Goal: Task Accomplishment & Management: Manage account settings

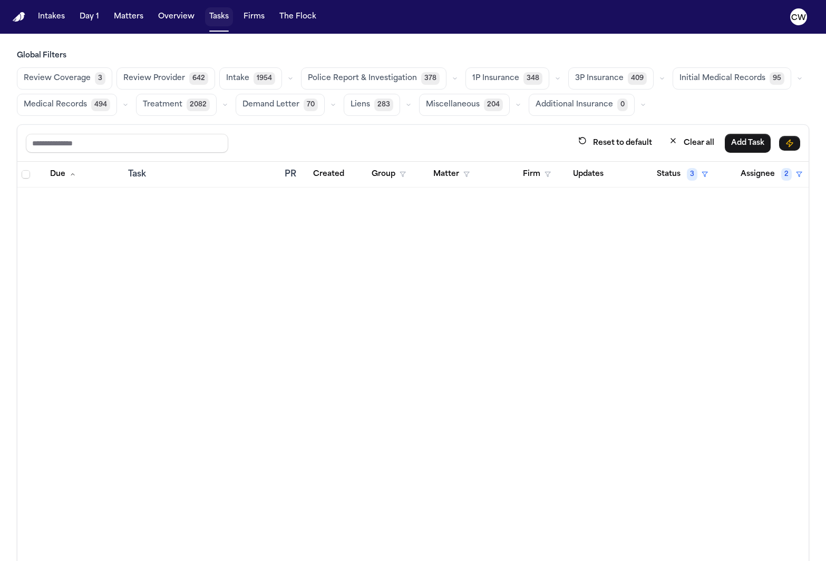
click at [219, 20] on button "Tasks" at bounding box center [219, 16] width 28 height 19
click at [794, 21] on text "CW" at bounding box center [798, 17] width 15 height 7
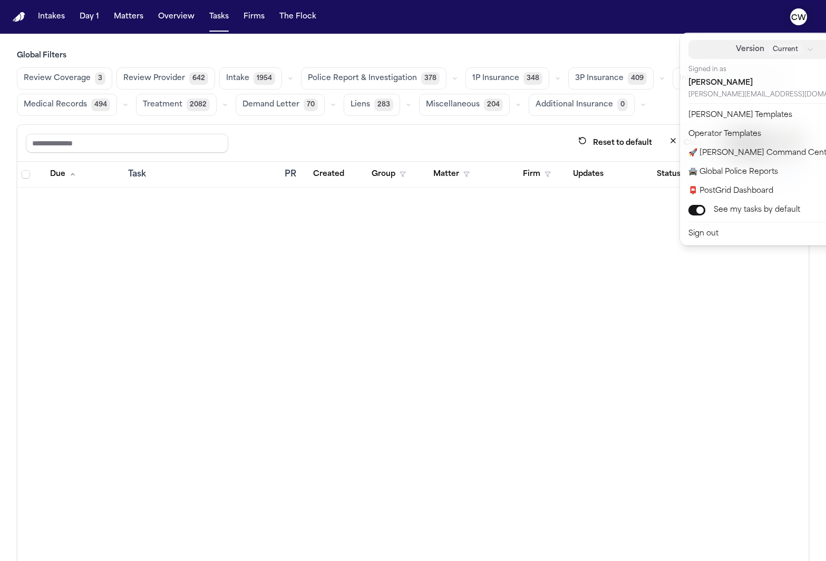
click at [768, 54] on span "Current" at bounding box center [785, 49] width 34 height 11
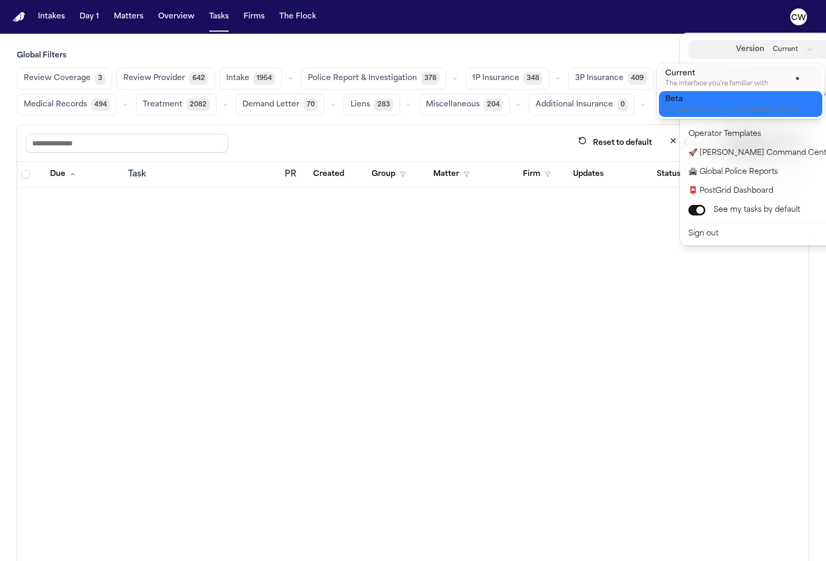
click at [699, 106] on div "Complete UI overhaul with modern design" at bounding box center [732, 110] width 134 height 8
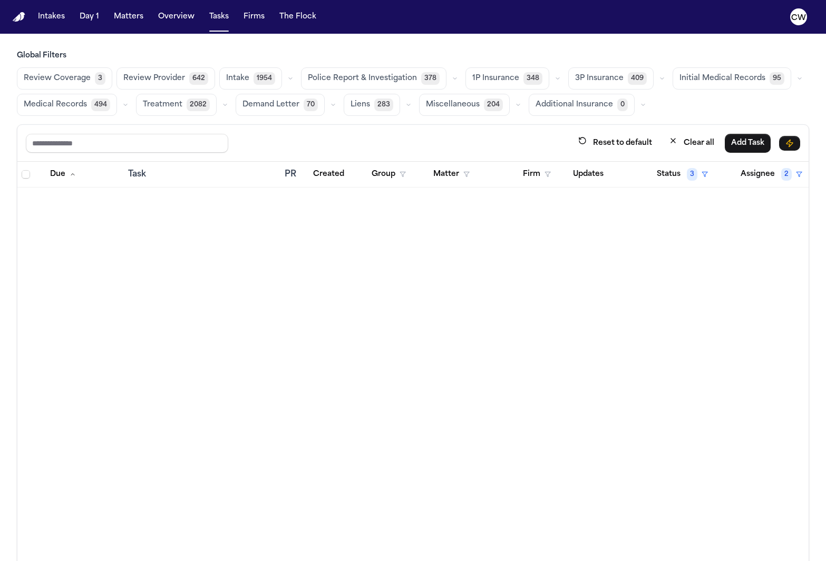
click at [483, 72] on button "1P Insurance 348" at bounding box center [507, 78] width 84 height 22
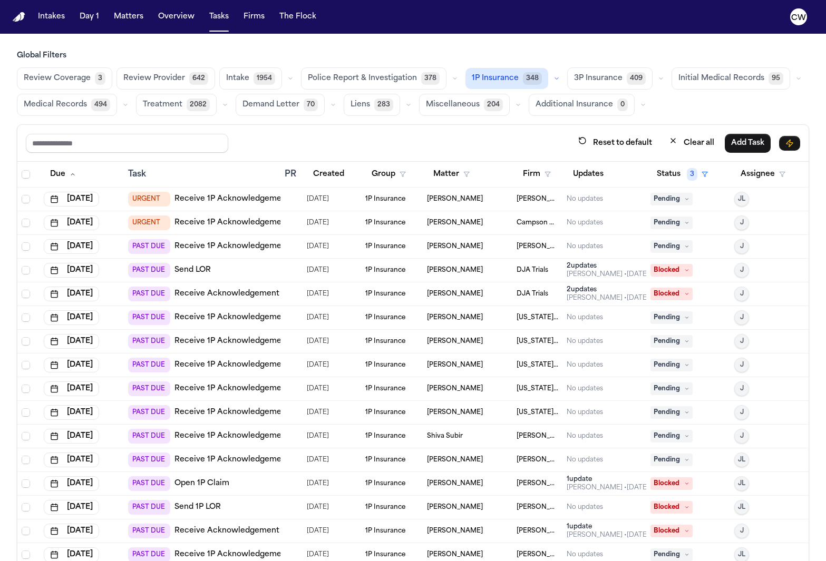
click at [236, 244] on link "Receive 1P Acknowledgement" at bounding box center [231, 246] width 115 height 11
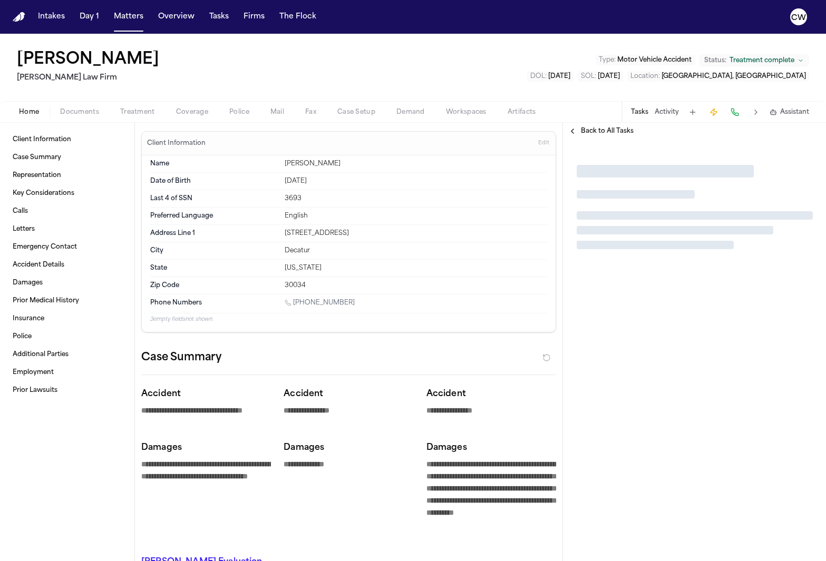
type textarea "*"
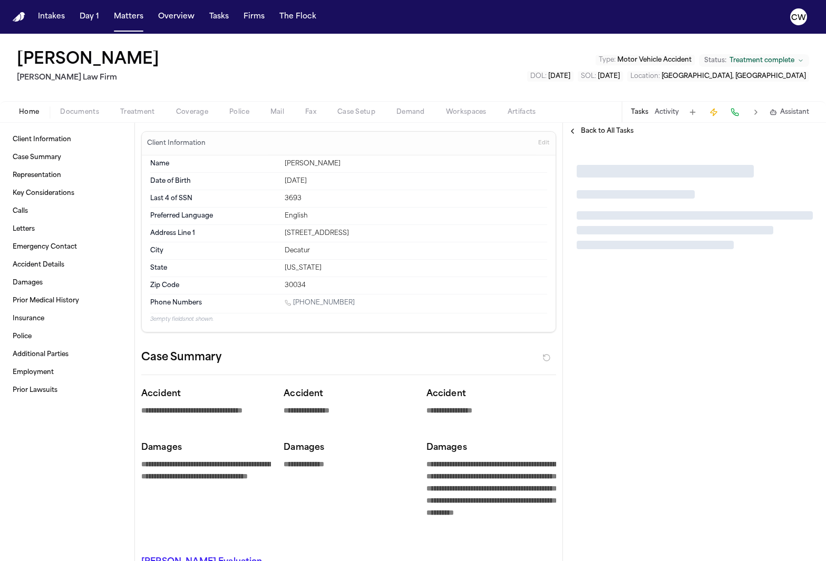
type textarea "*"
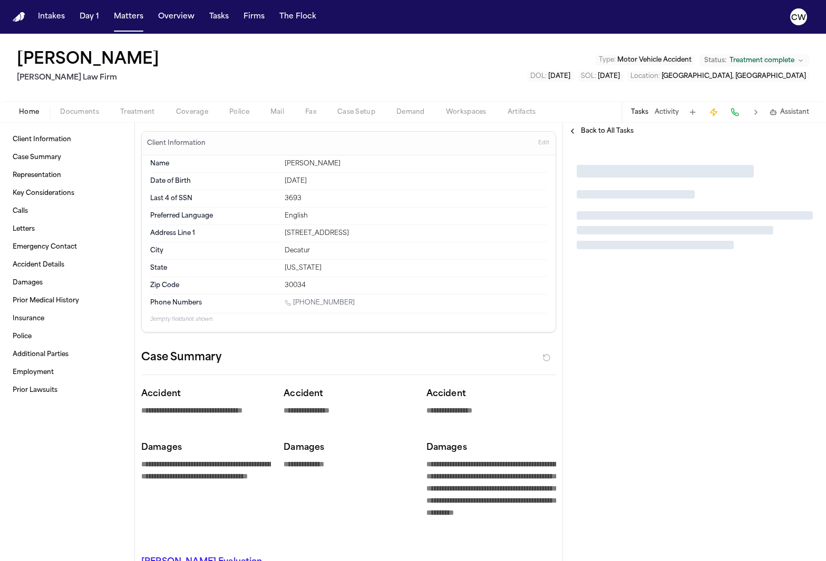
type textarea "*"
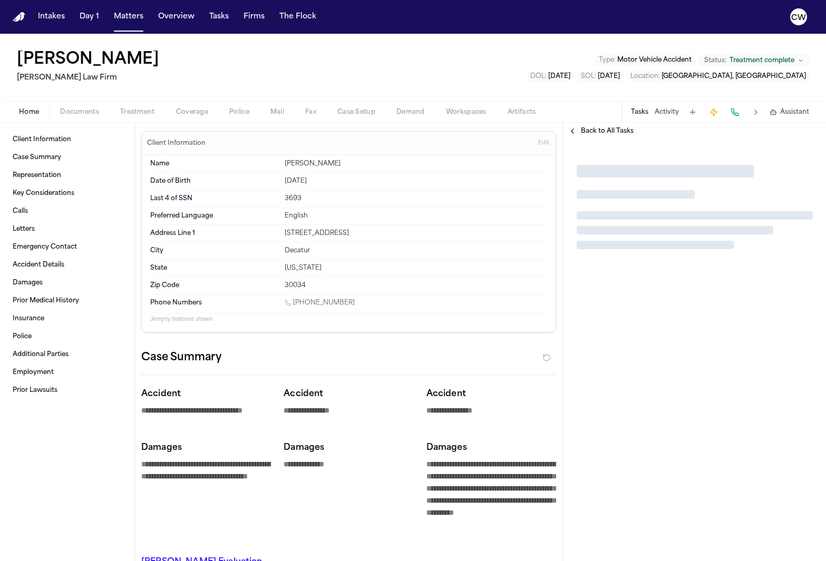
type textarea "*"
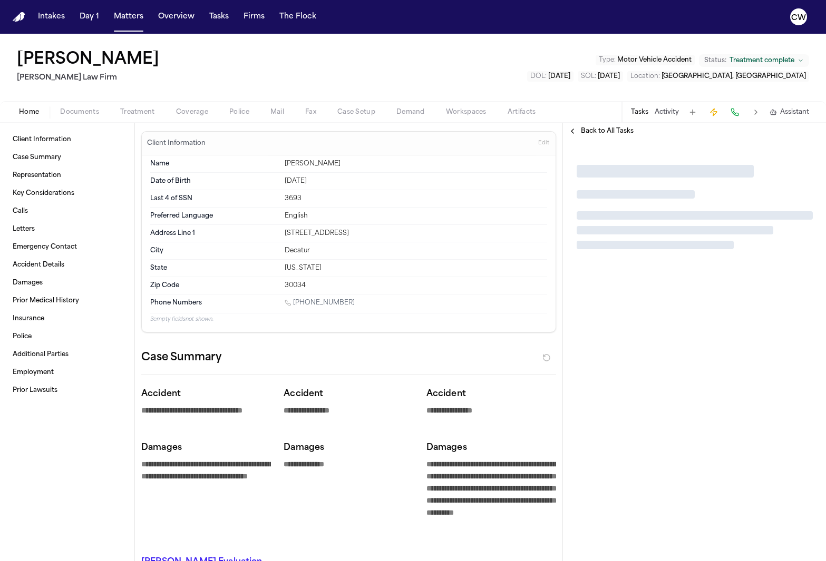
type textarea "*"
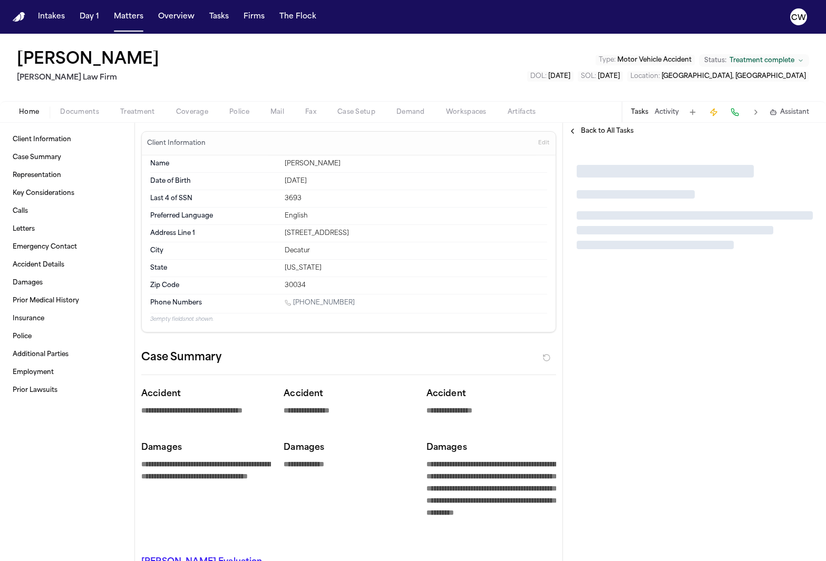
type textarea "*"
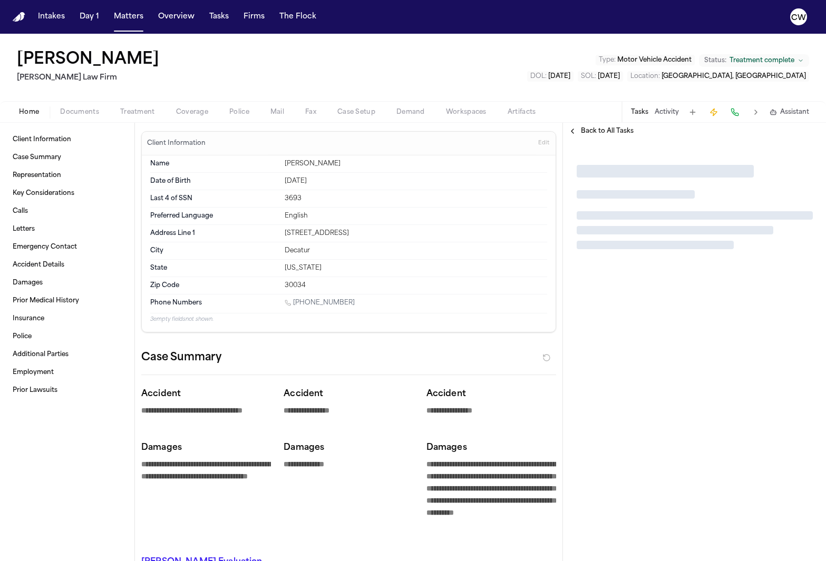
type textarea "*"
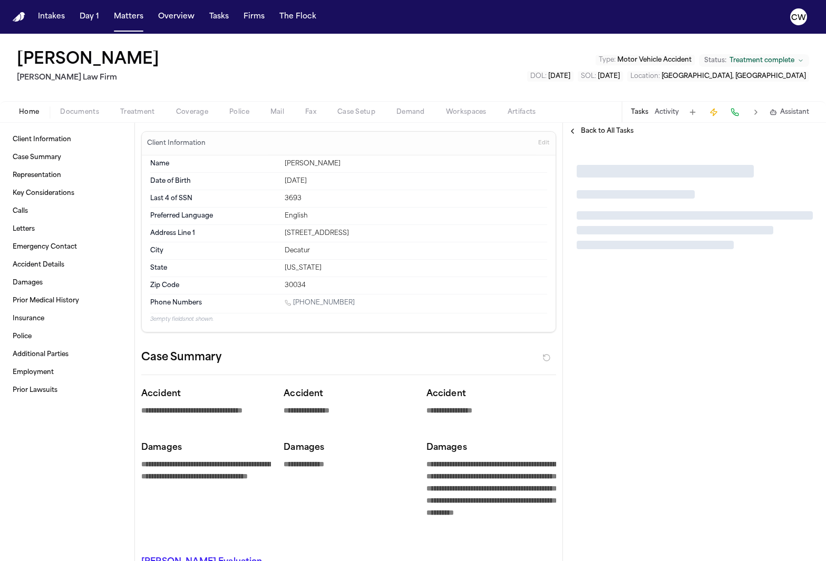
type textarea "*"
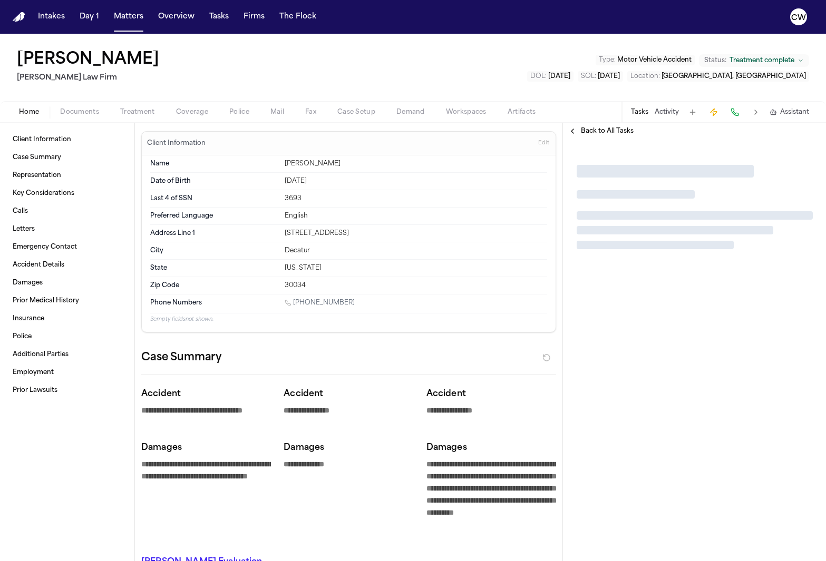
type textarea "*"
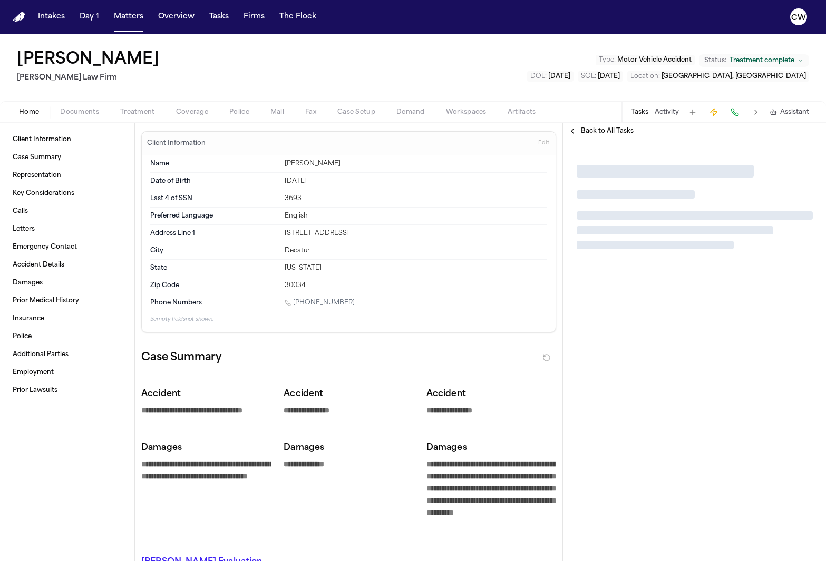
type textarea "*"
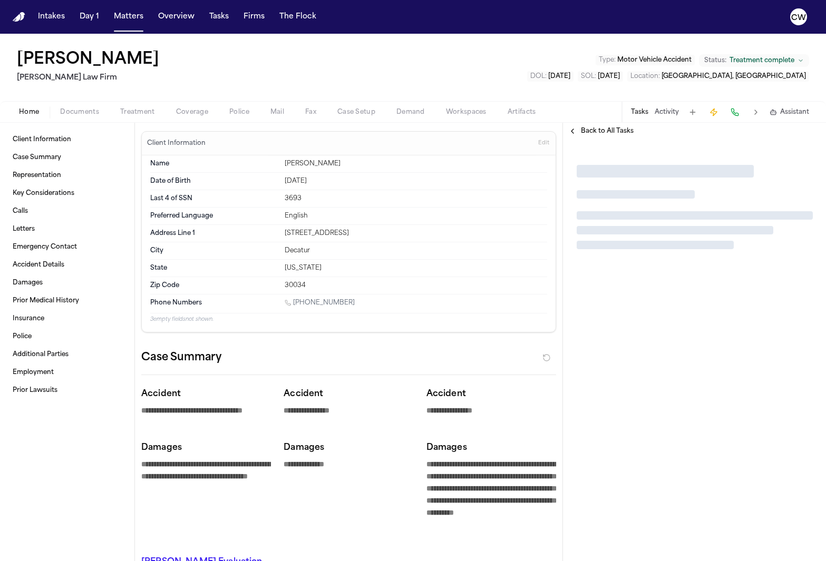
type textarea "*"
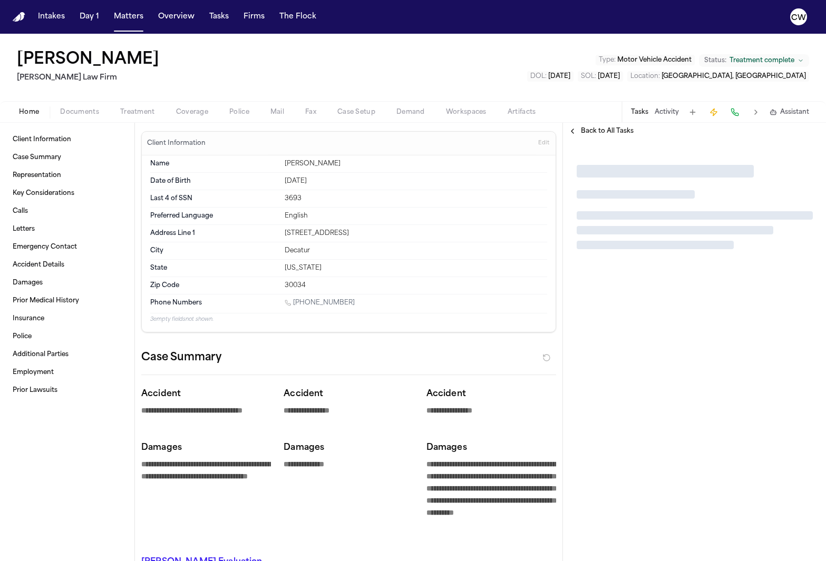
type textarea "*"
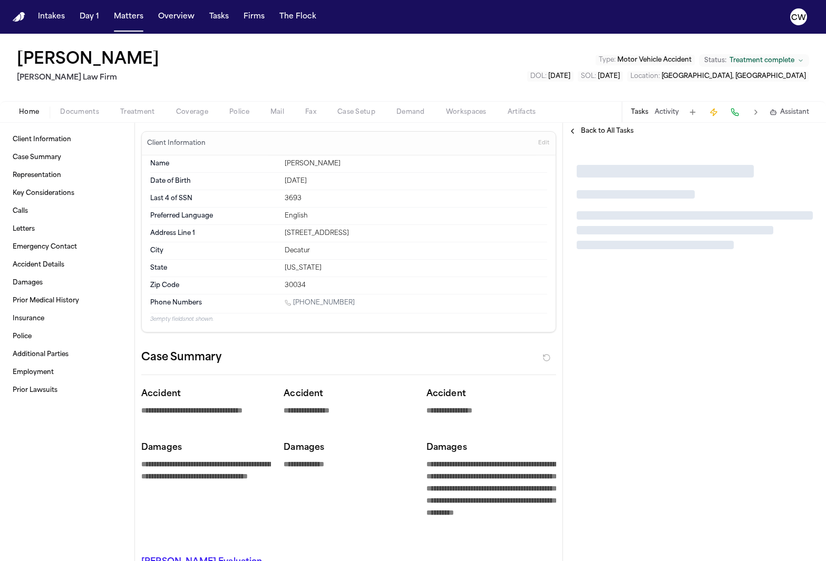
type textarea "*"
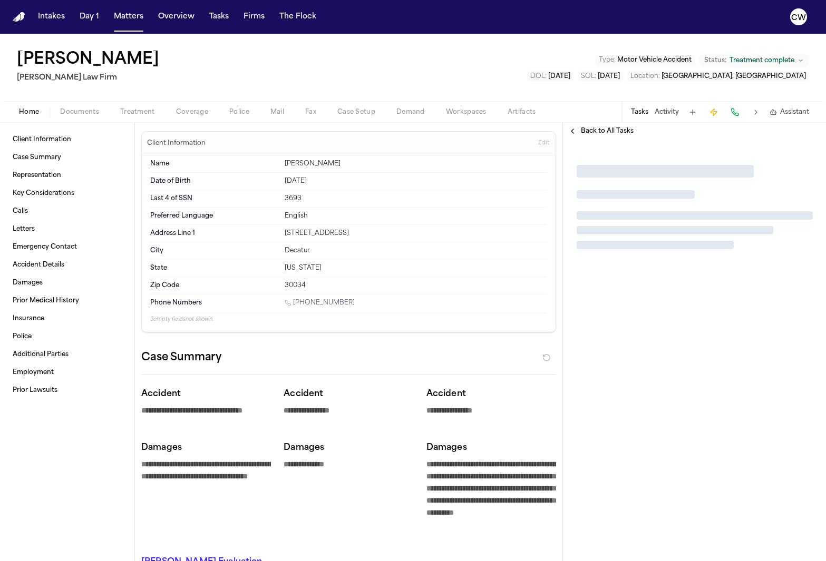
type textarea "*"
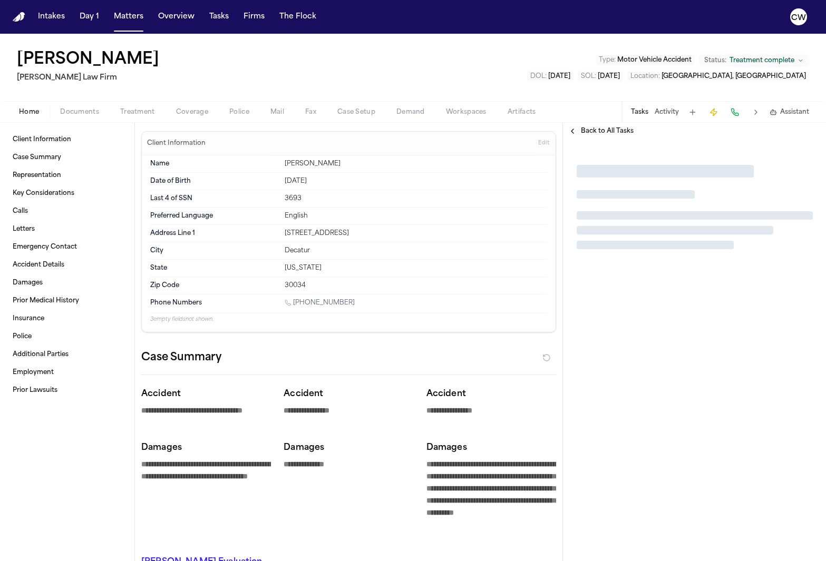
type textarea "*"
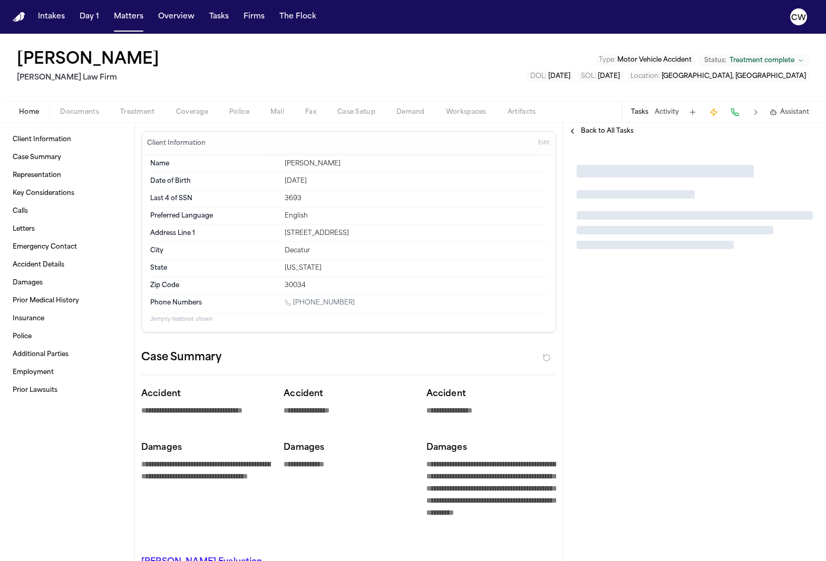
type textarea "*"
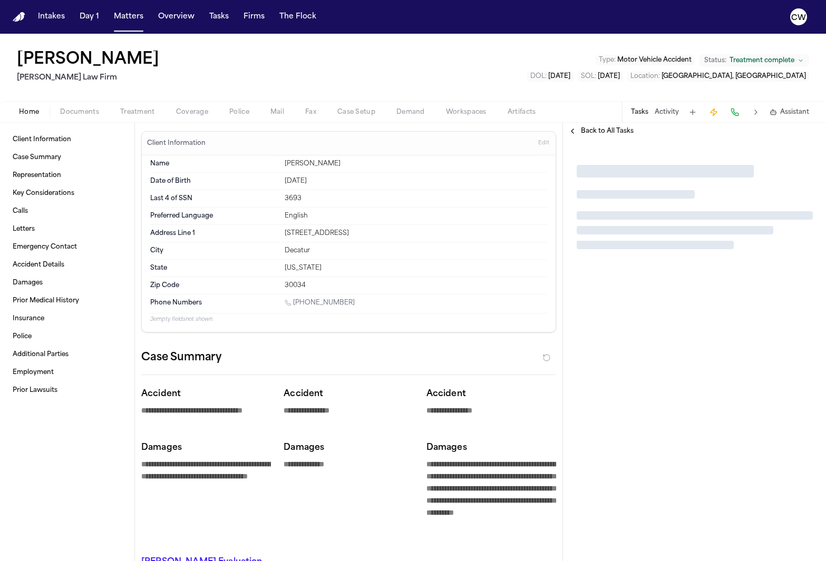
type textarea "*"
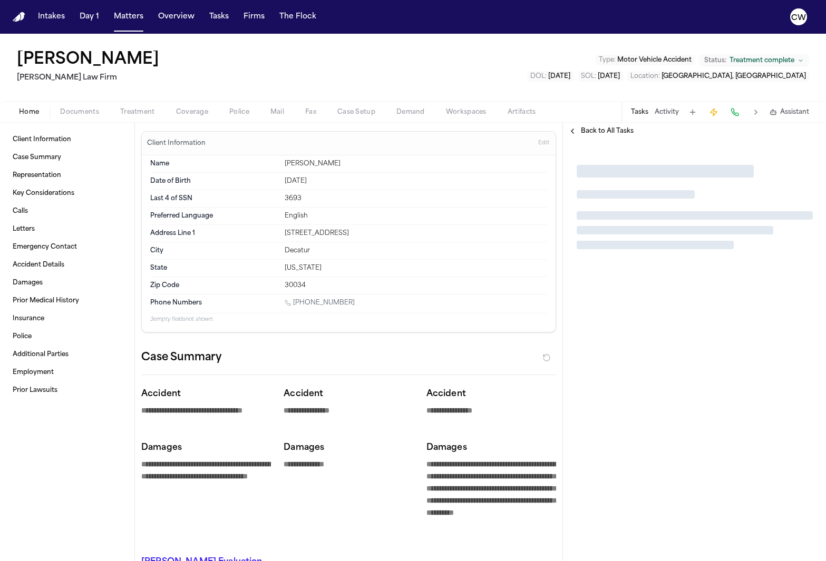
type textarea "*"
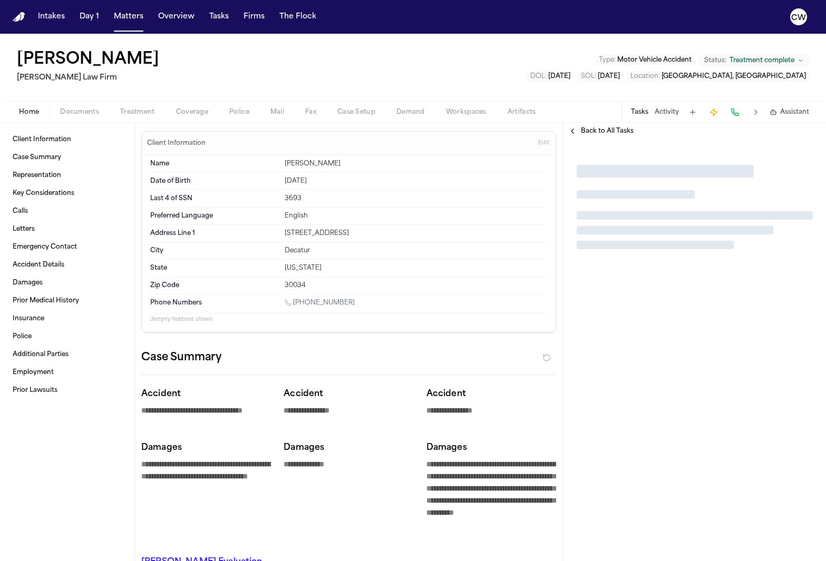
type textarea "*"
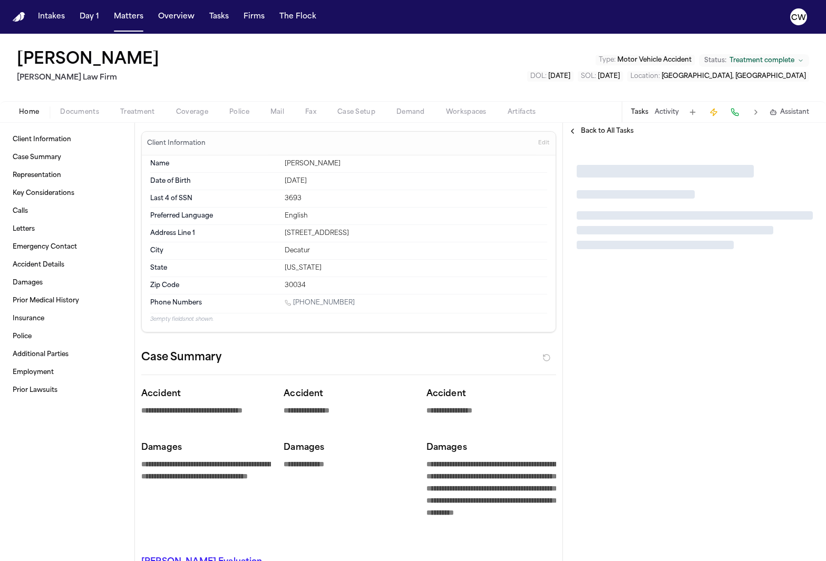
type textarea "*"
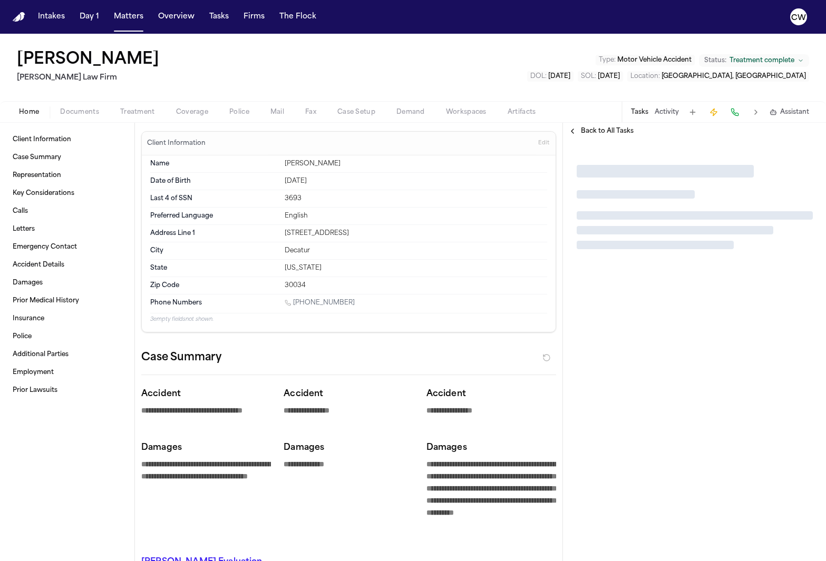
type textarea "*"
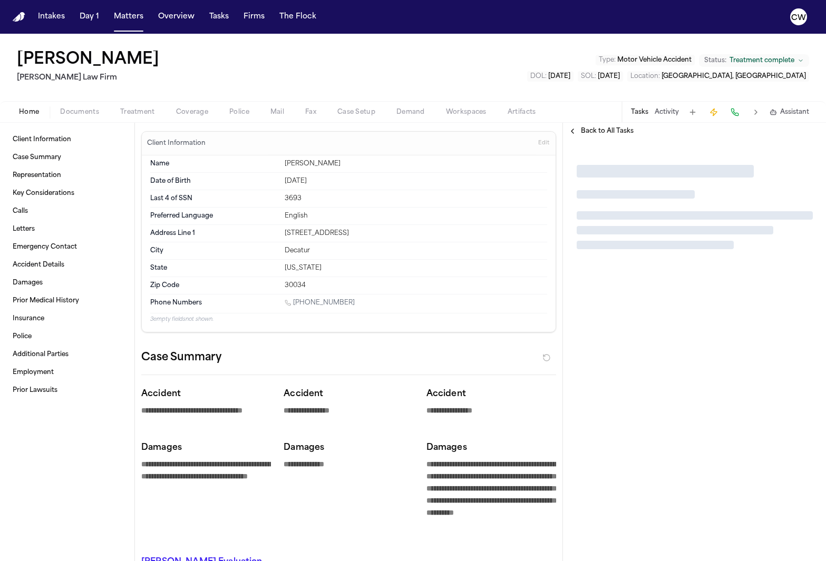
type textarea "*"
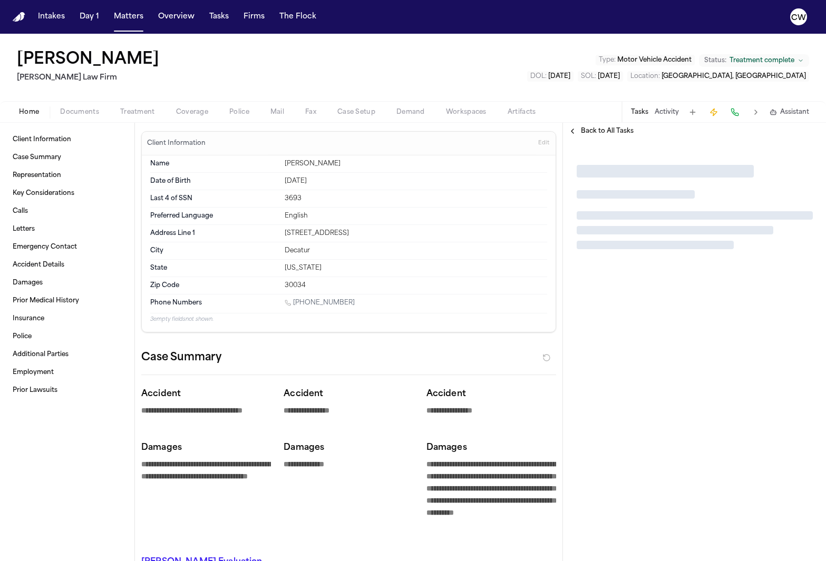
type textarea "*"
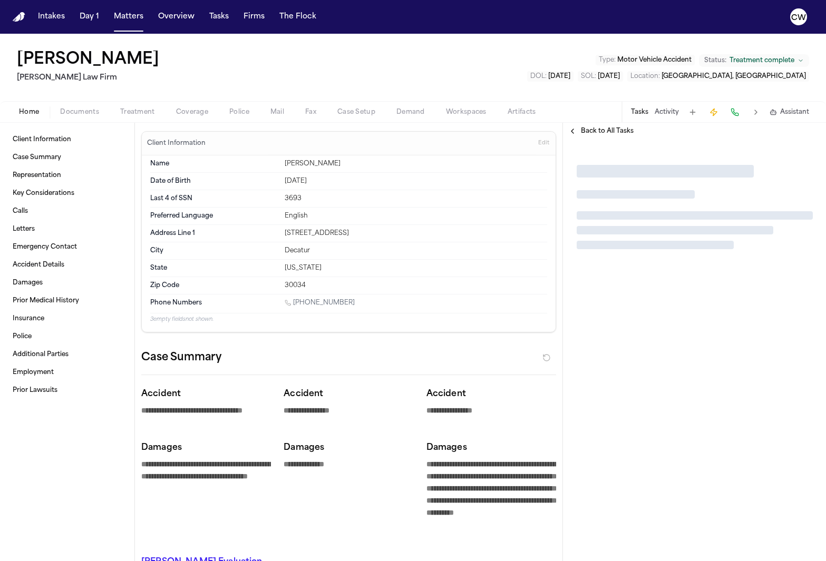
type textarea "*"
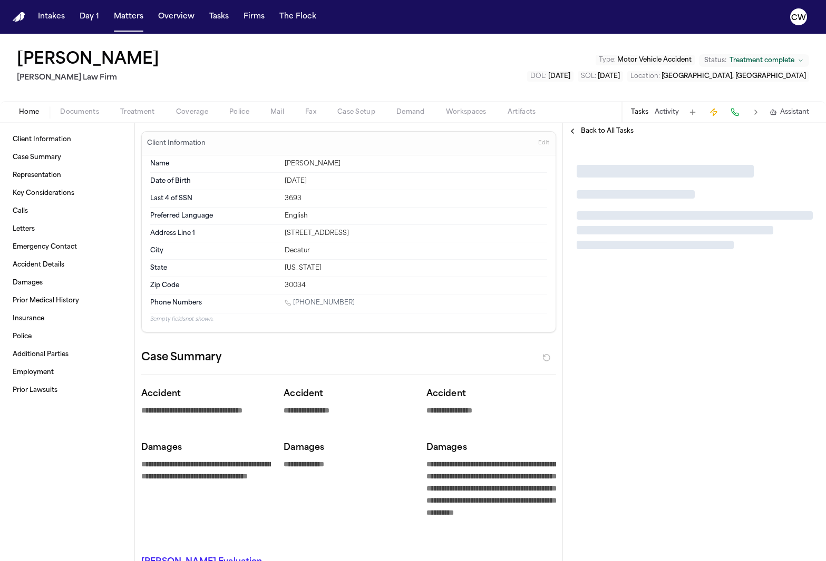
type textarea "*"
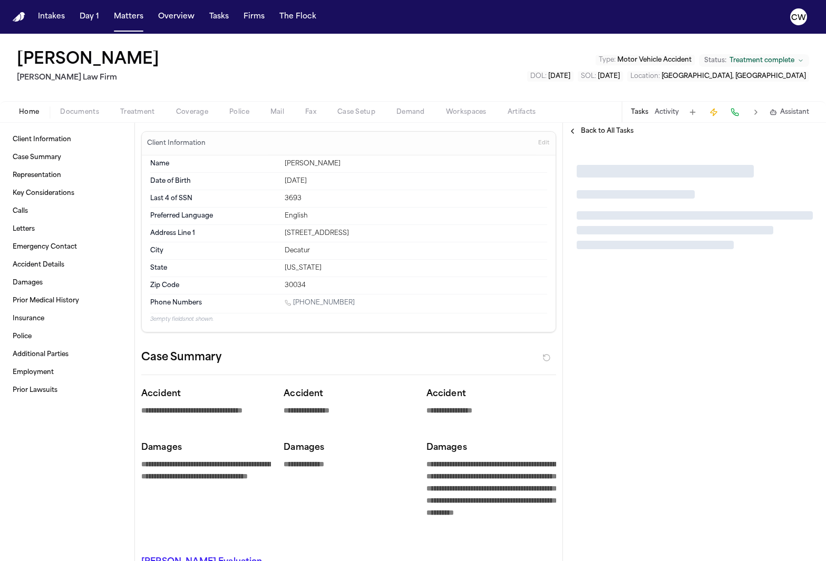
type textarea "*"
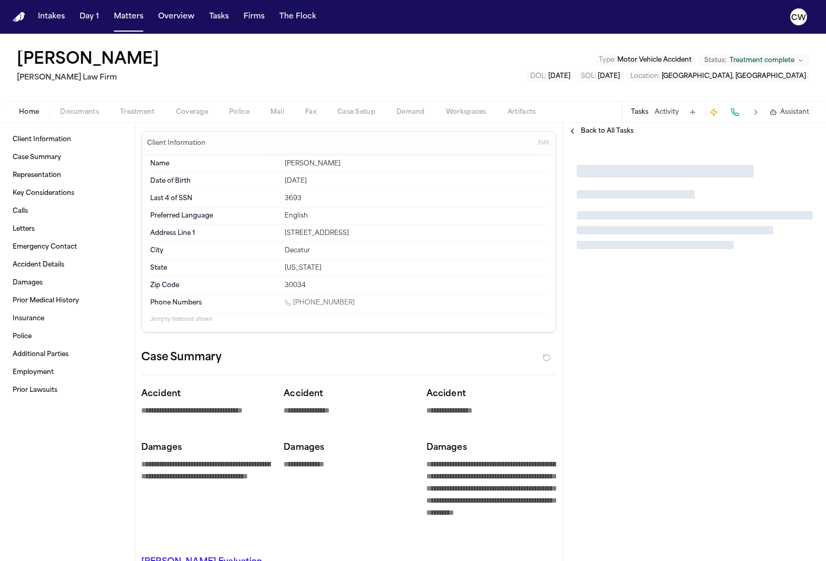
type textarea "*"
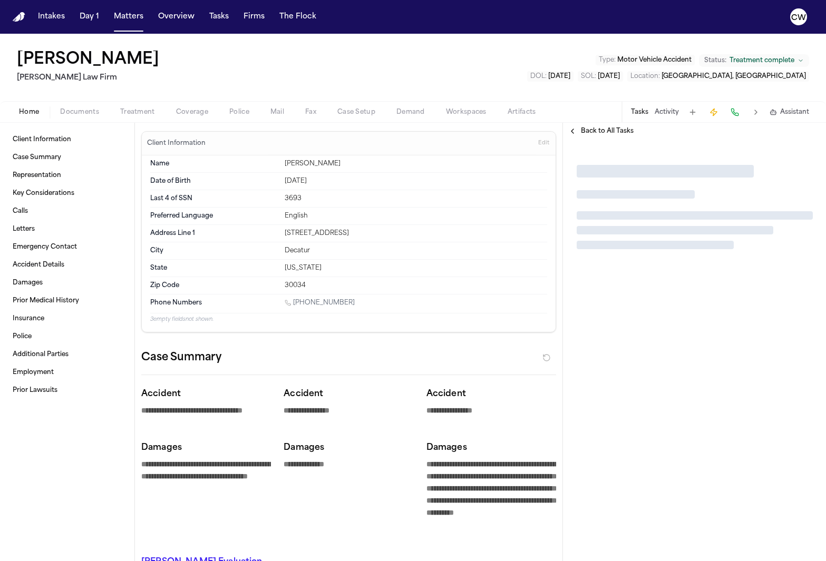
type textarea "*"
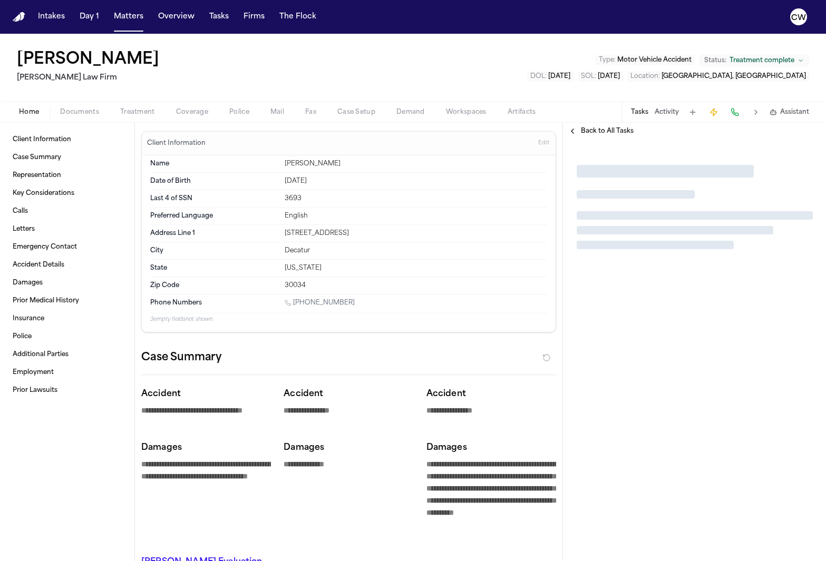
type textarea "*"
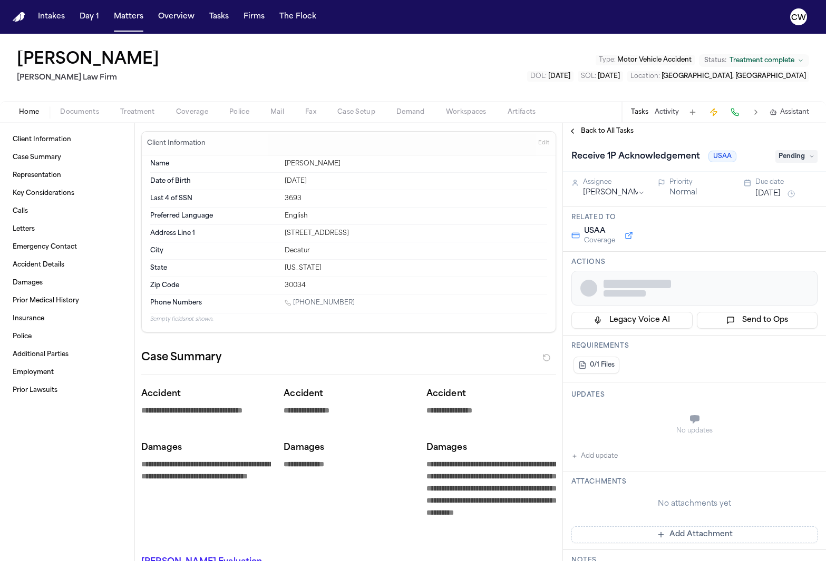
type textarea "*"
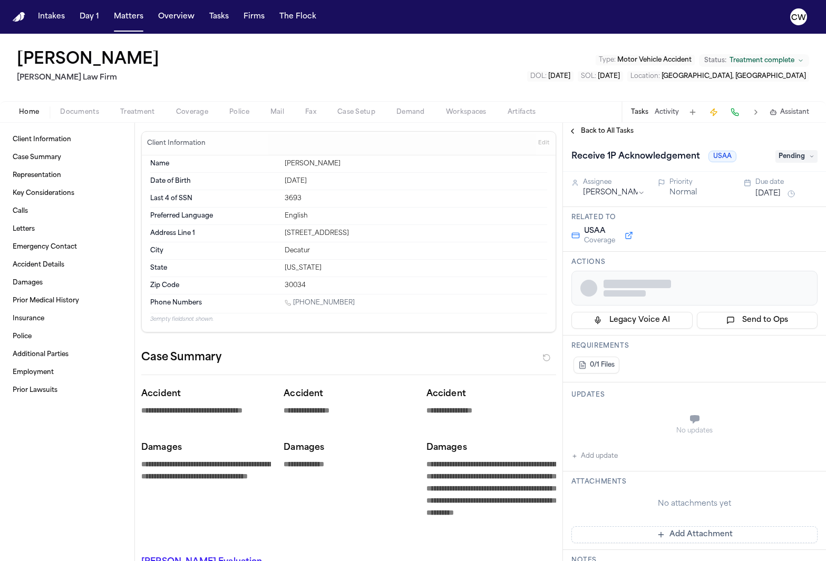
type textarea "*"
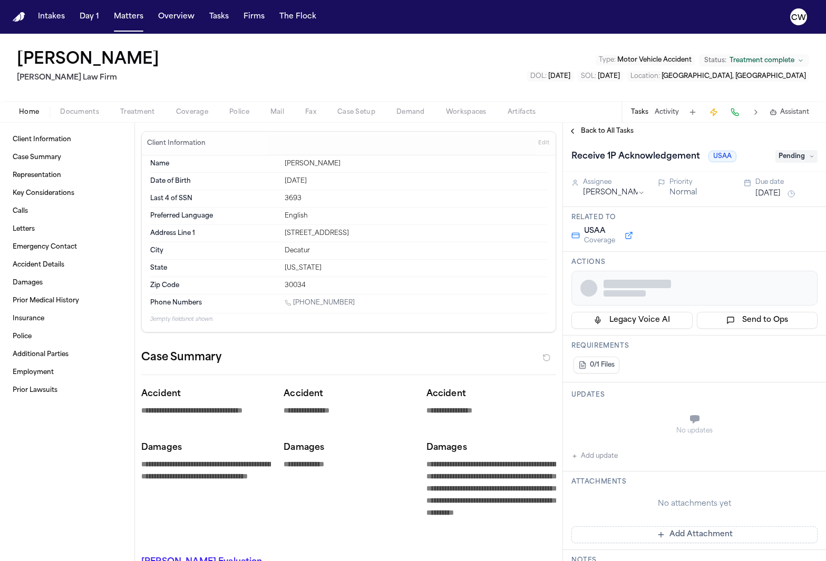
type textarea "*"
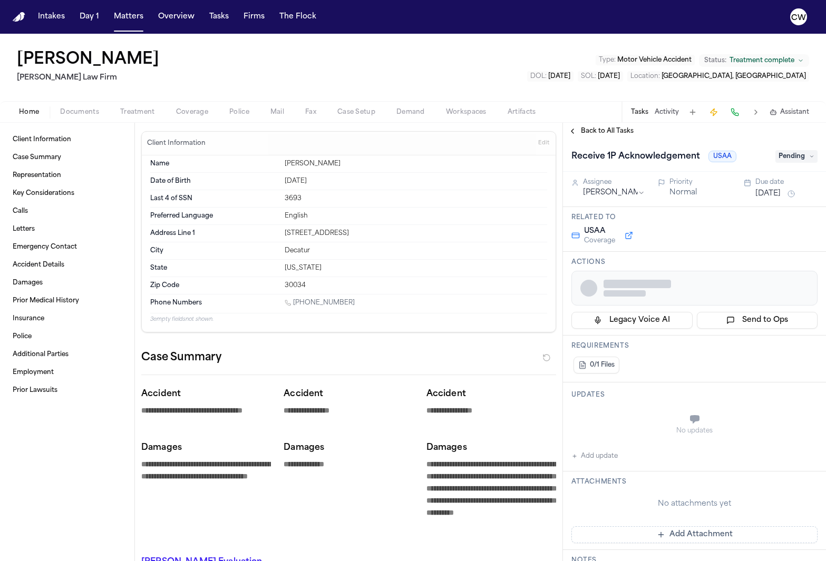
type textarea "*"
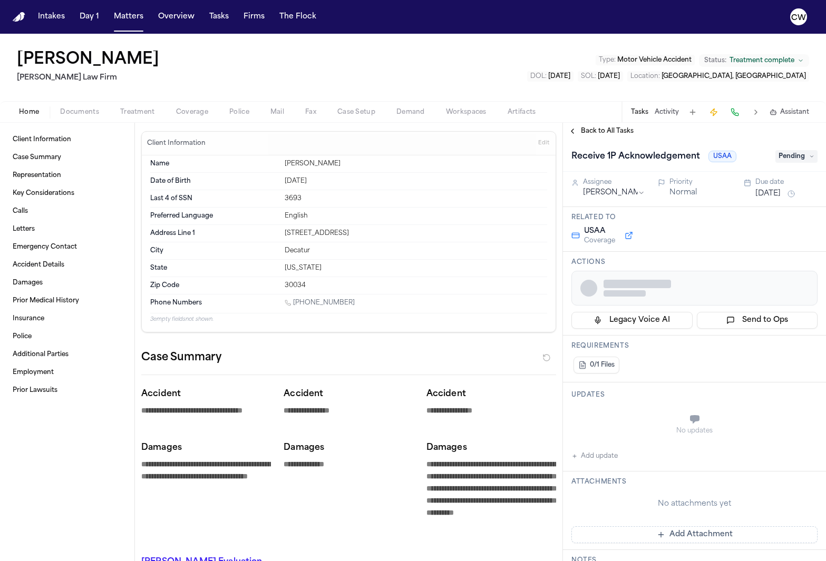
type textarea "*"
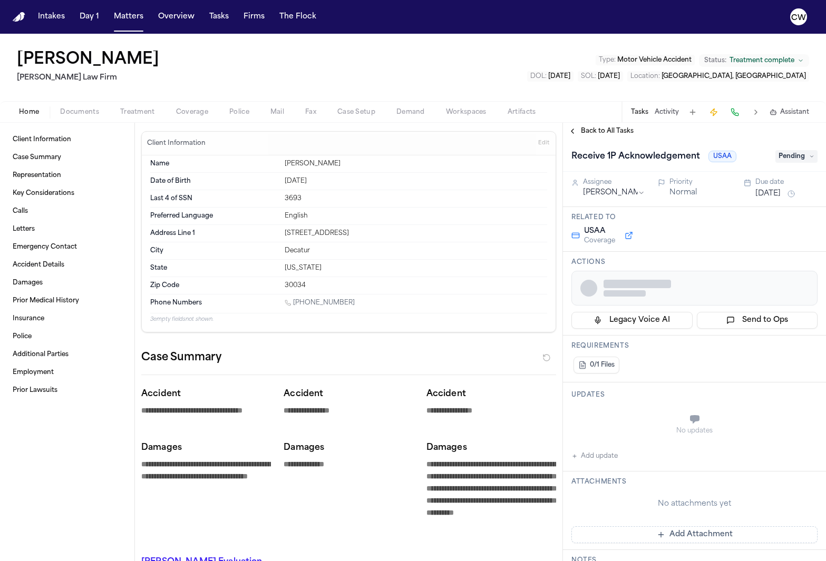
type textarea "*"
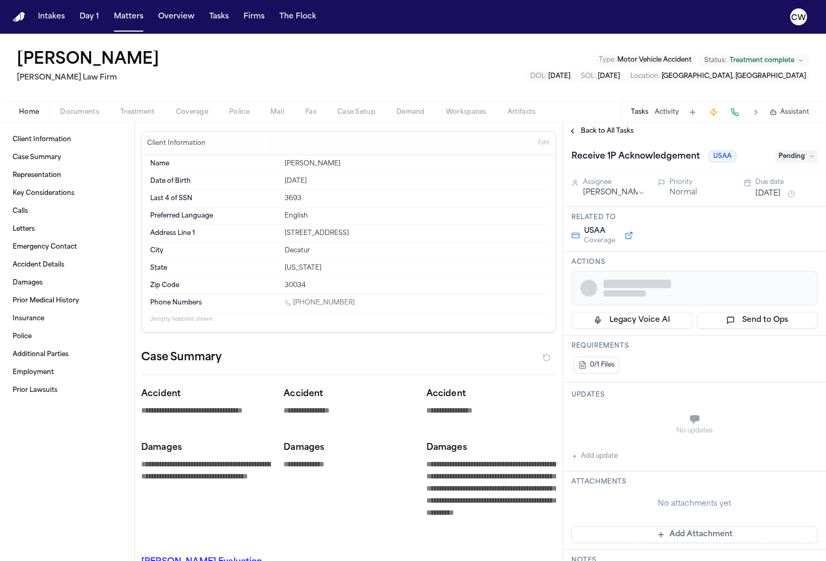
type textarea "*"
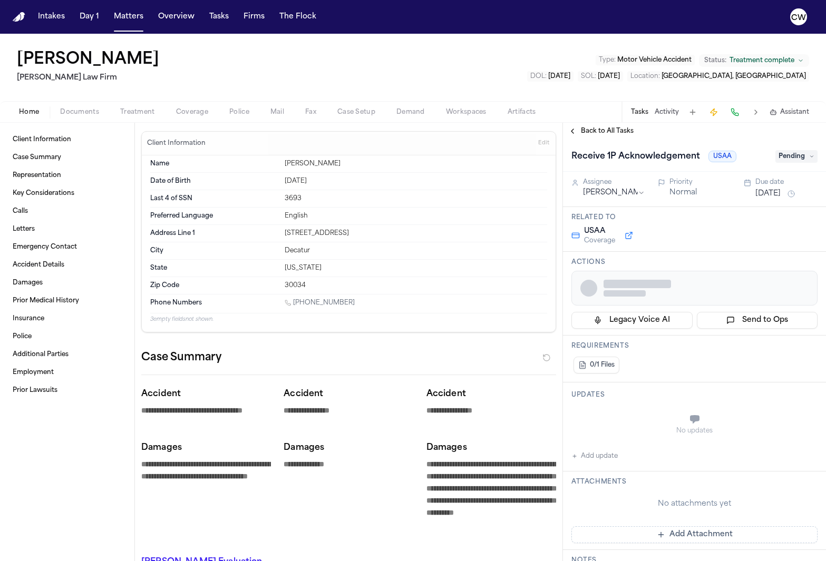
type textarea "*"
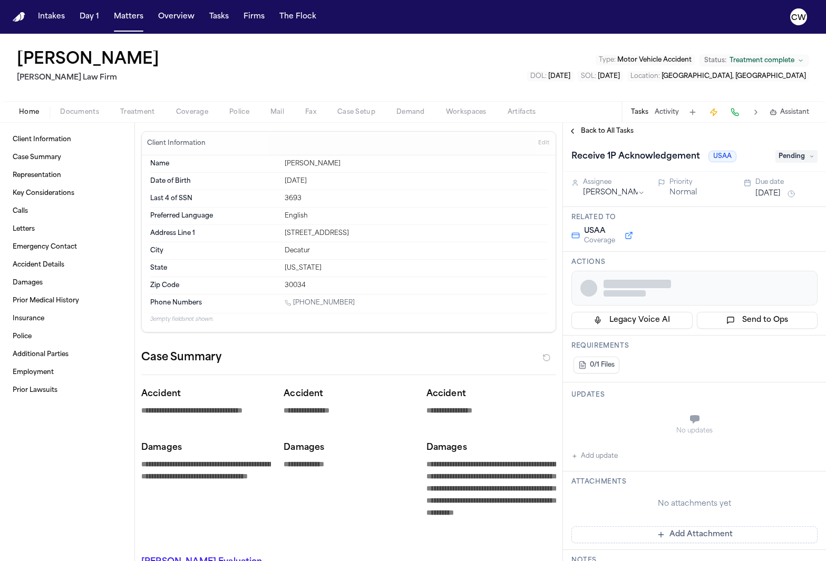
type textarea "*"
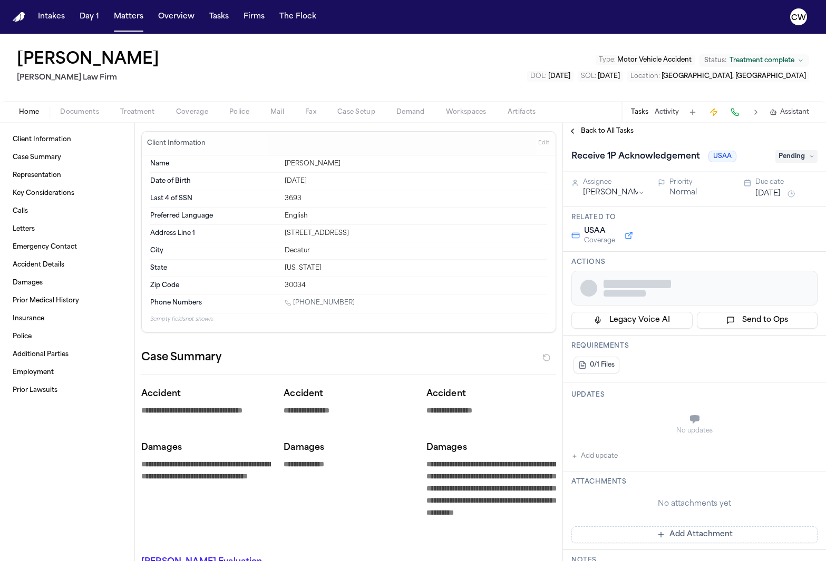
type textarea "*"
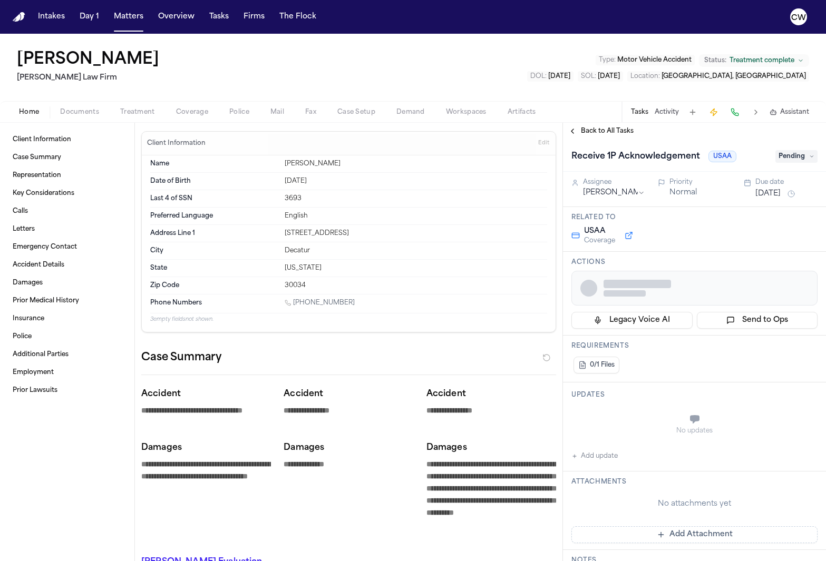
type textarea "*"
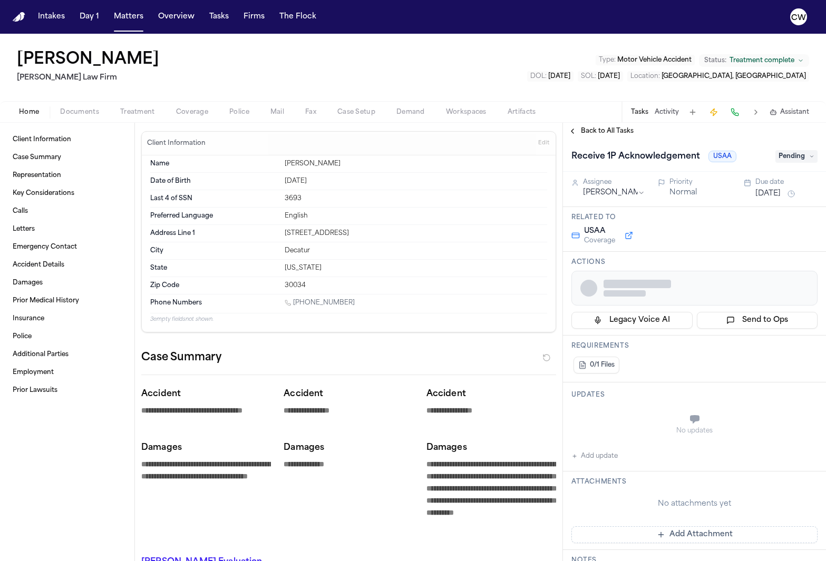
type textarea "*"
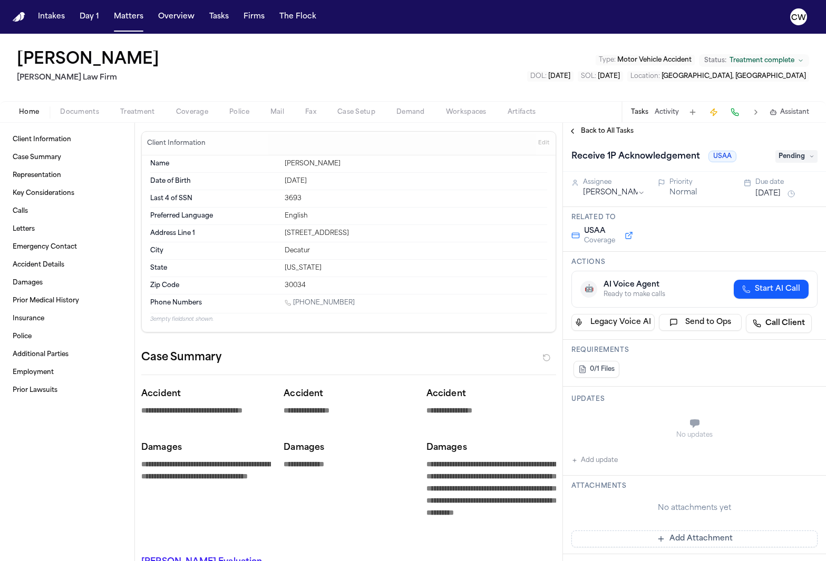
click at [590, 140] on div "Receive 1P Acknowledgement USAA Pending" at bounding box center [694, 156] width 263 height 32
click at [593, 130] on span "Back to All Tasks" at bounding box center [607, 131] width 53 height 8
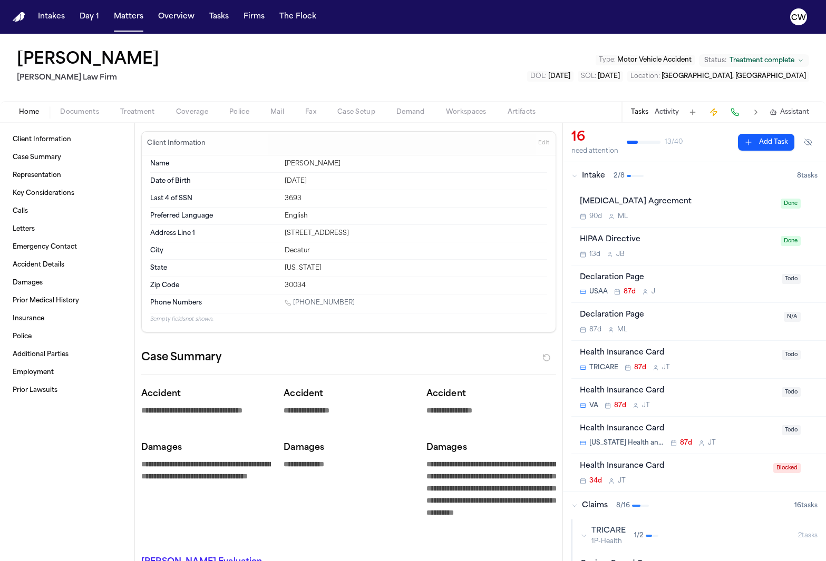
click at [576, 176] on icon "button" at bounding box center [574, 176] width 6 height 6
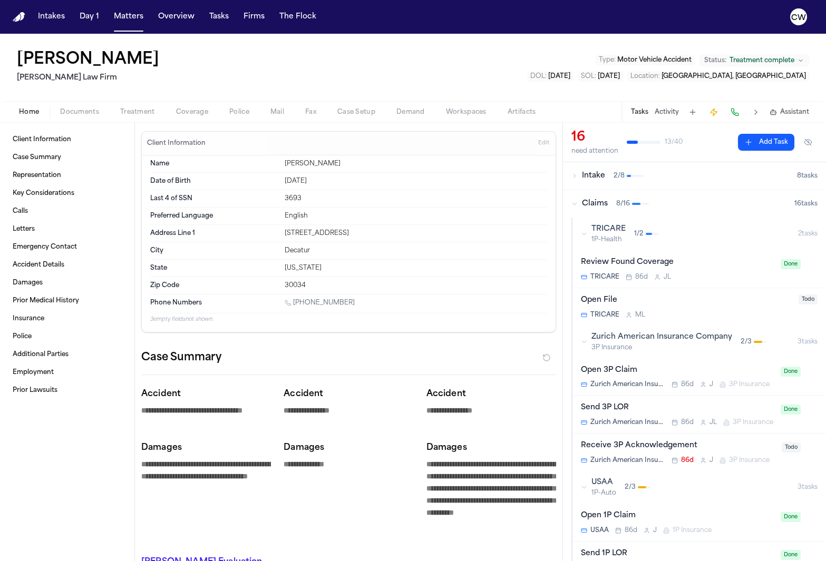
click at [576, 202] on icon "button" at bounding box center [574, 204] width 6 height 6
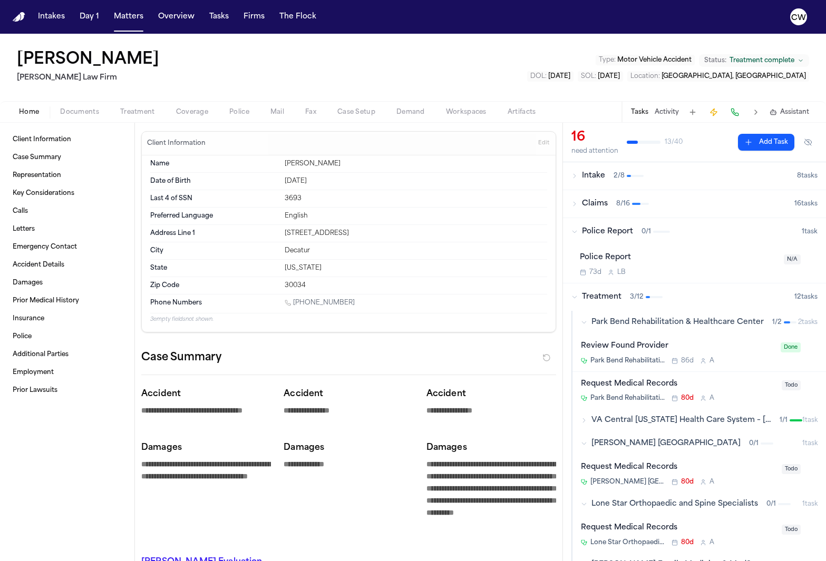
click at [573, 229] on icon "button" at bounding box center [574, 232] width 6 height 6
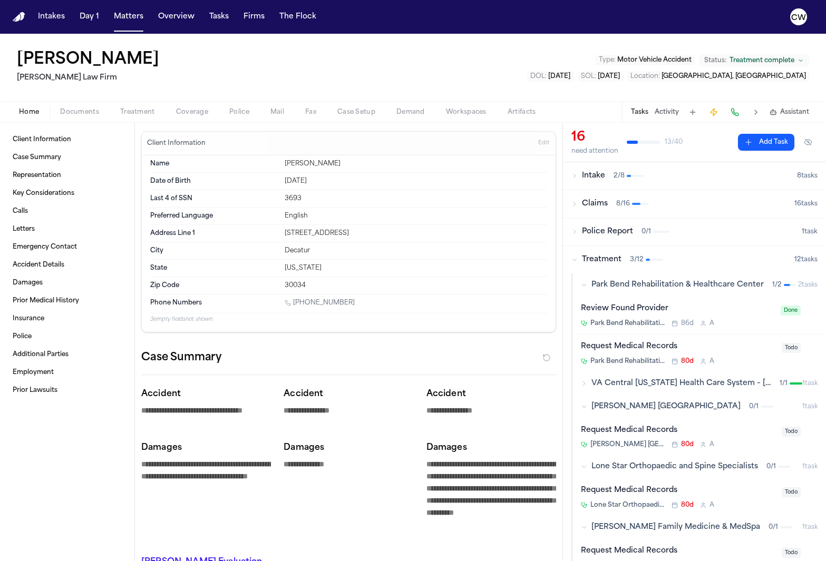
click at [575, 179] on div "Intake 2 / 8" at bounding box center [684, 176] width 226 height 11
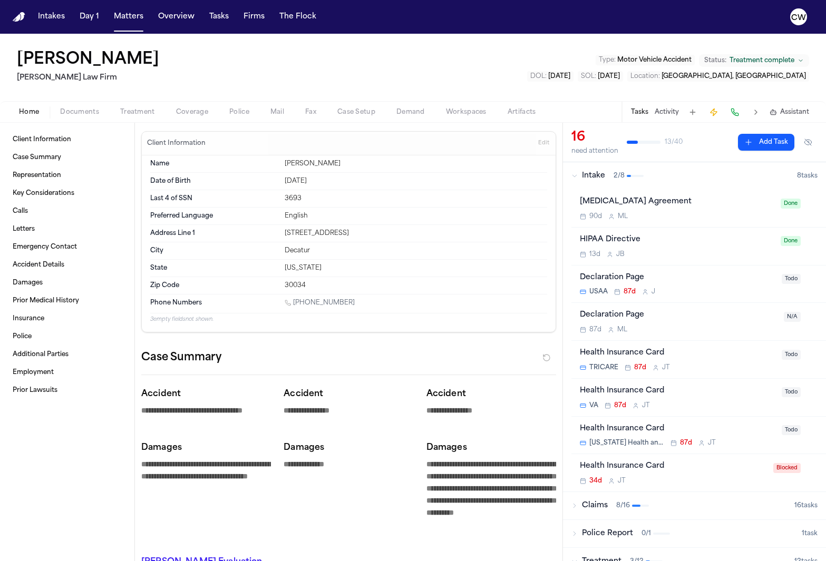
click at [575, 179] on div "Intake 2 / 8" at bounding box center [684, 176] width 226 height 11
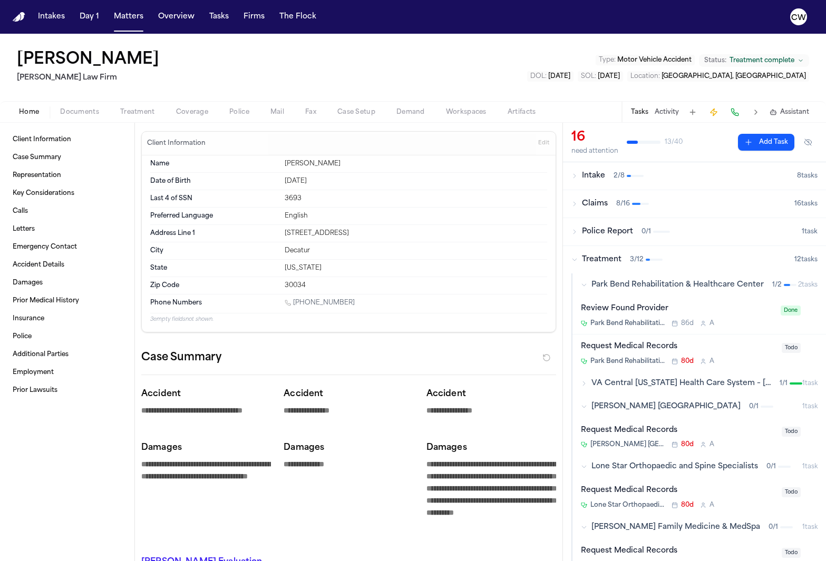
click at [575, 179] on div "Intake 2 / 8" at bounding box center [684, 176] width 226 height 11
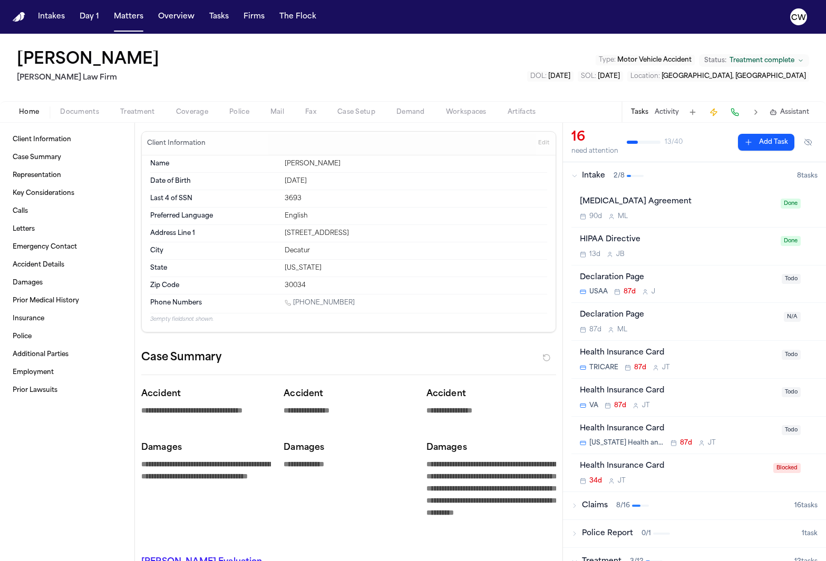
click at [575, 179] on div "Intake 2 / 8" at bounding box center [684, 176] width 226 height 11
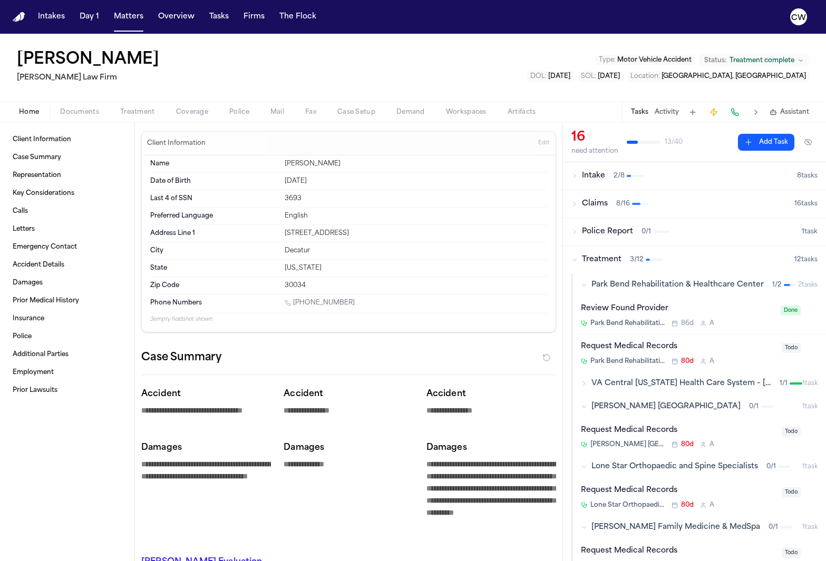
click at [573, 258] on icon "button" at bounding box center [574, 260] width 6 height 6
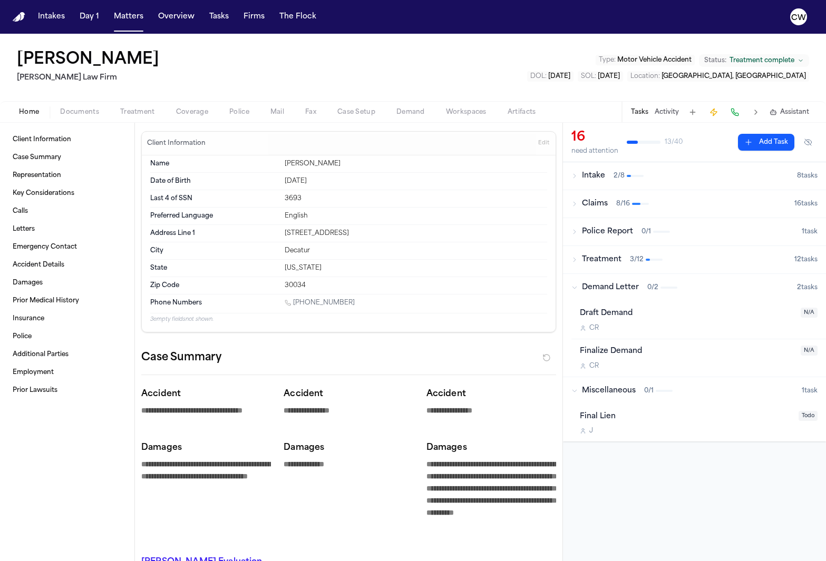
click at [662, 115] on button "Activity" at bounding box center [667, 112] width 24 height 8
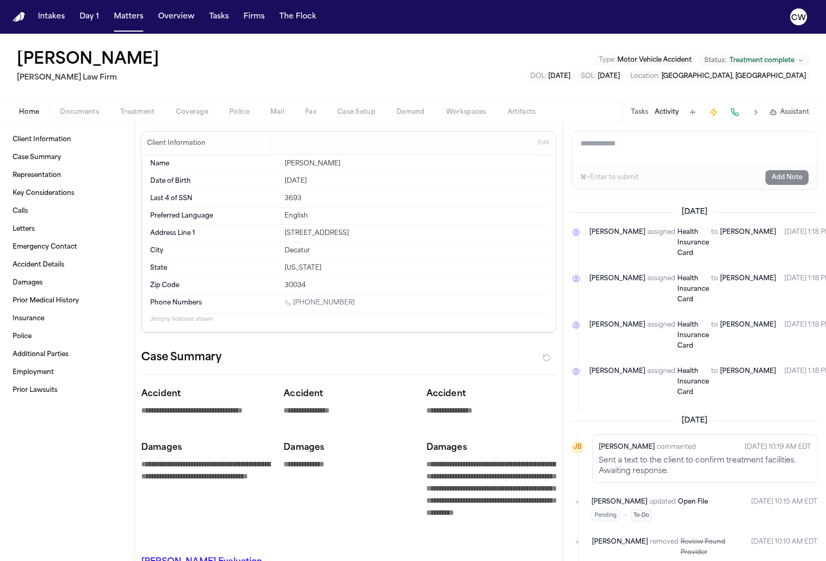
click at [640, 114] on button "Tasks" at bounding box center [639, 112] width 17 height 8
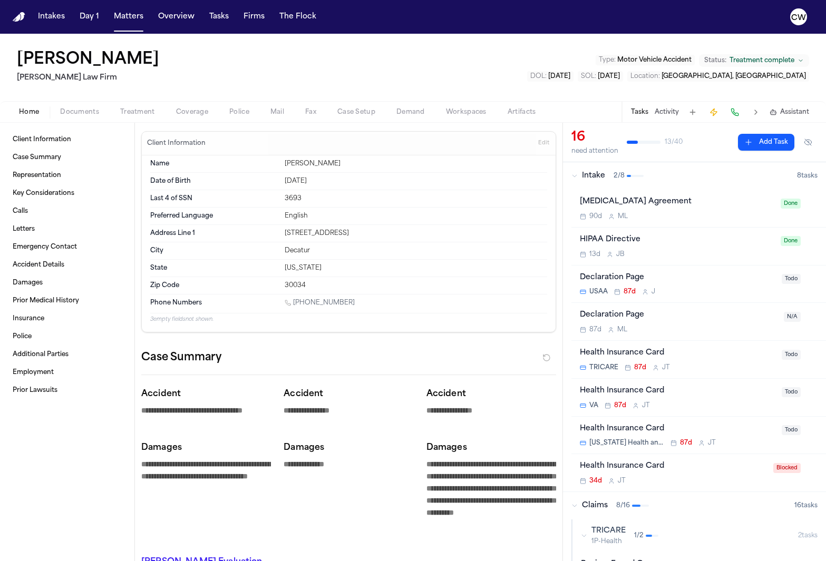
click at [757, 112] on button at bounding box center [755, 112] width 15 height 15
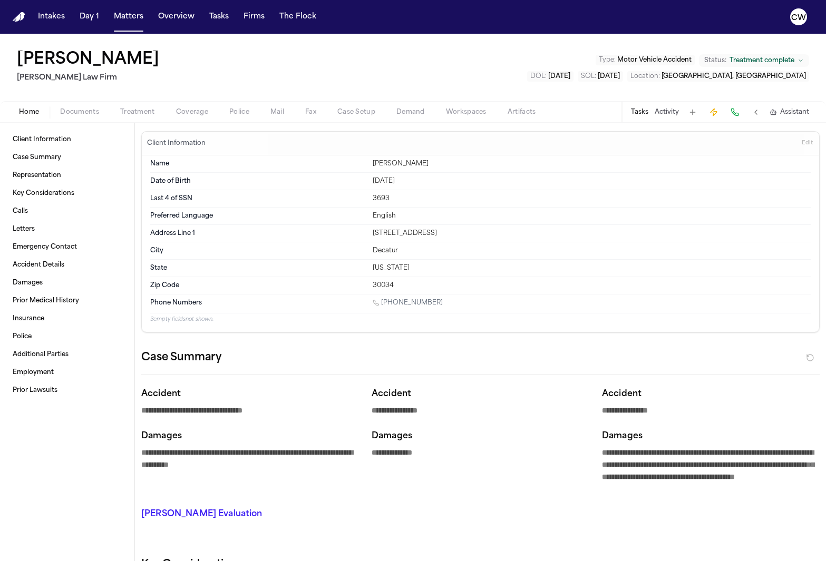
click at [758, 111] on button at bounding box center [755, 112] width 15 height 15
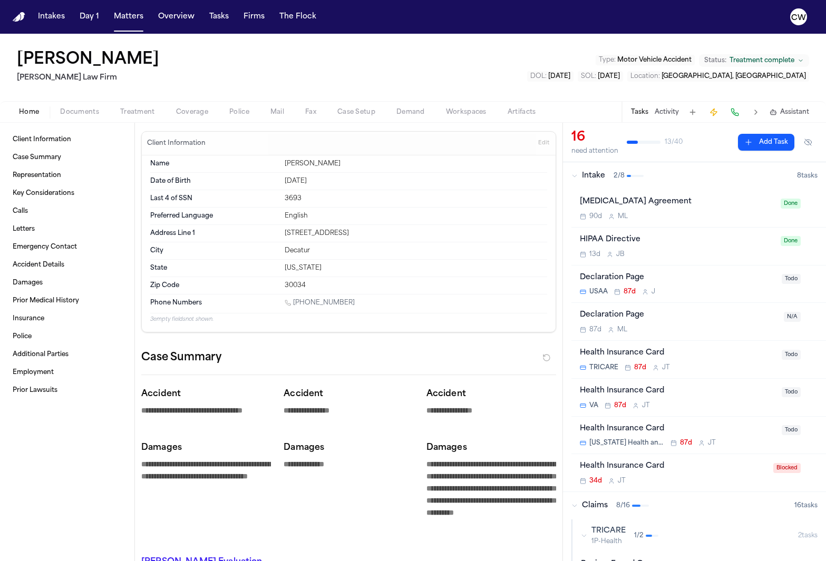
click at [758, 111] on button at bounding box center [755, 112] width 15 height 15
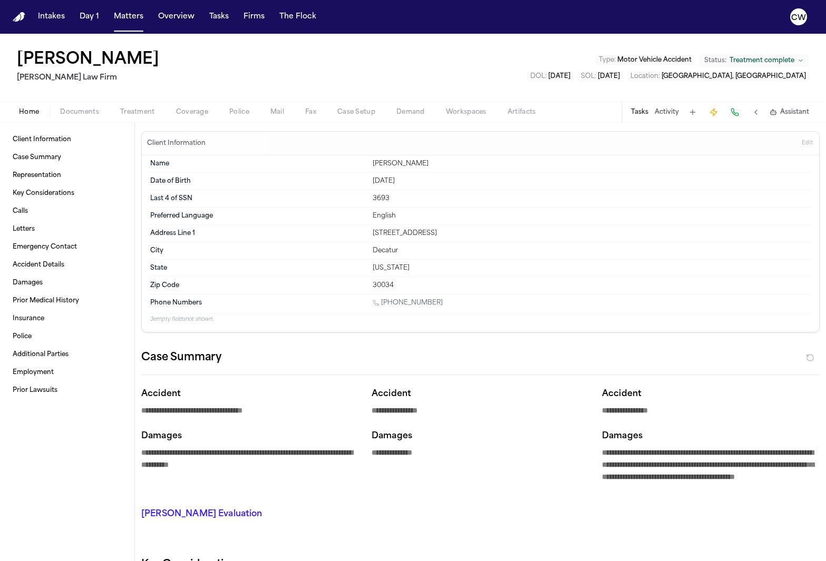
click at [758, 111] on button at bounding box center [755, 112] width 15 height 15
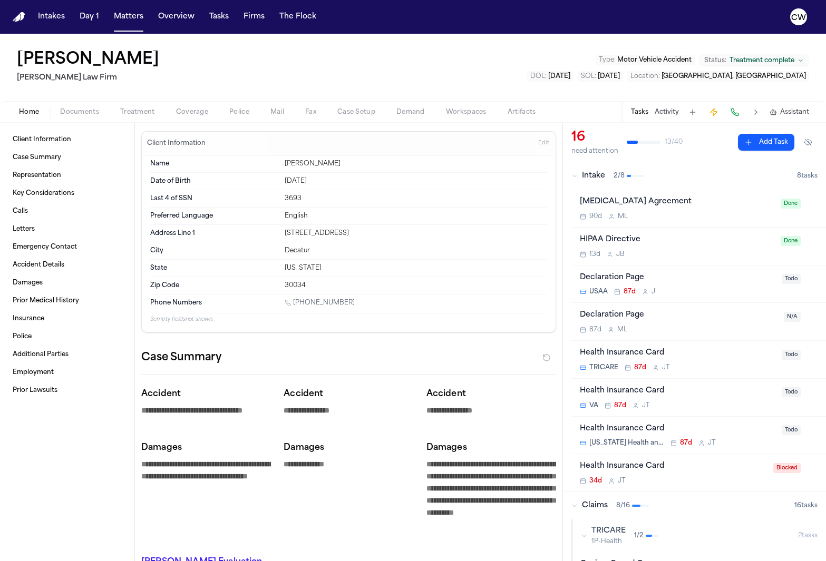
click at [758, 111] on button at bounding box center [755, 112] width 15 height 15
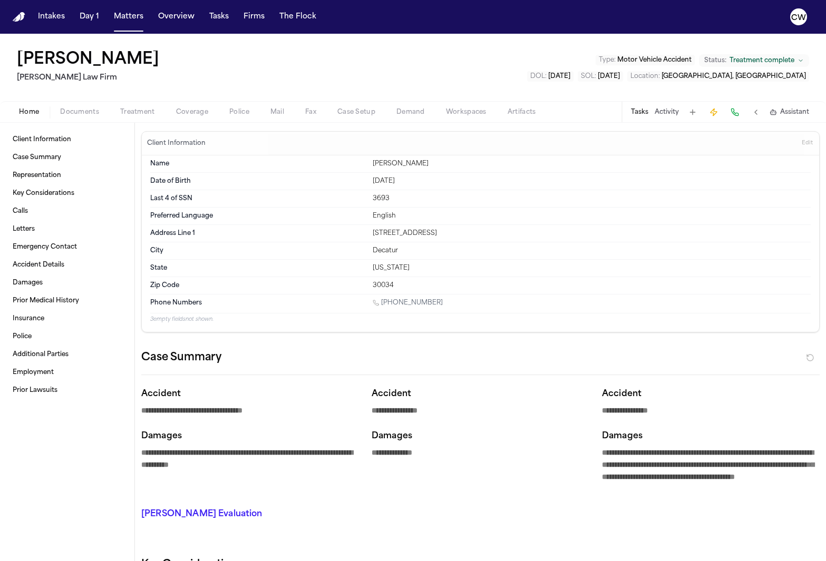
click at [758, 111] on button at bounding box center [755, 112] width 15 height 15
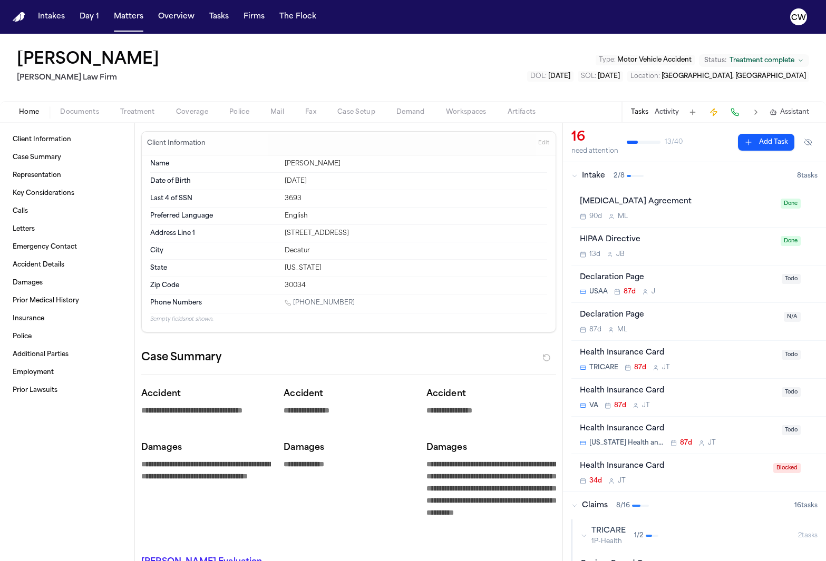
click at [758, 111] on button at bounding box center [755, 112] width 15 height 15
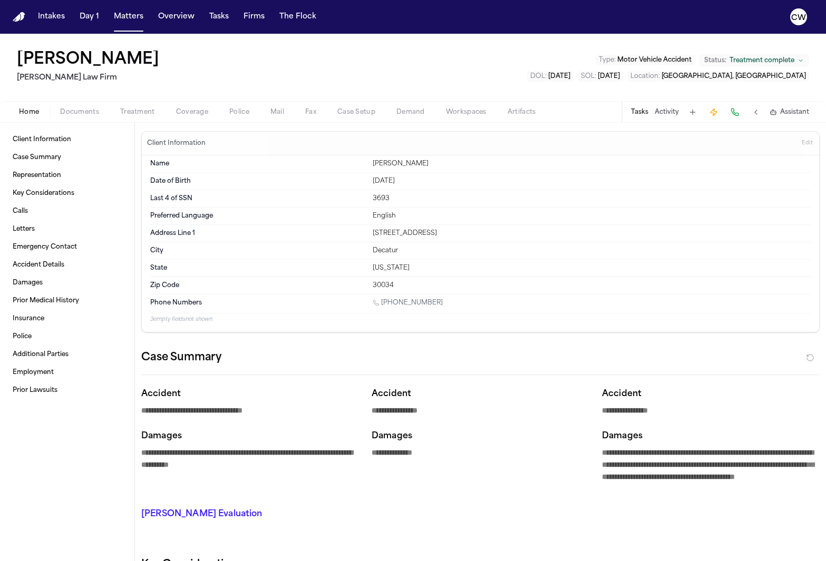
click at [759, 111] on button at bounding box center [755, 112] width 15 height 15
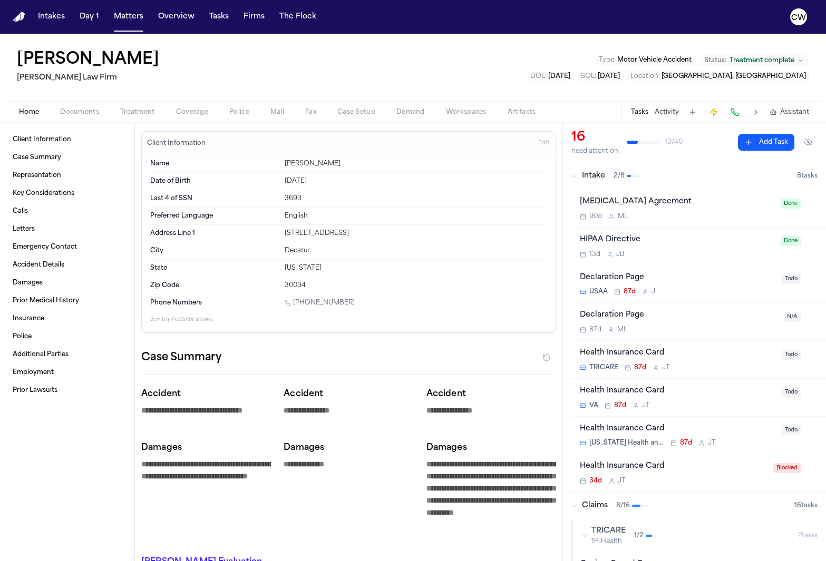
click at [759, 111] on button at bounding box center [755, 112] width 15 height 15
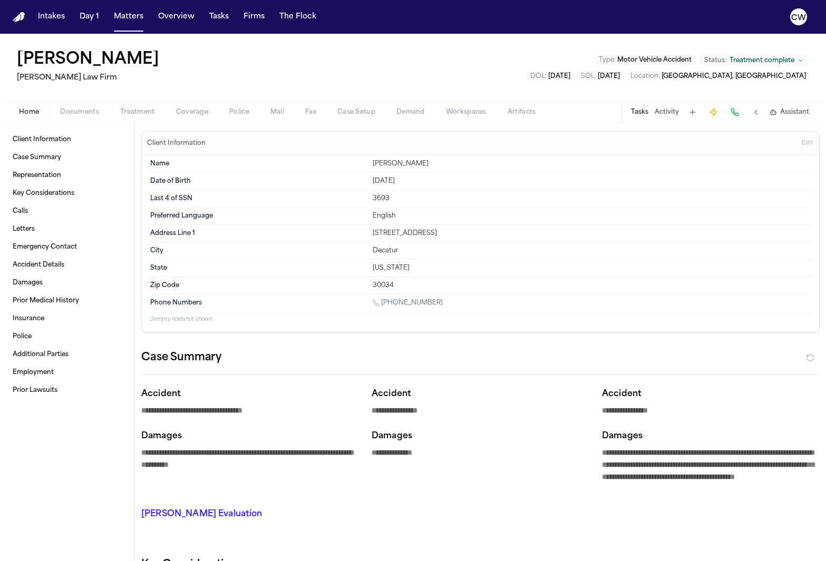
click at [663, 112] on button "Activity" at bounding box center [667, 112] width 24 height 8
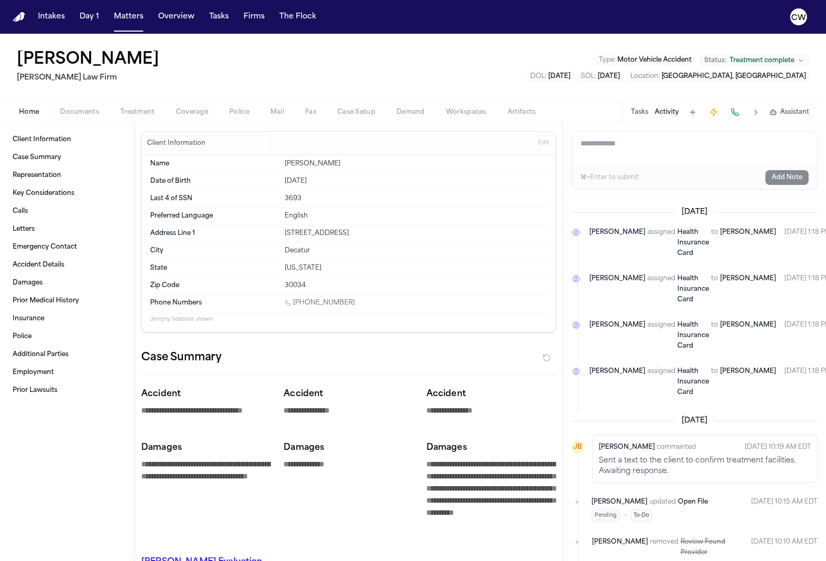
click at [759, 111] on button at bounding box center [755, 112] width 15 height 15
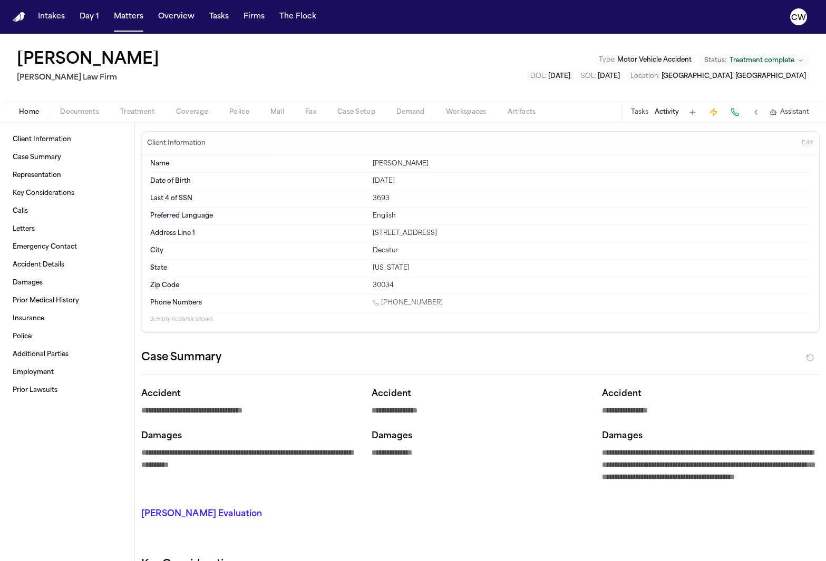
click at [801, 111] on span "Assistant" at bounding box center [794, 112] width 29 height 8
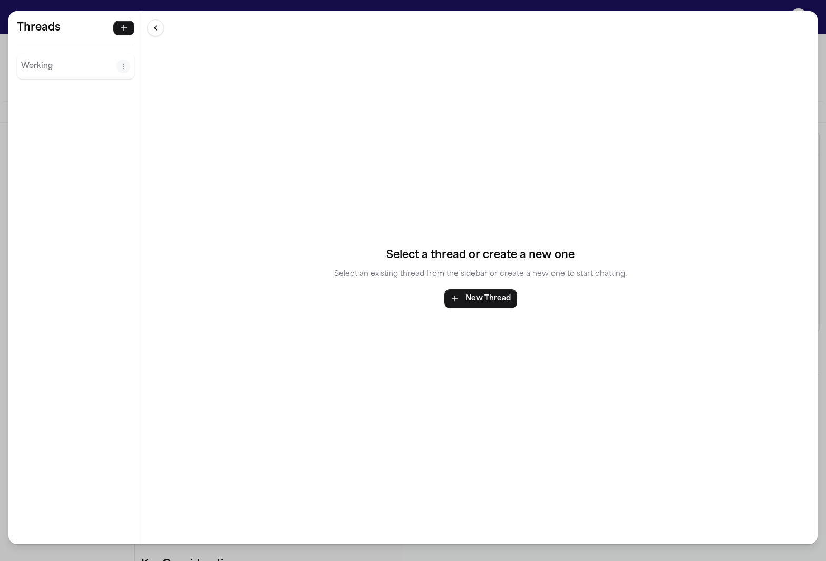
click at [685, 5] on div "Threads Working Threads Working Select a thread or create a new one Select an e…" at bounding box center [413, 280] width 826 height 561
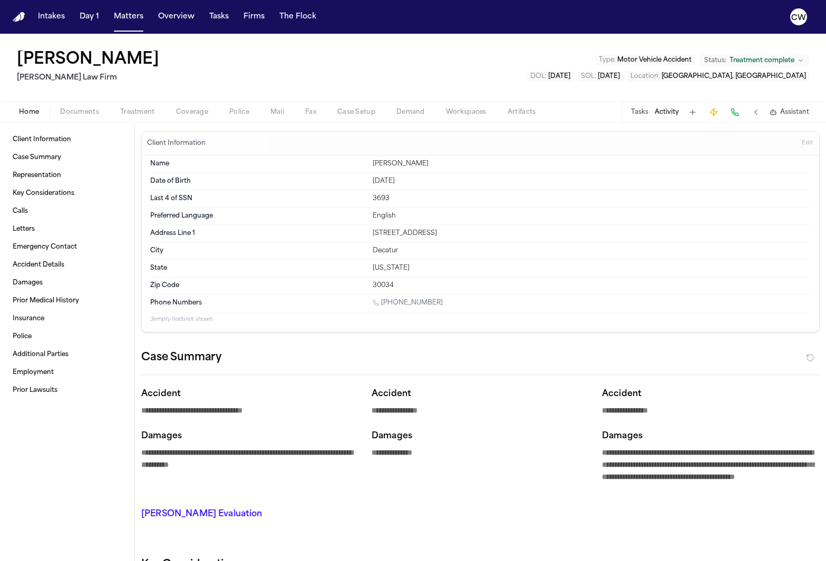
click at [778, 112] on button "Assistant" at bounding box center [790, 112] width 40 height 8
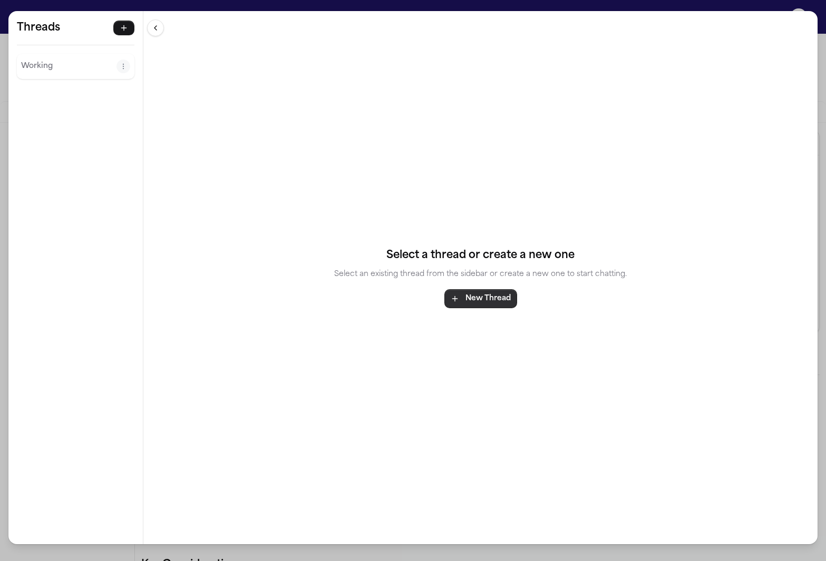
click at [469, 303] on button "New Thread" at bounding box center [480, 298] width 73 height 19
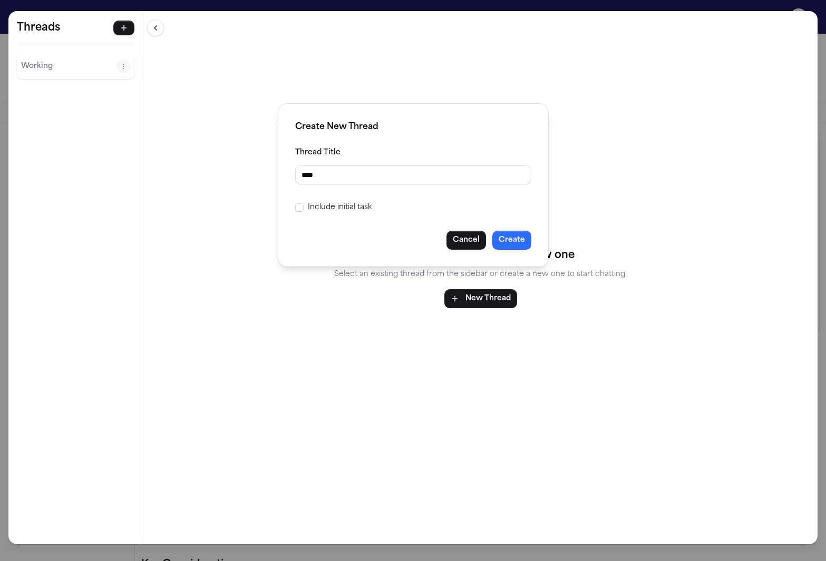
click at [516, 232] on button "Create" at bounding box center [511, 240] width 39 height 19
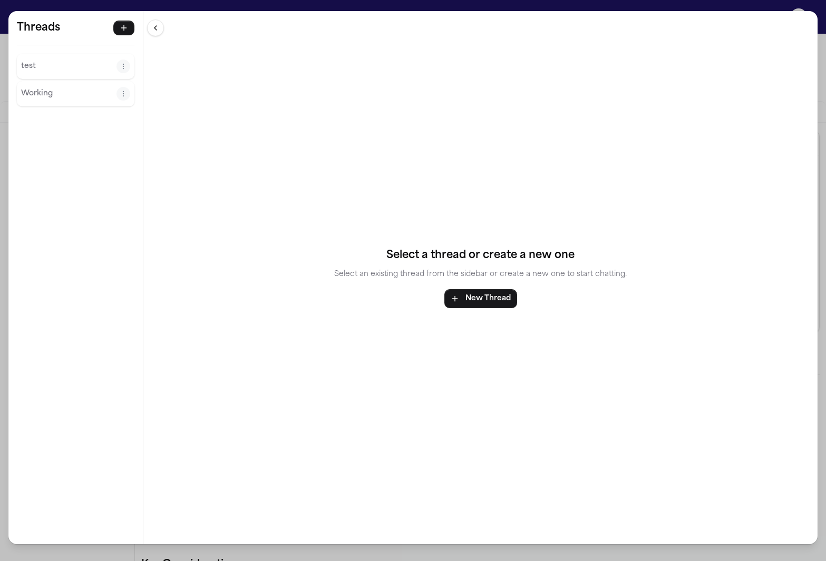
click at [67, 68] on p "test" at bounding box center [68, 66] width 95 height 13
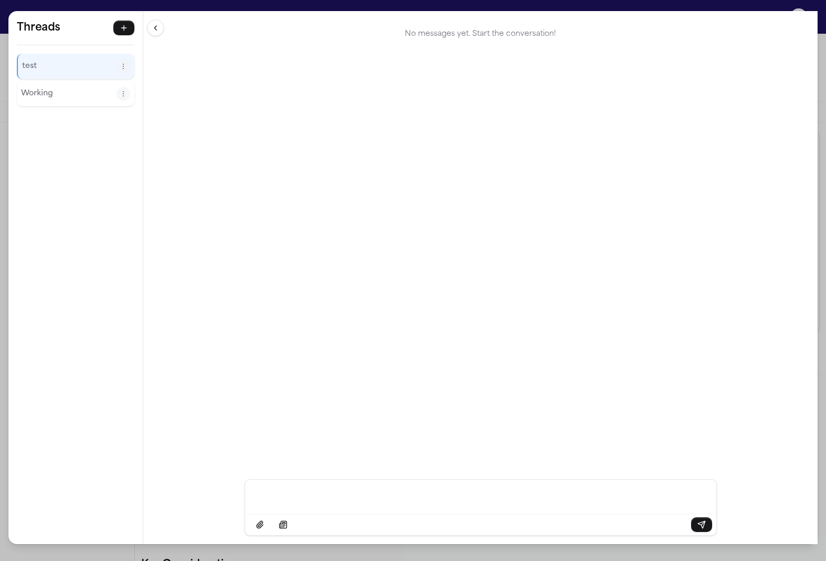
click at [300, 492] on p "Message input" at bounding box center [481, 496] width 446 height 11
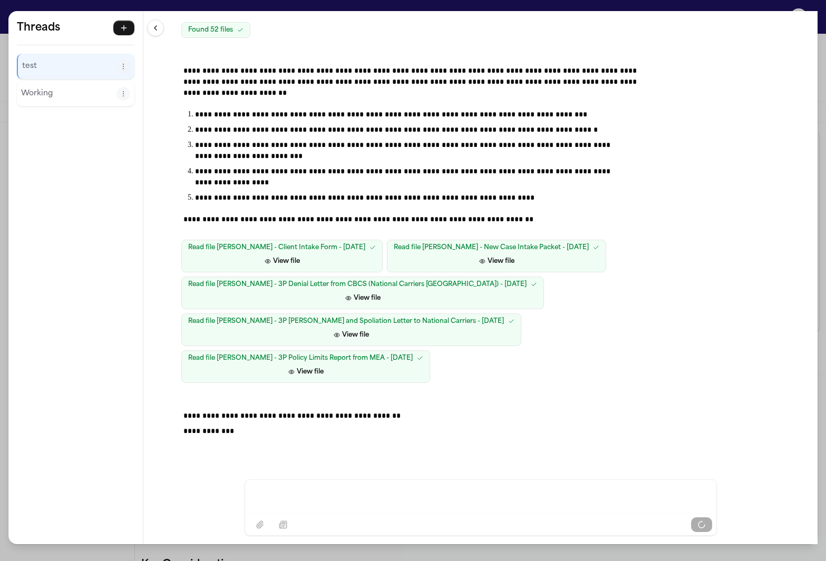
scroll to position [116, 0]
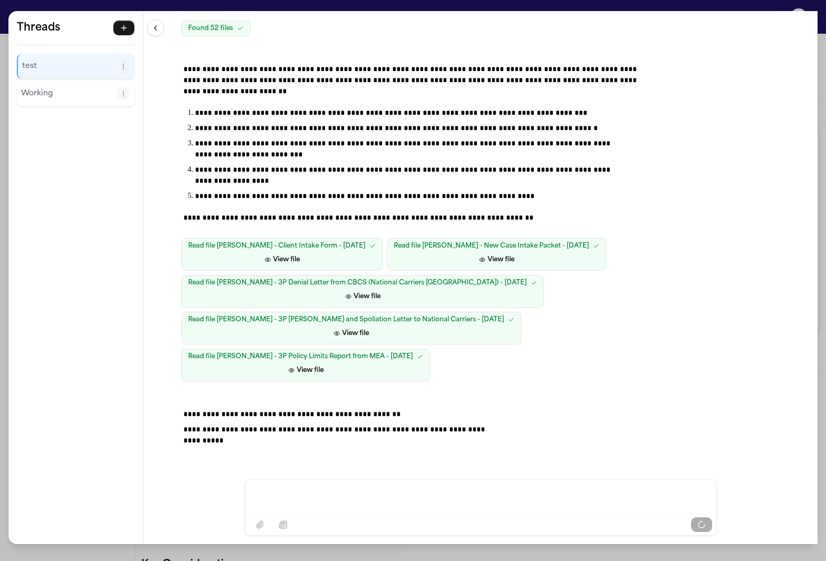
click at [595, 456] on div "**********" at bounding box center [480, 245] width 674 height 469
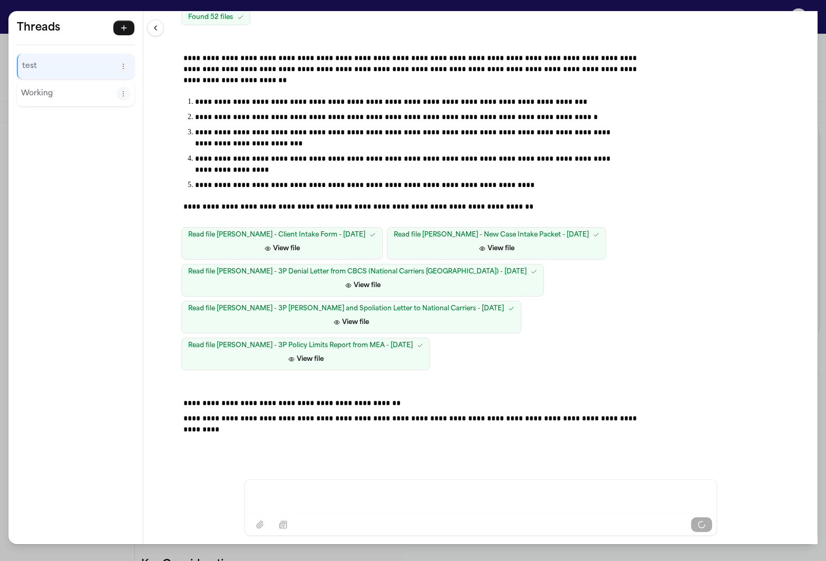
click at [587, 489] on div "Message input" at bounding box center [480, 496] width 459 height 32
click at [587, 499] on p "Message input" at bounding box center [481, 496] width 446 height 11
click at [547, 513] on div "Message input" at bounding box center [480, 497] width 471 height 34
click at [547, 490] on div "Message input" at bounding box center [480, 496] width 459 height 32
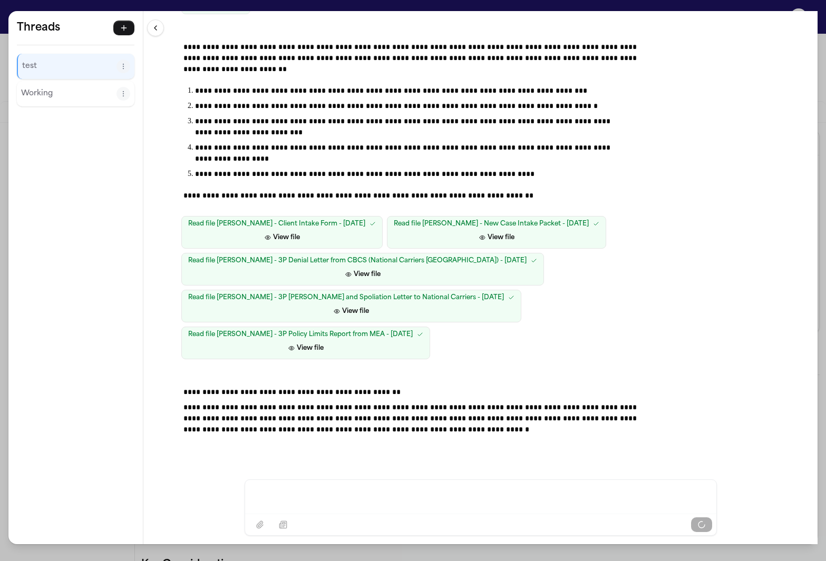
click at [547, 490] on div "Message input" at bounding box center [480, 496] width 459 height 32
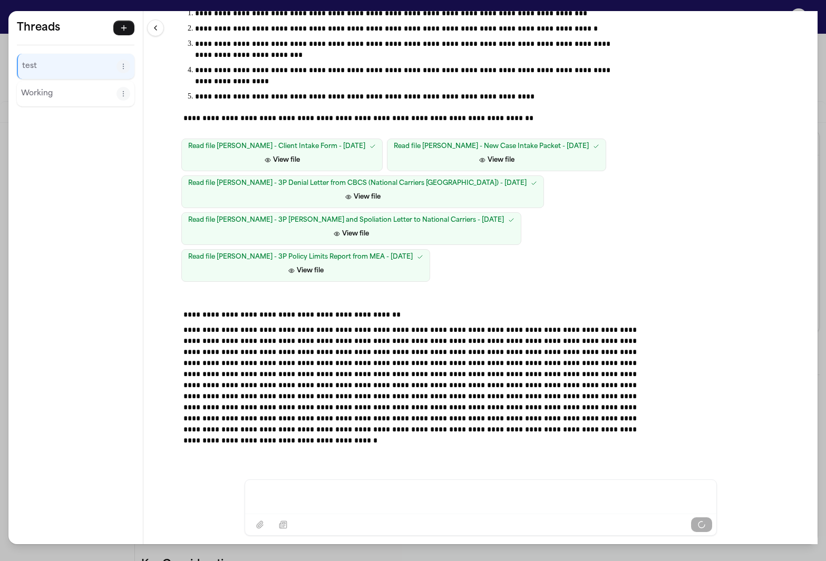
scroll to position [227, 0]
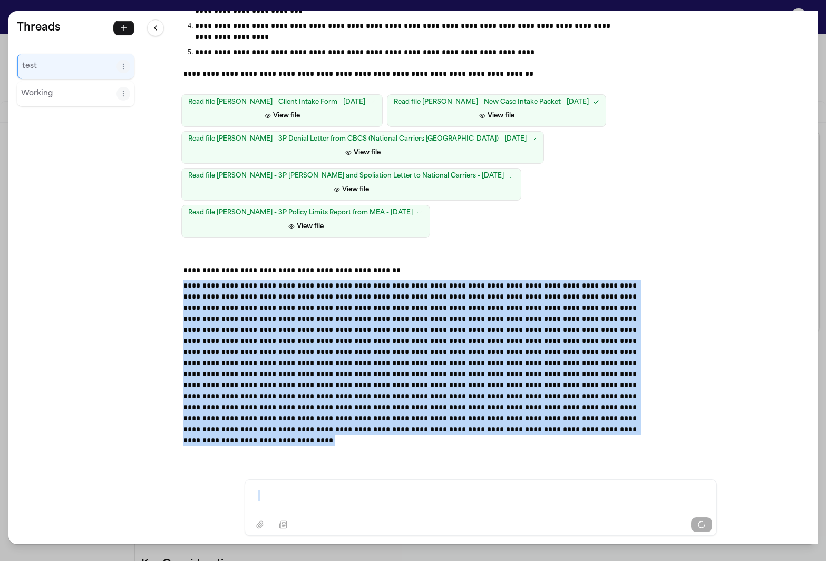
click at [502, 302] on p at bounding box center [413, 357] width 460 height 155
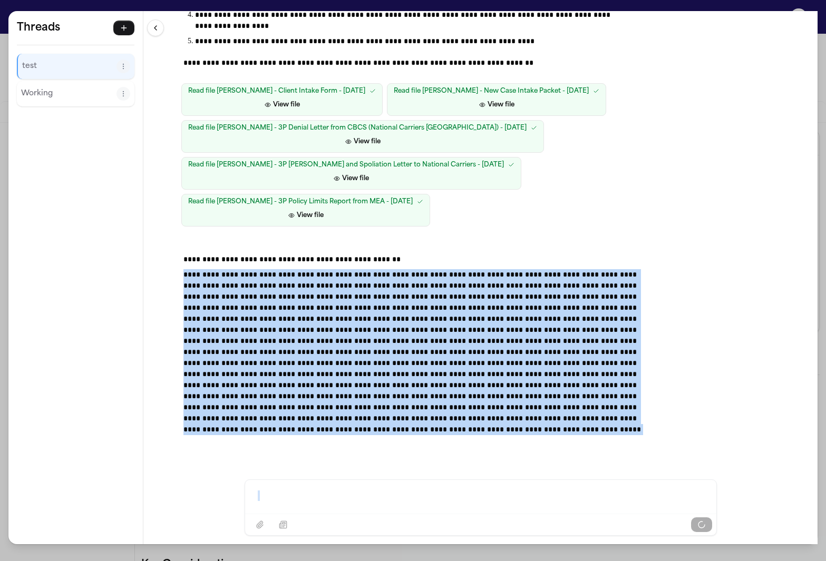
click at [502, 302] on p at bounding box center [413, 352] width 460 height 166
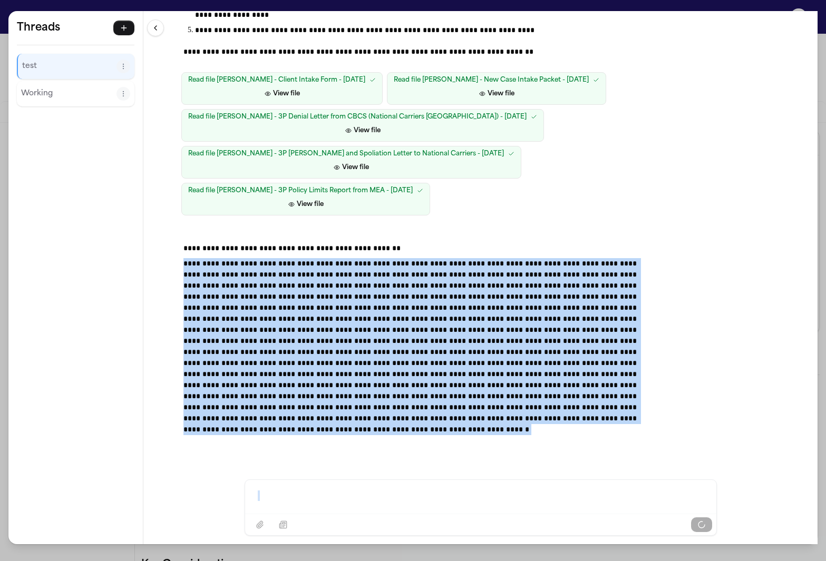
click at [494, 347] on p at bounding box center [413, 346] width 460 height 177
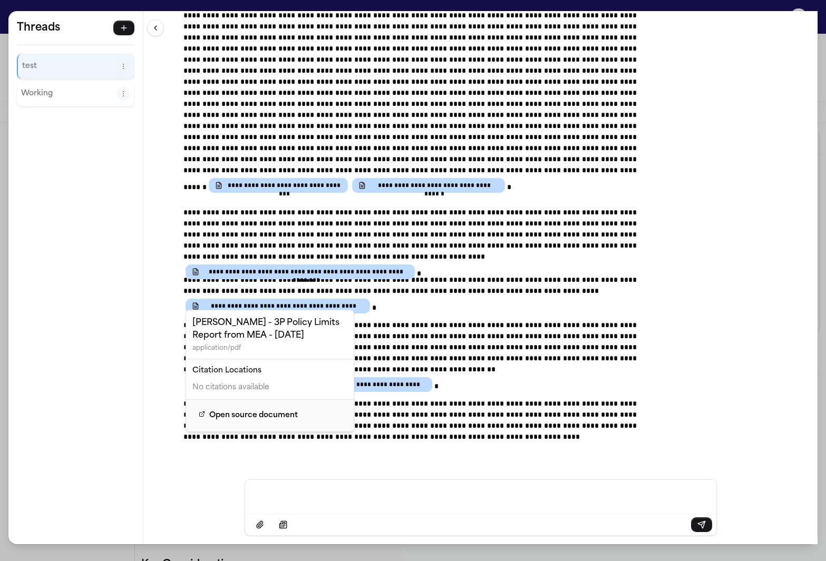
scroll to position [549, 0]
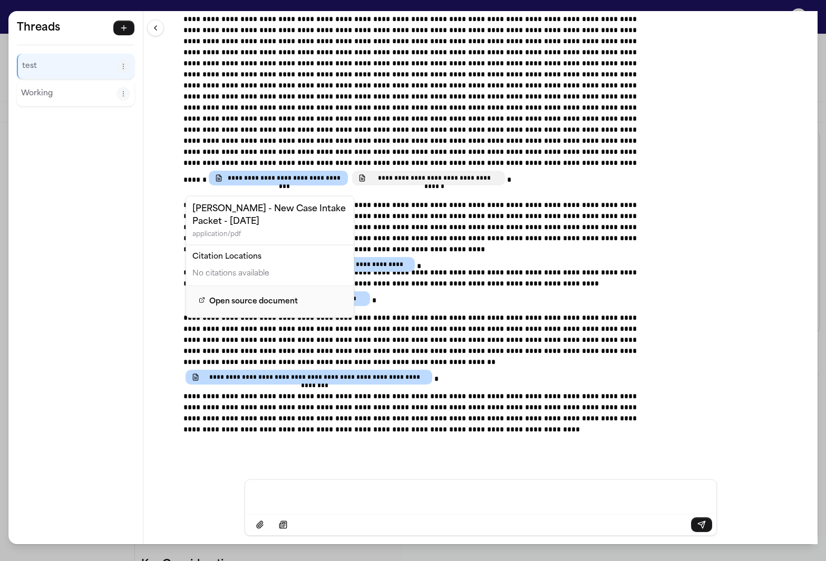
click at [370, 182] on span "**********" at bounding box center [434, 178] width 129 height 8
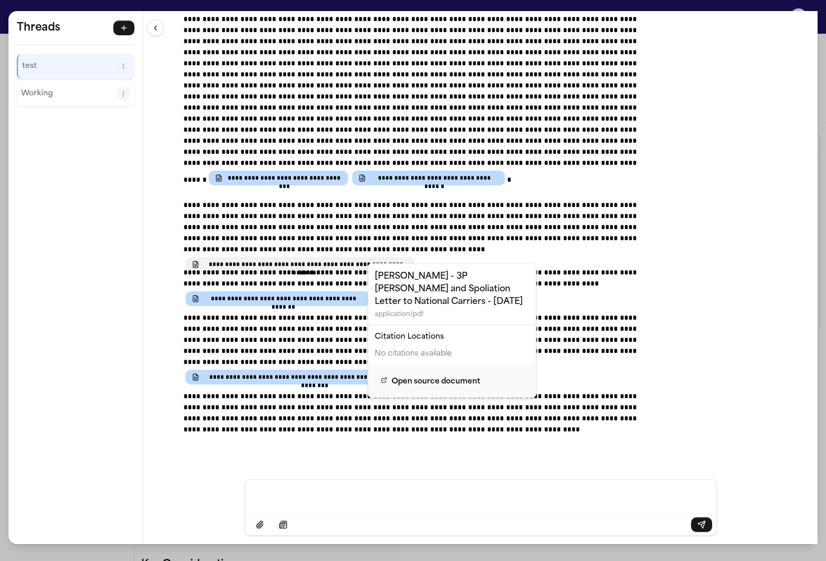
click at [415, 259] on button "**********" at bounding box center [300, 264] width 229 height 15
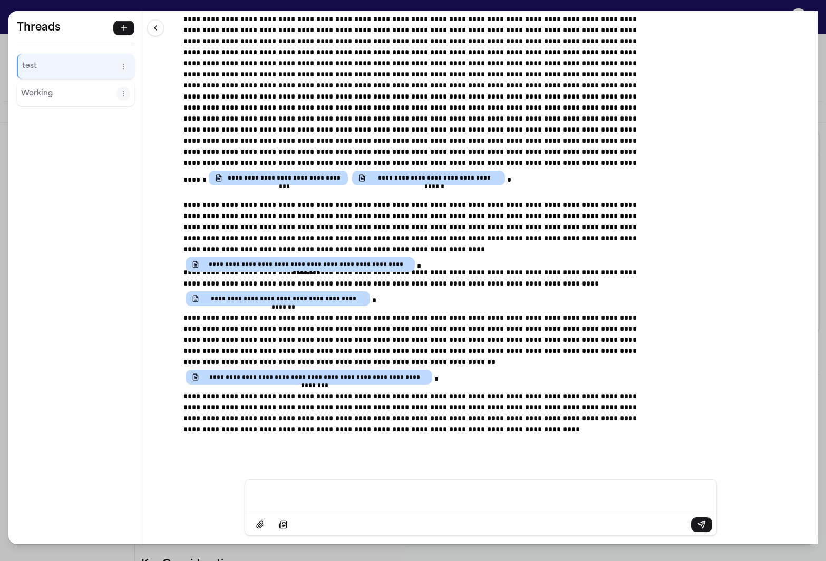
click at [572, 504] on div "Message input" at bounding box center [480, 496] width 459 height 32
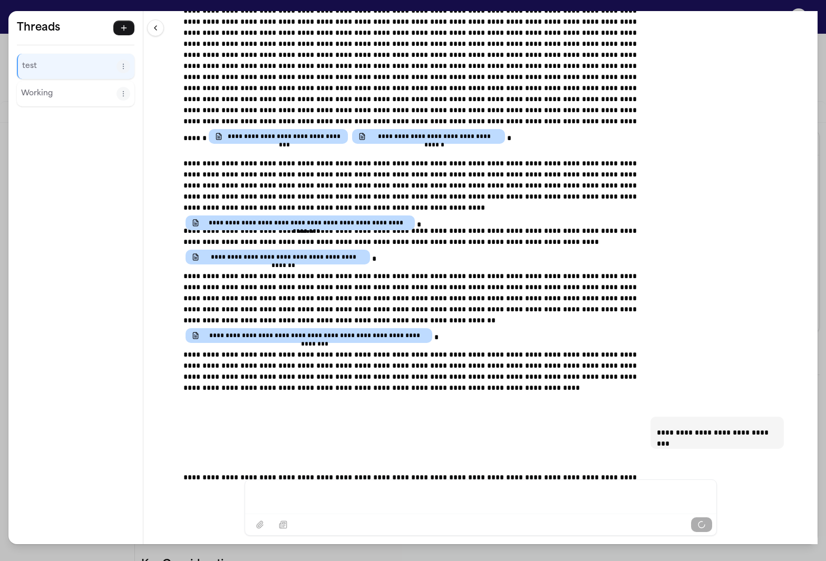
scroll to position [661, 0]
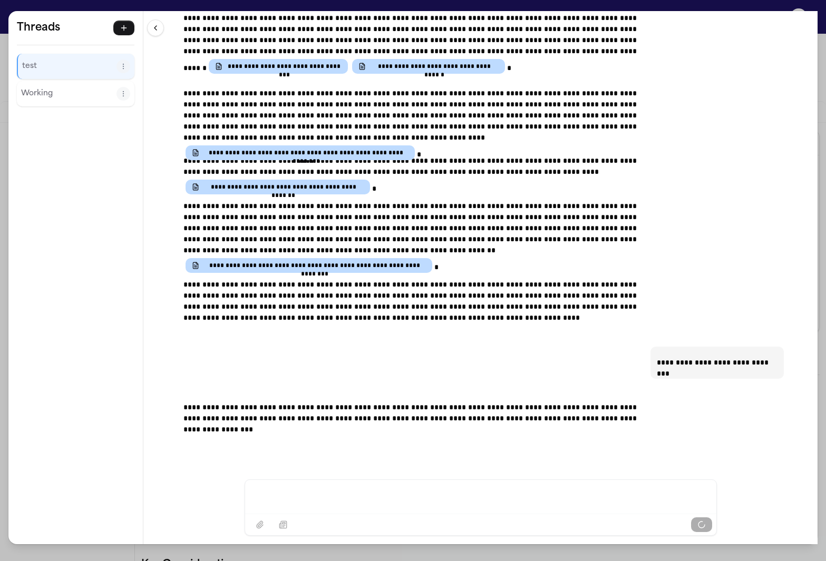
click at [157, 30] on button at bounding box center [155, 28] width 17 height 17
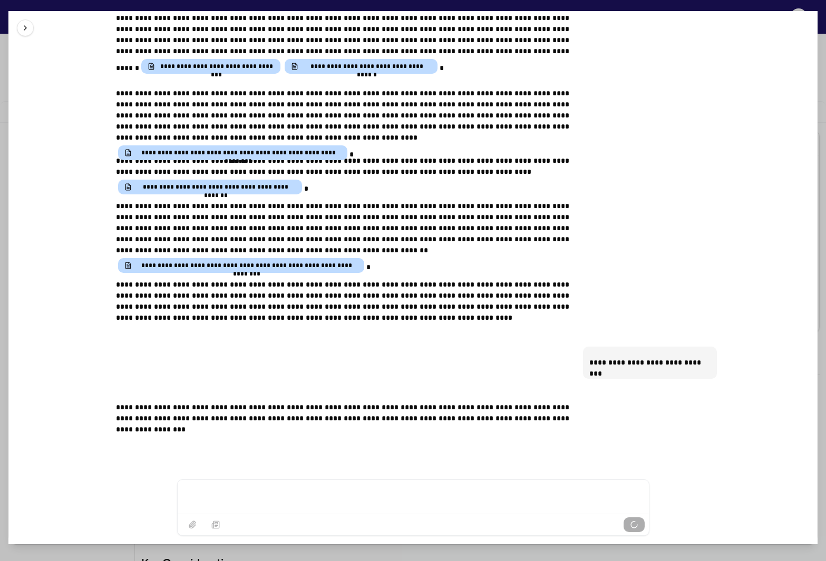
click at [27, 25] on button at bounding box center [25, 28] width 17 height 17
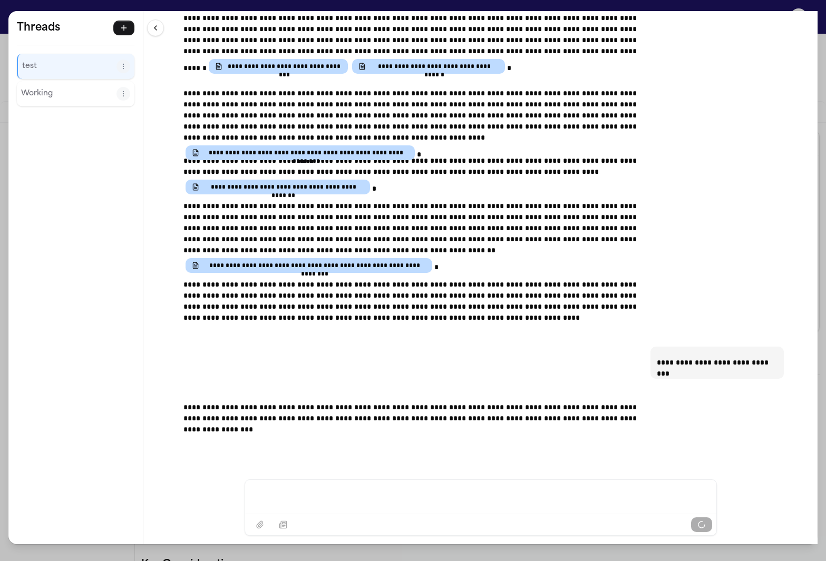
click at [149, 32] on button at bounding box center [155, 28] width 17 height 17
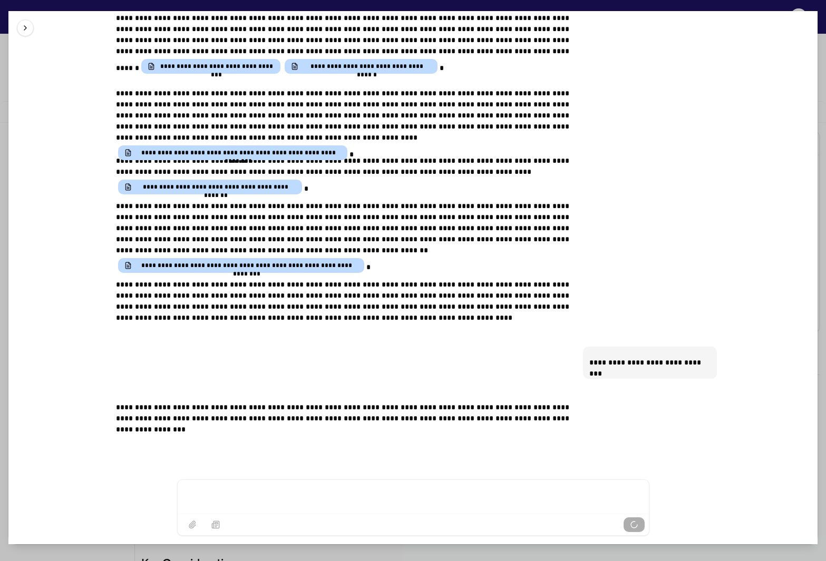
click at [24, 27] on button at bounding box center [25, 28] width 17 height 17
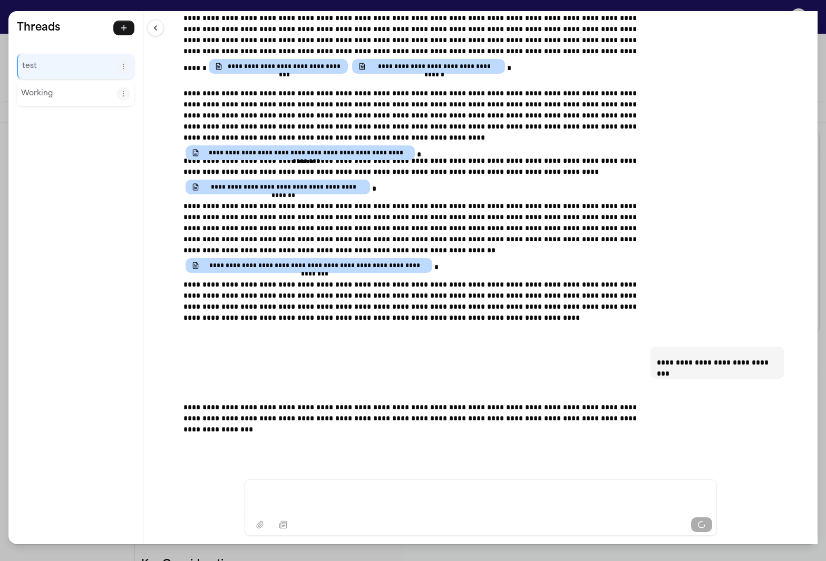
click at [160, 28] on button at bounding box center [155, 28] width 17 height 17
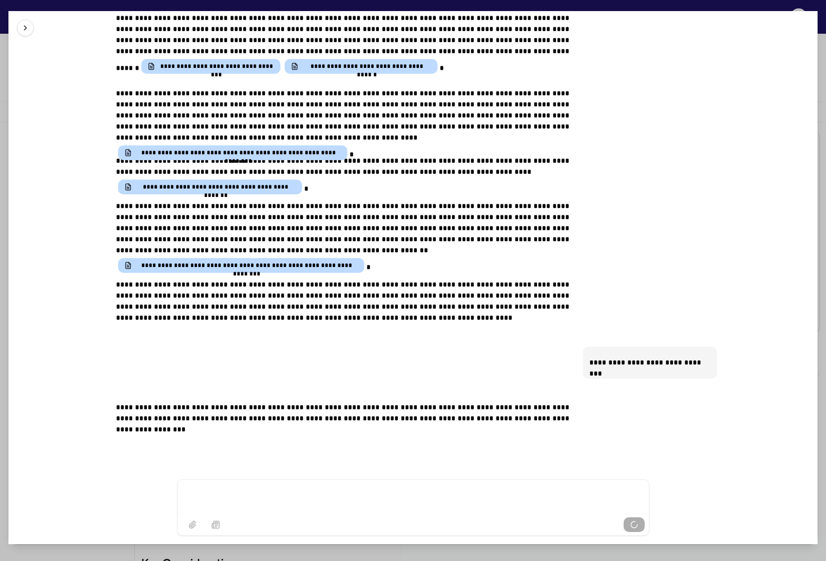
click at [31, 27] on button at bounding box center [25, 28] width 17 height 17
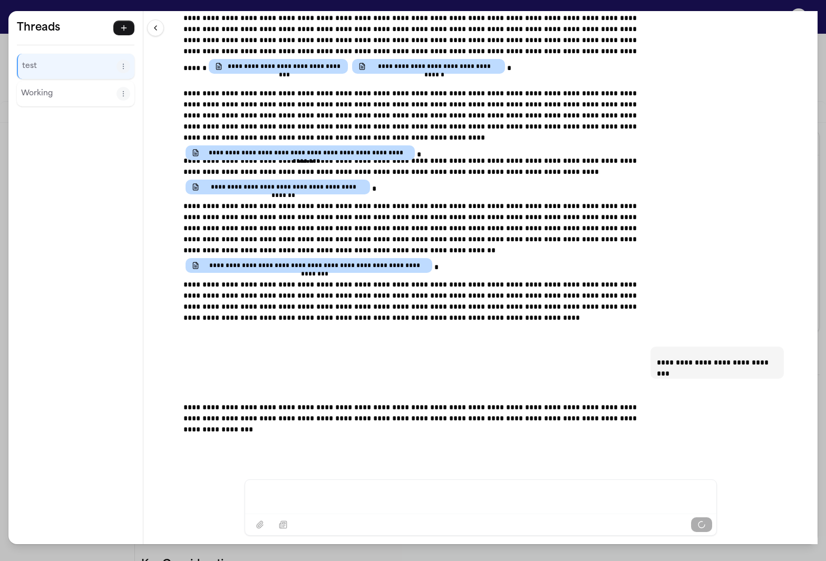
click at [697, 4] on div "**********" at bounding box center [413, 280] width 826 height 561
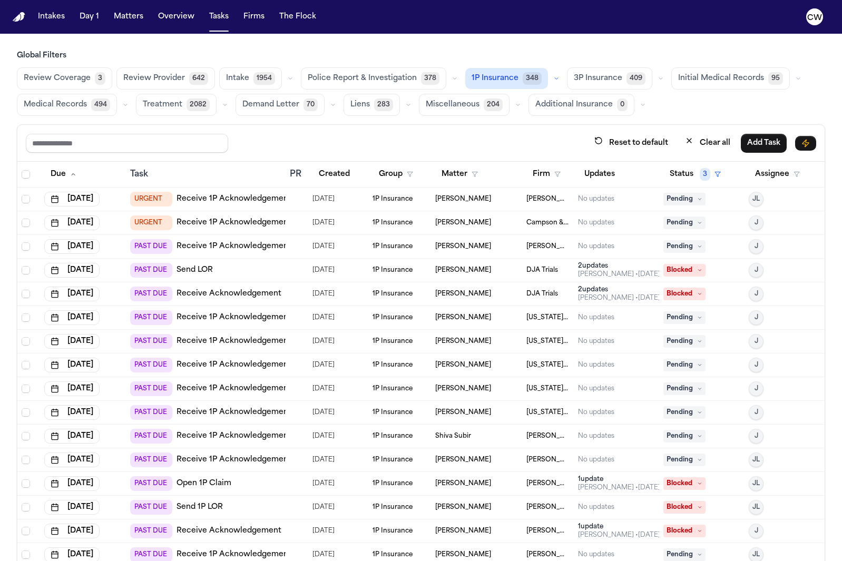
click at [234, 248] on link "Receive 1P Acknowledgement" at bounding box center [234, 246] width 115 height 11
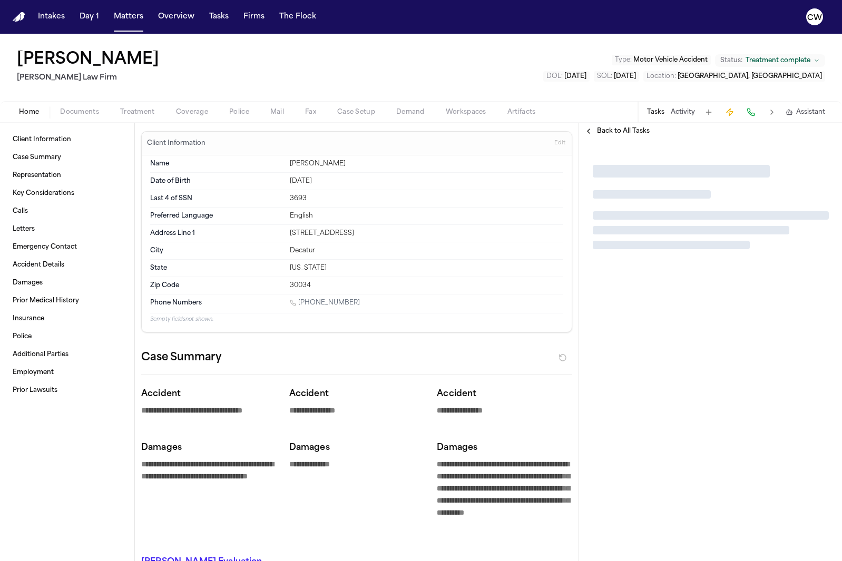
type textarea "*"
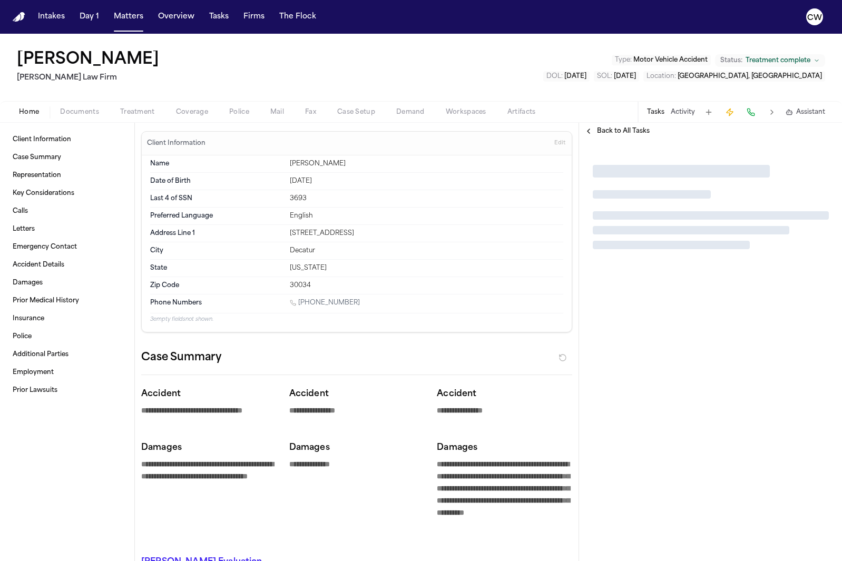
type textarea "*"
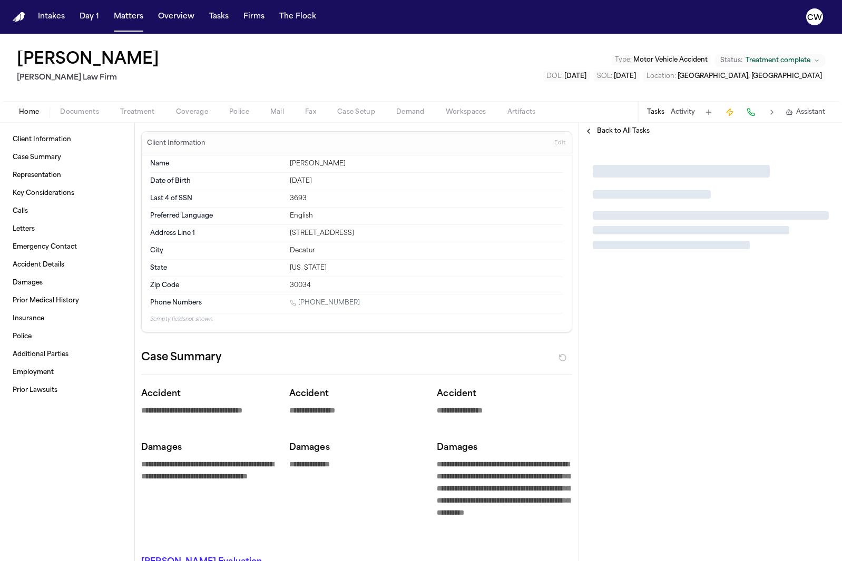
type textarea "*"
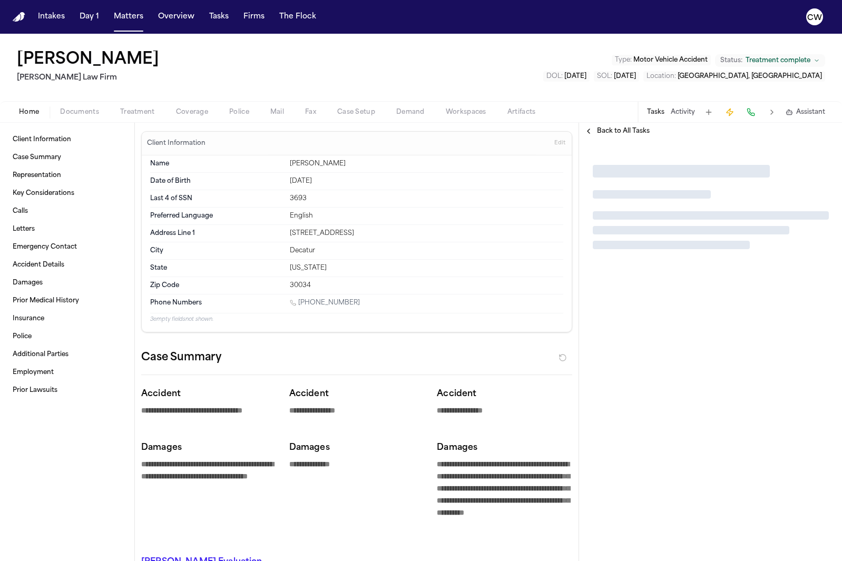
type textarea "*"
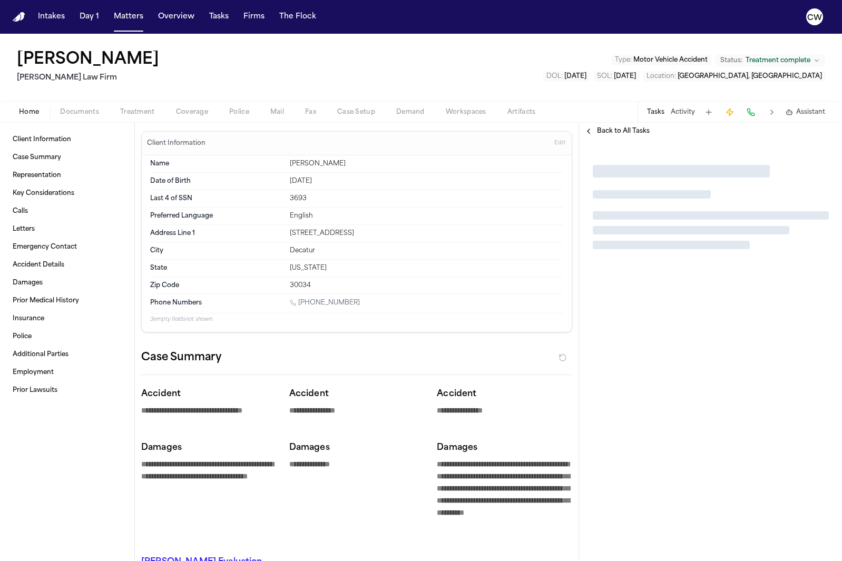
type textarea "*"
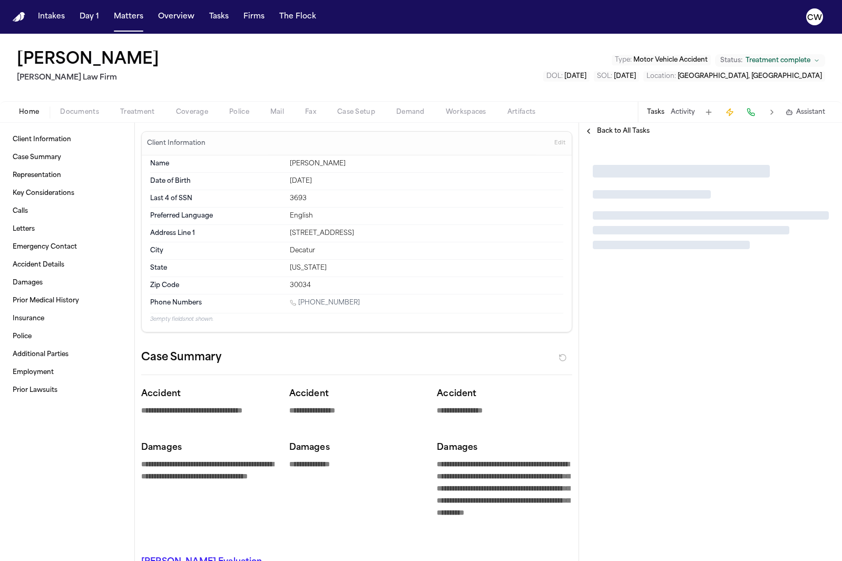
type textarea "*"
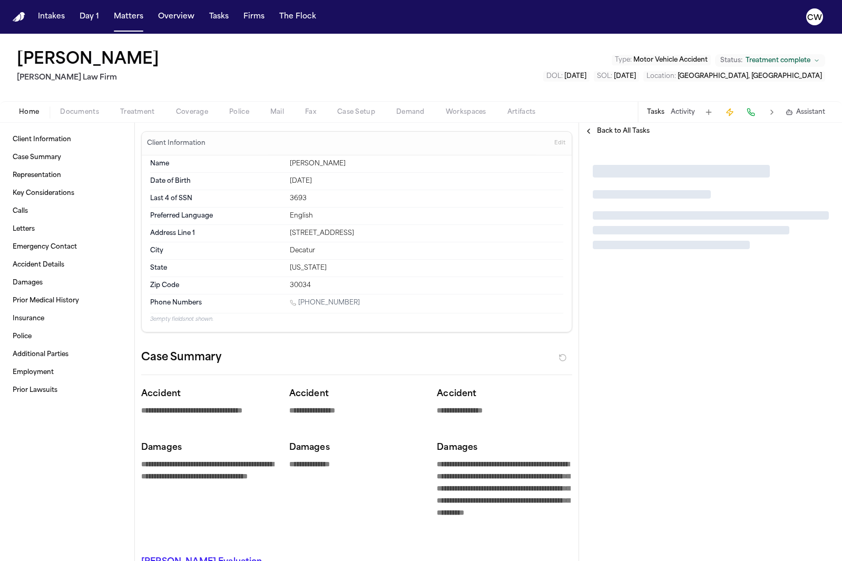
type textarea "*"
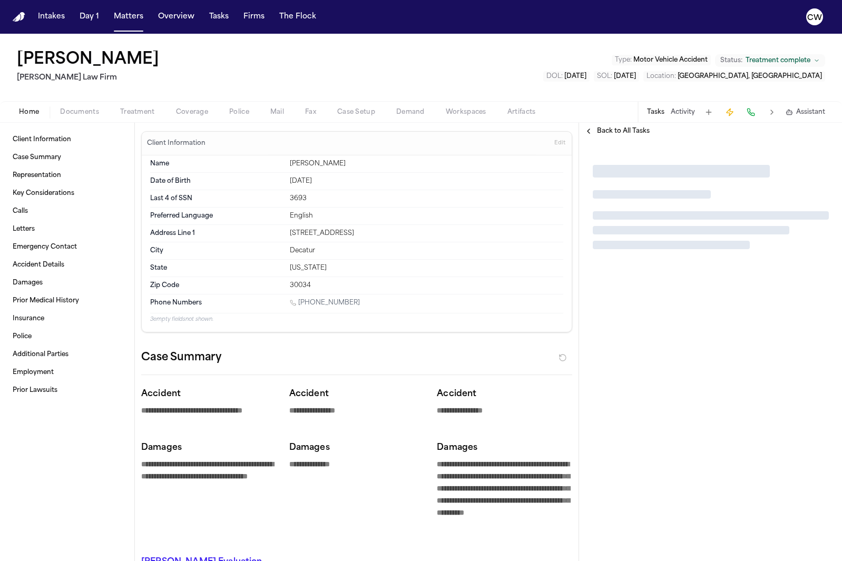
type textarea "*"
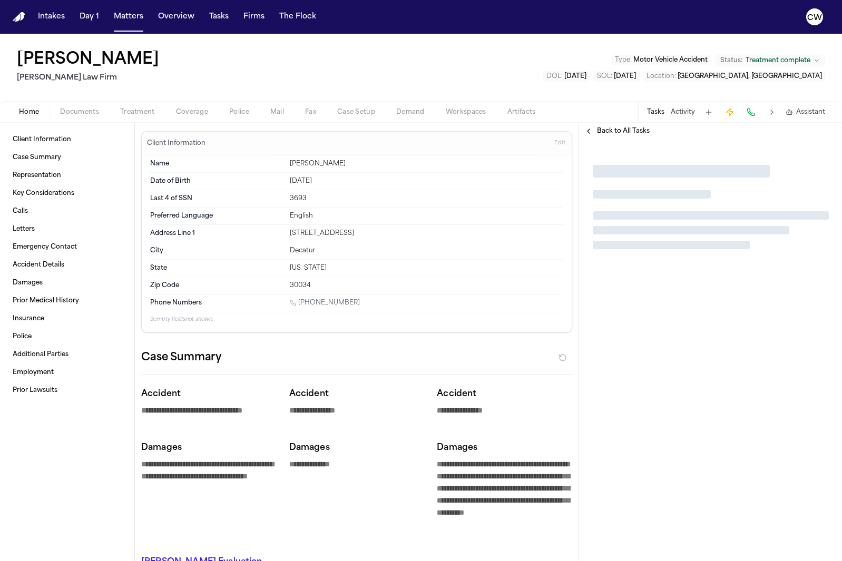
type textarea "*"
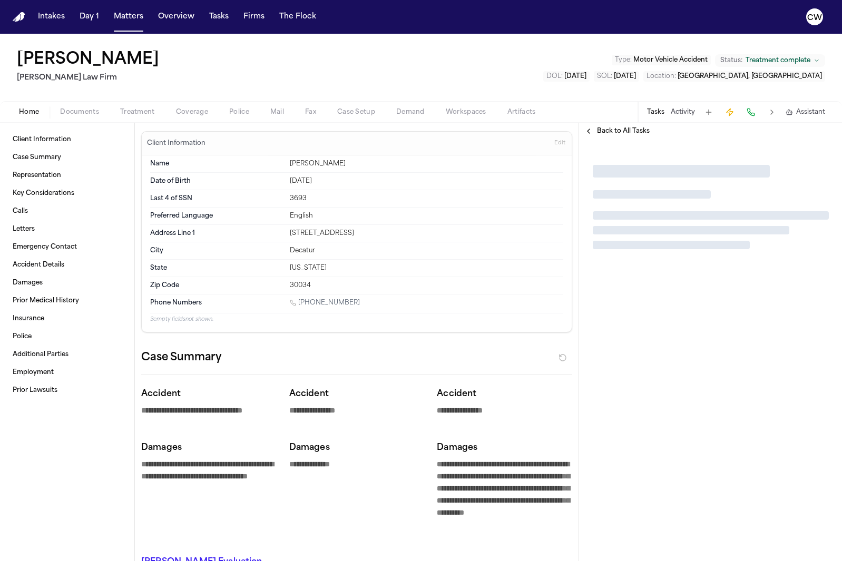
type textarea "*"
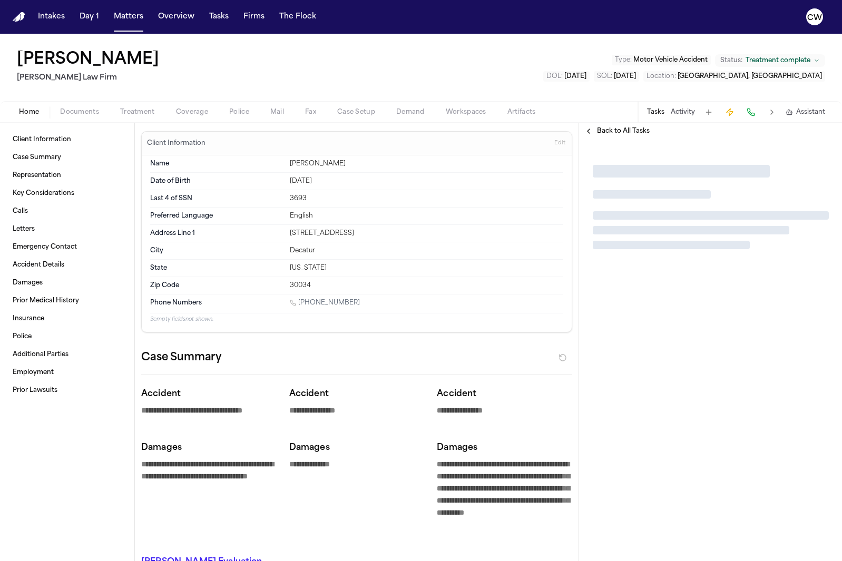
type textarea "*"
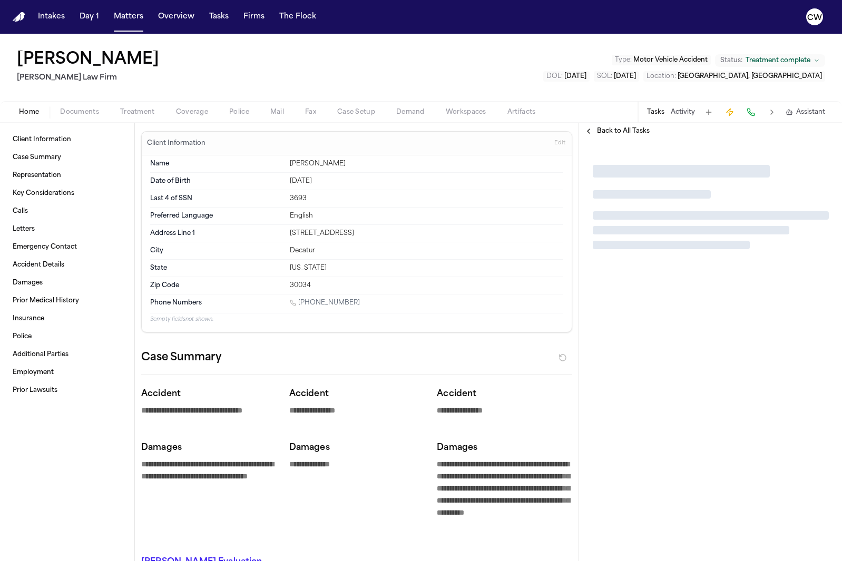
type textarea "*"
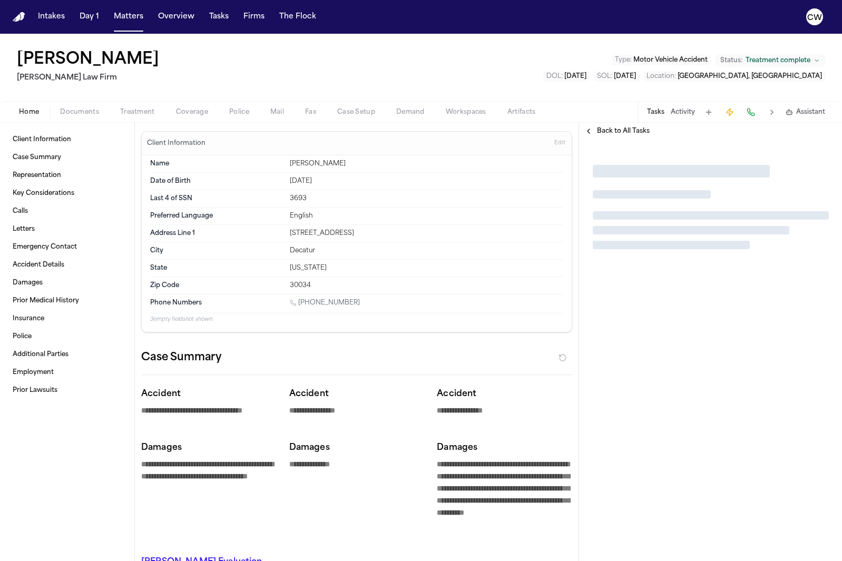
type textarea "*"
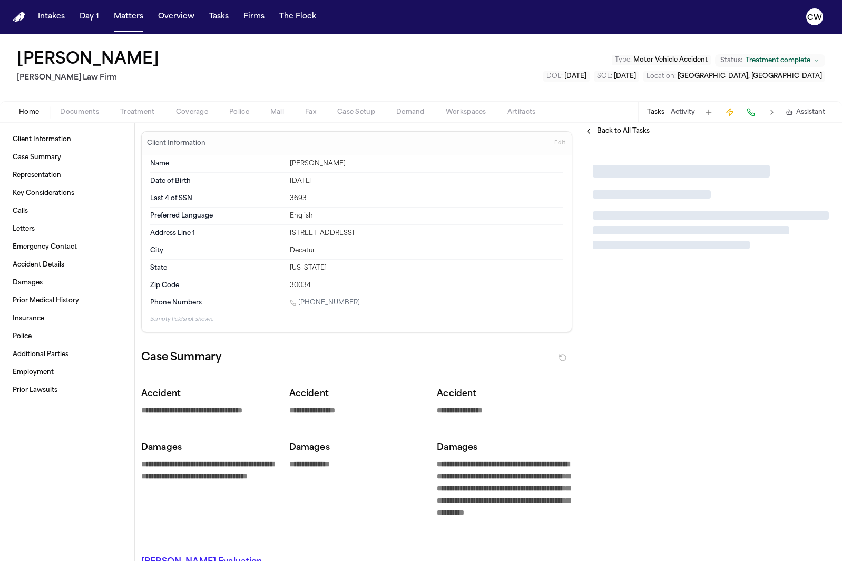
type textarea "*"
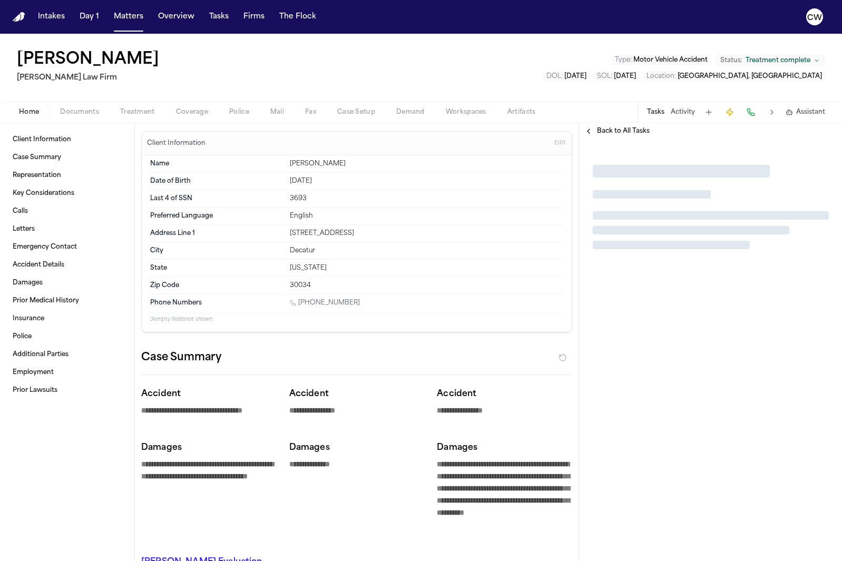
type textarea "*"
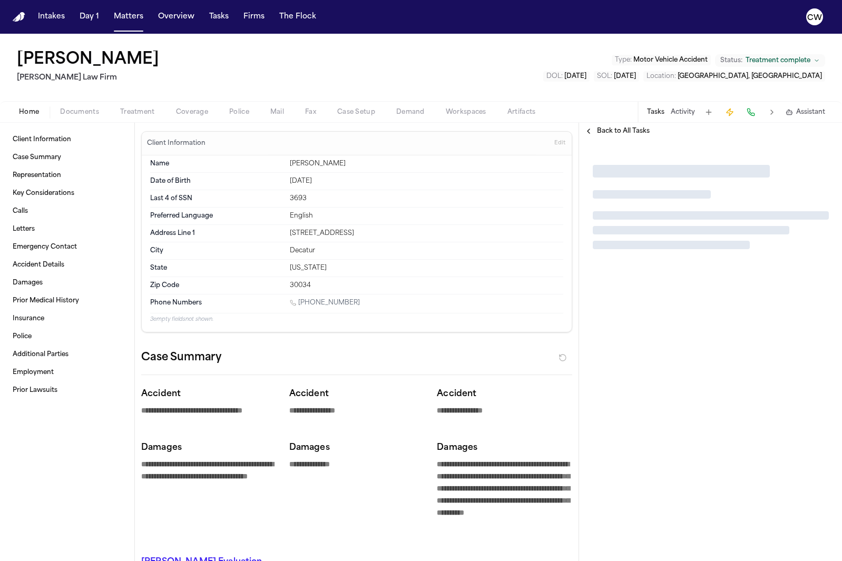
type textarea "*"
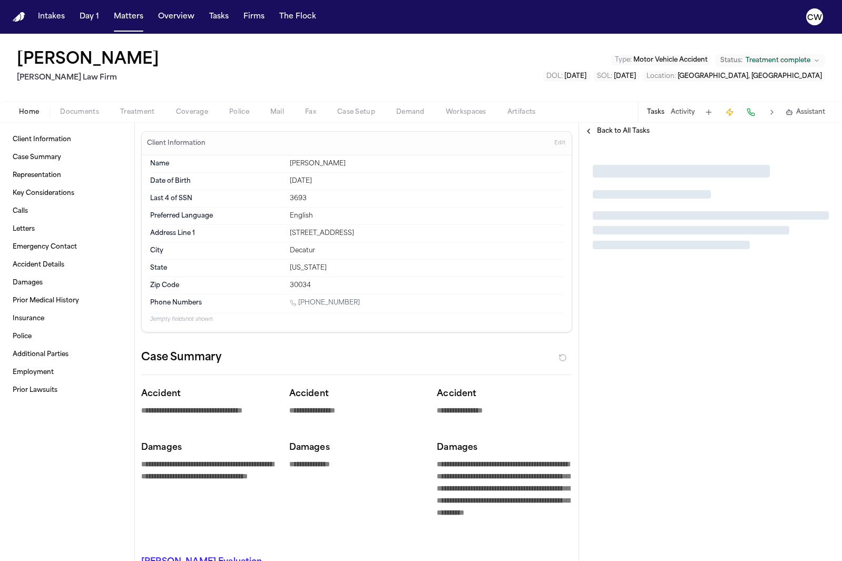
type textarea "*"
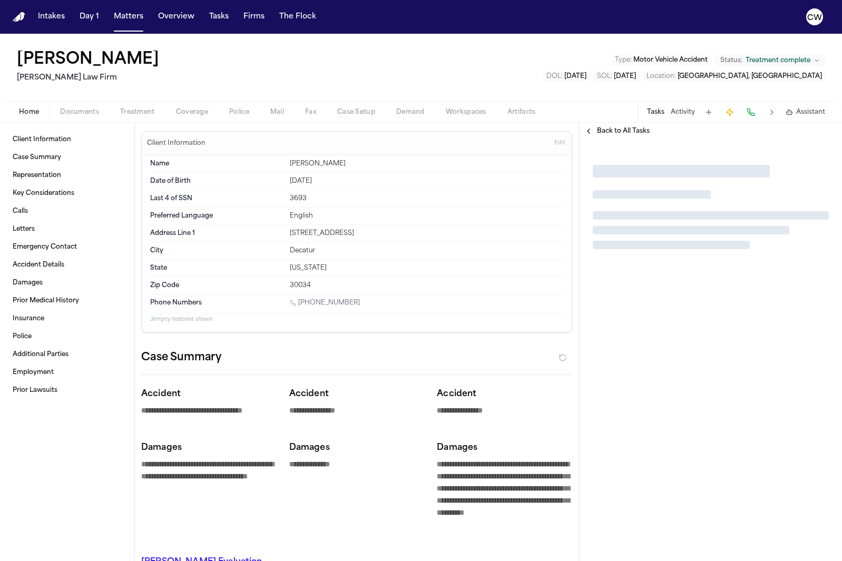
type textarea "*"
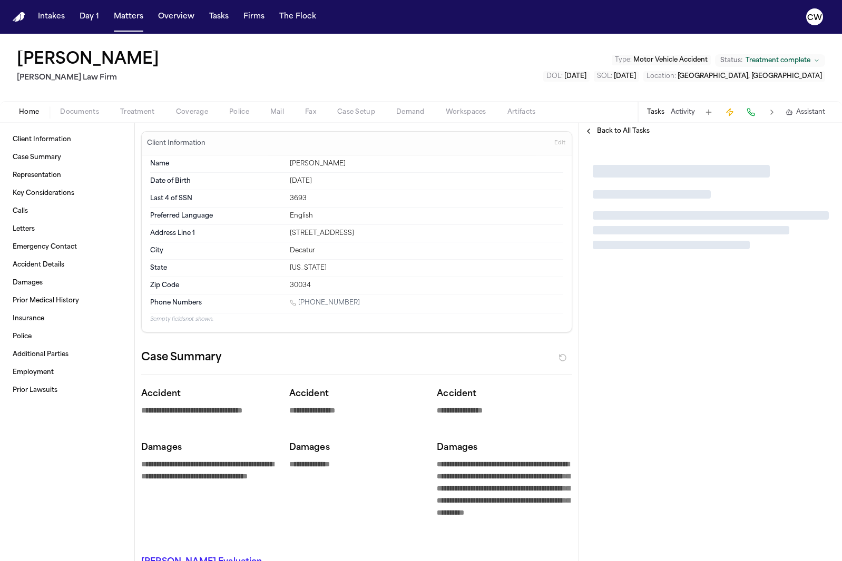
type textarea "*"
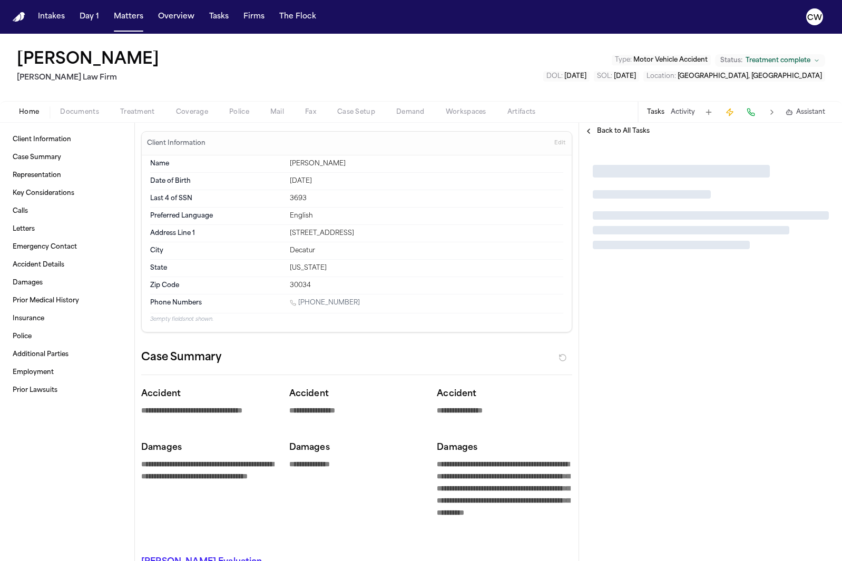
type textarea "*"
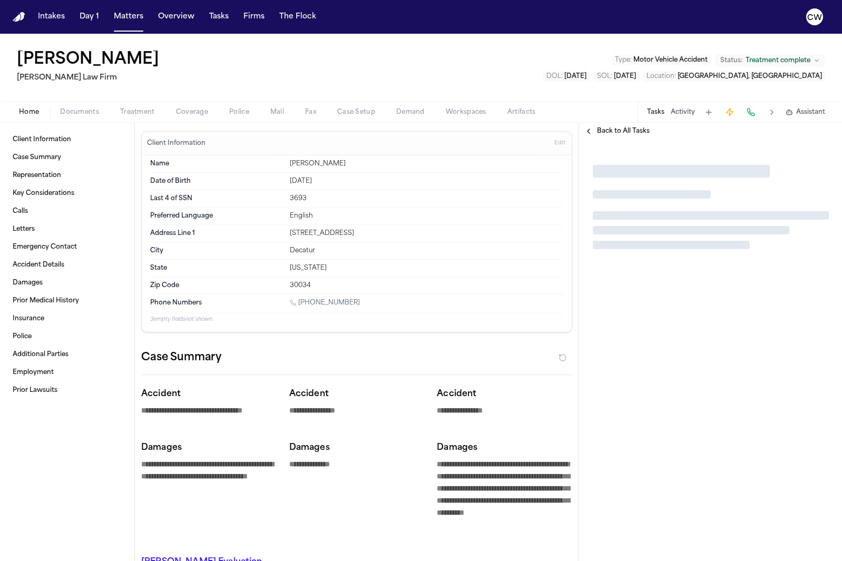
type textarea "*"
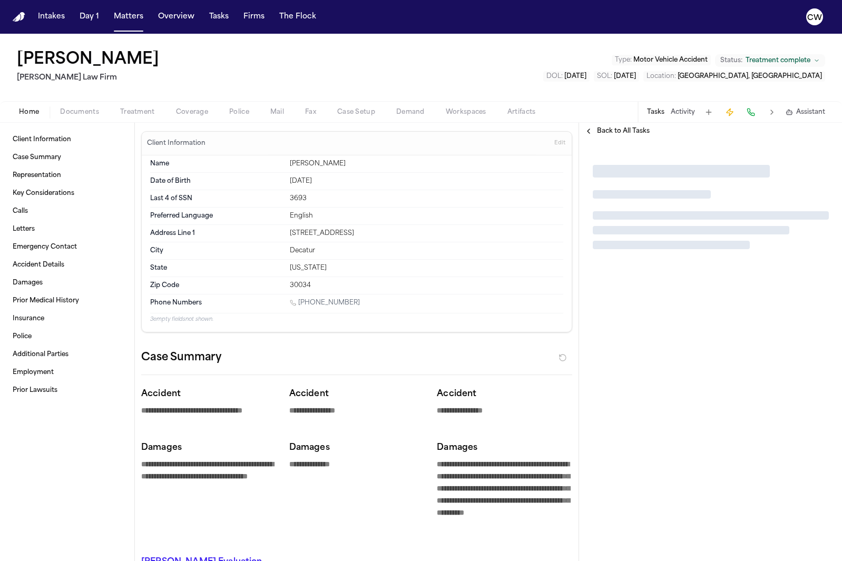
type textarea "*"
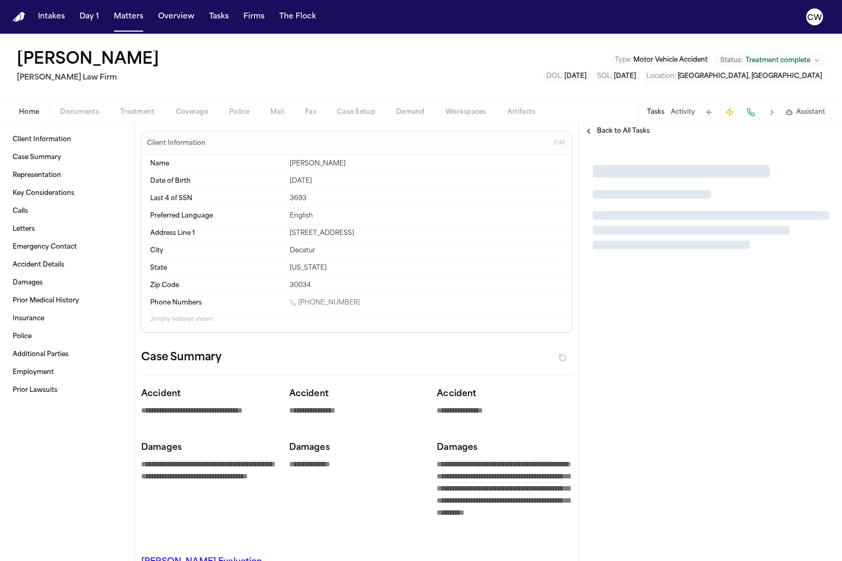
type textarea "*"
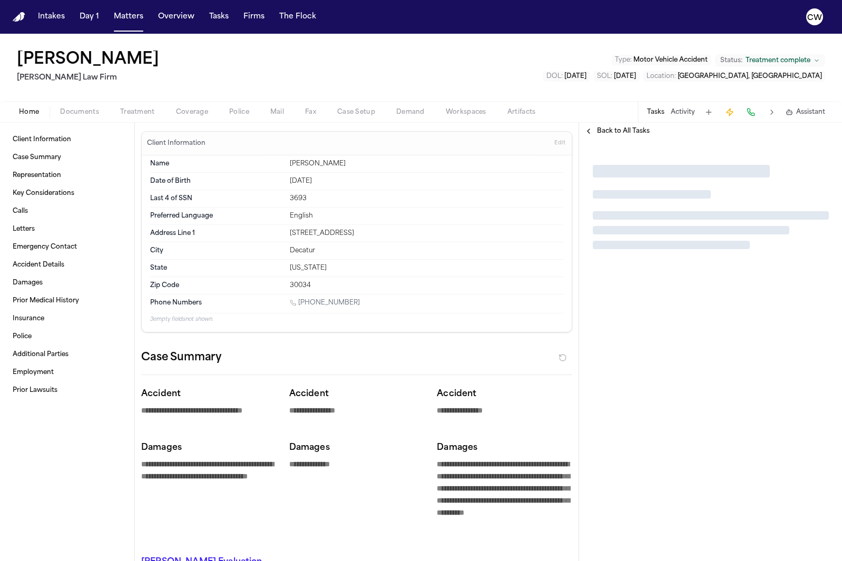
type textarea "*"
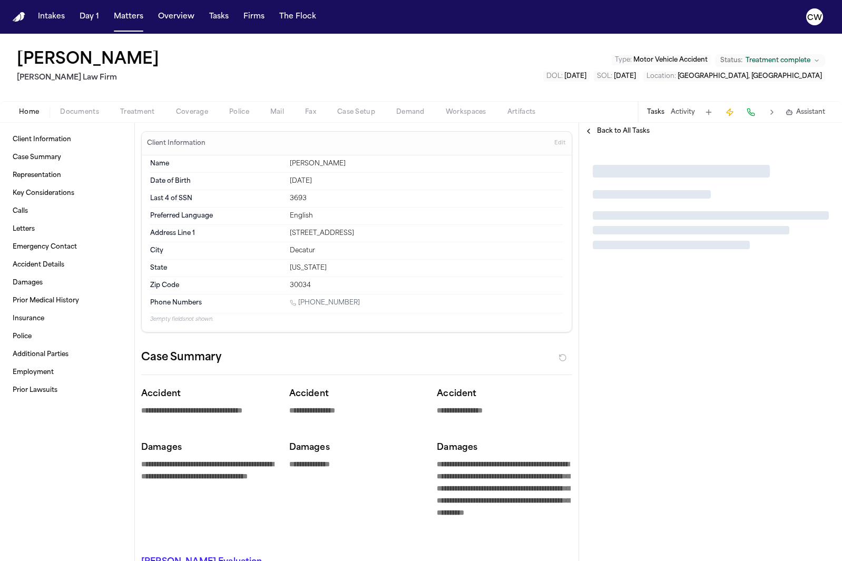
type textarea "*"
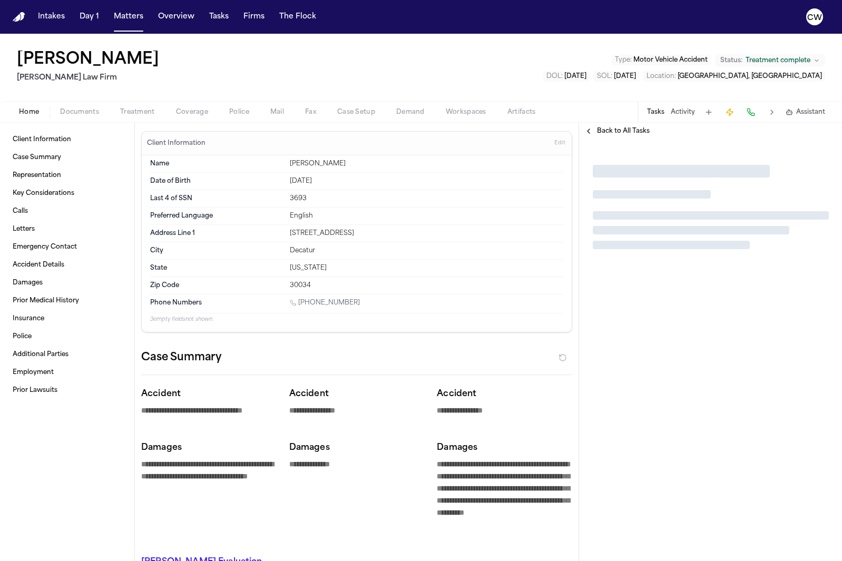
type textarea "*"
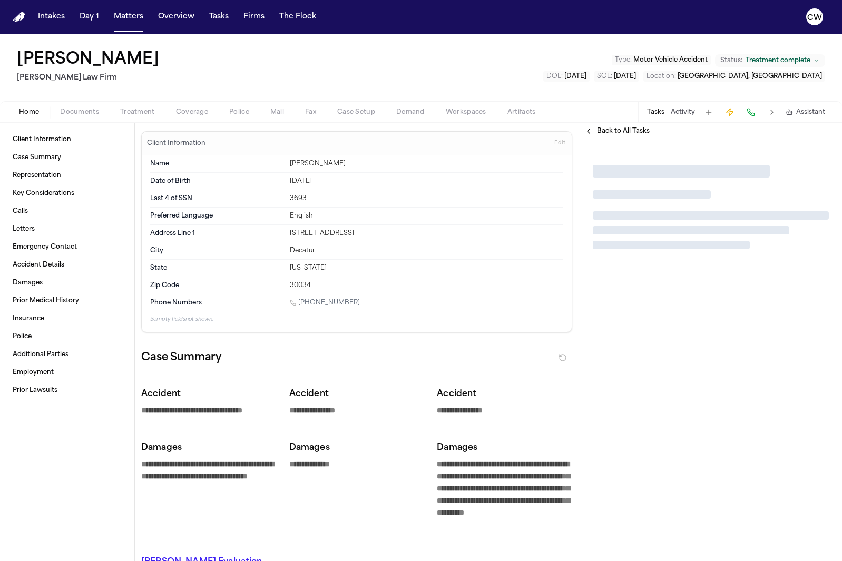
type textarea "*"
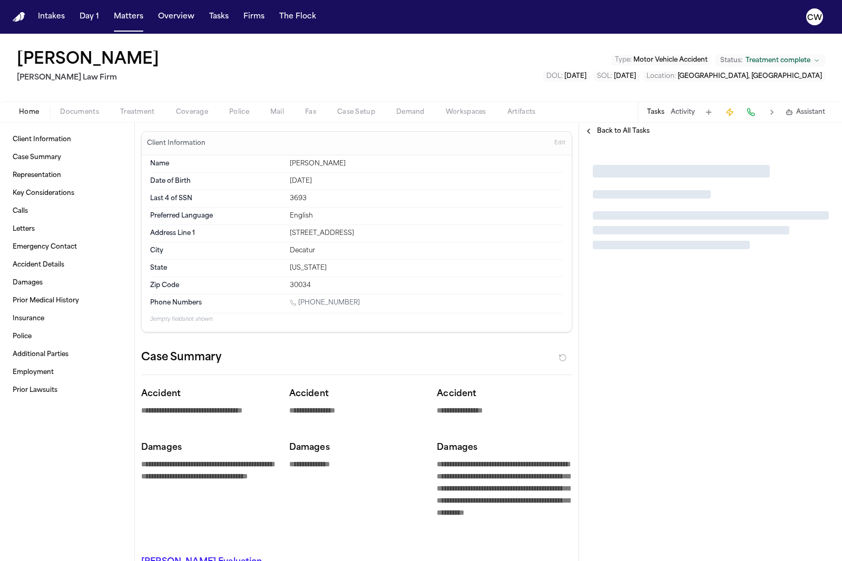
type textarea "*"
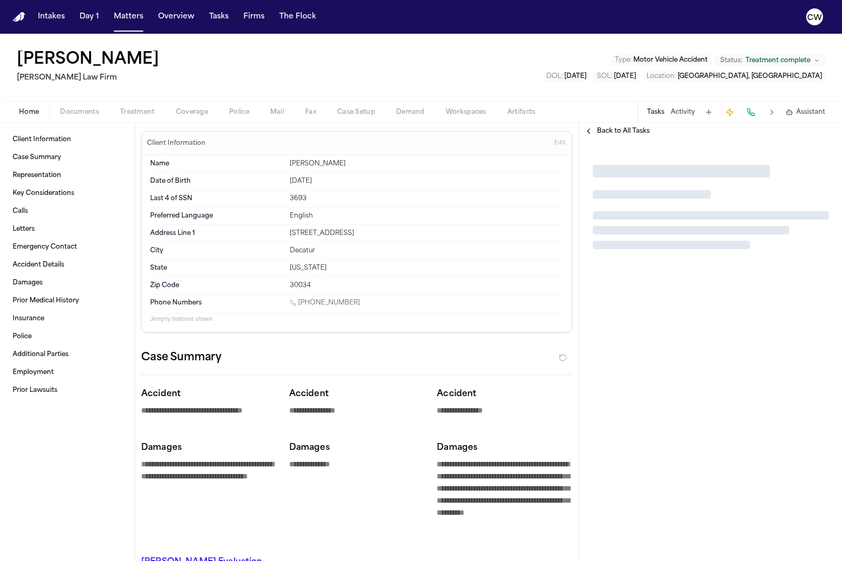
type textarea "*"
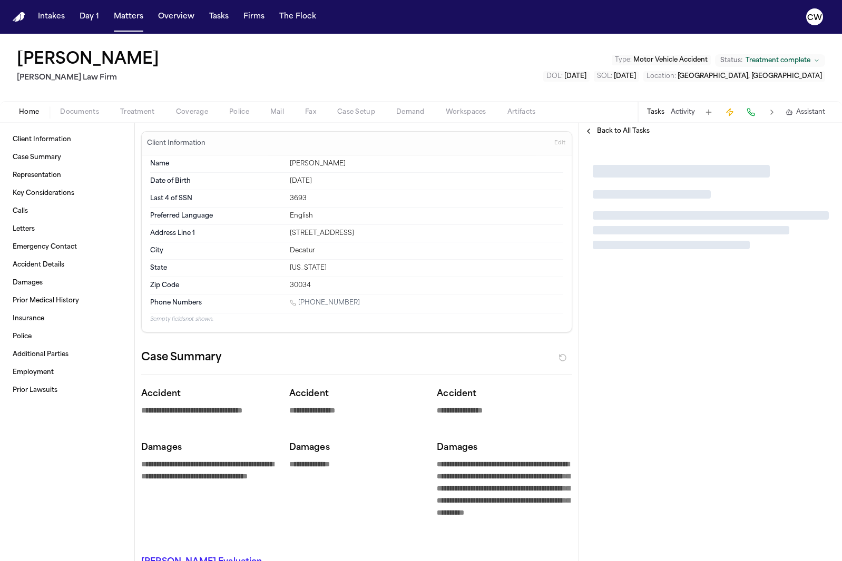
type textarea "*"
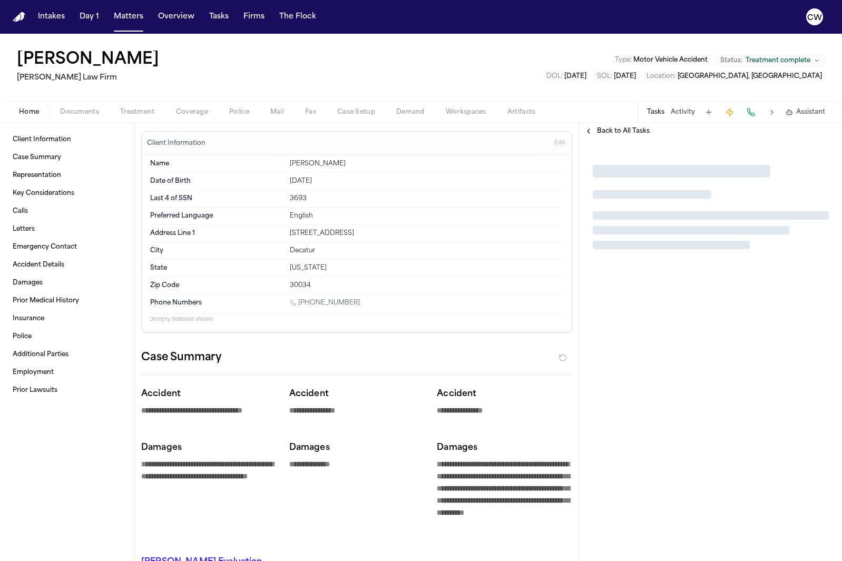
type textarea "*"
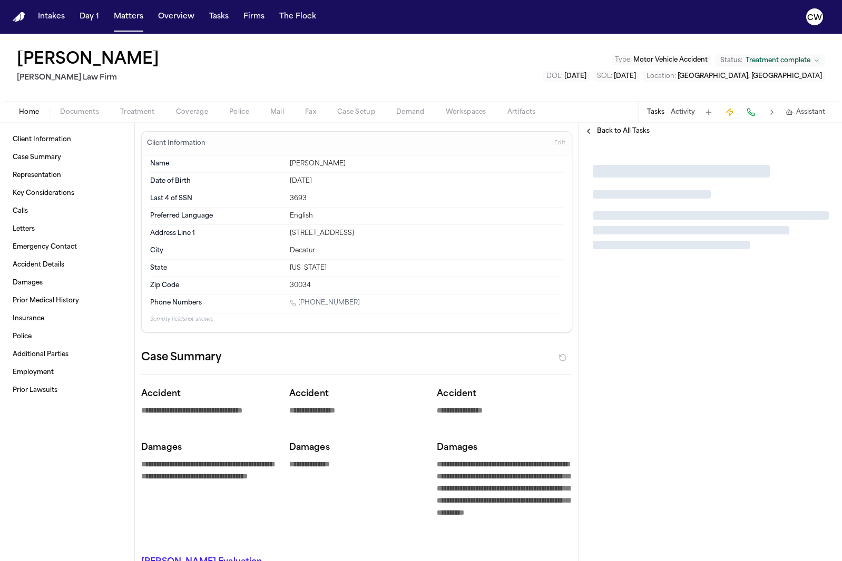
type textarea "*"
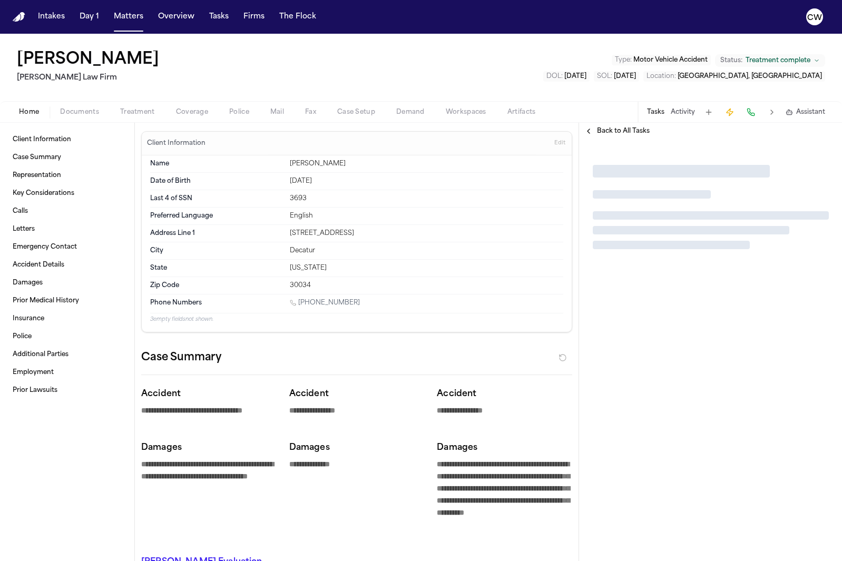
type textarea "*"
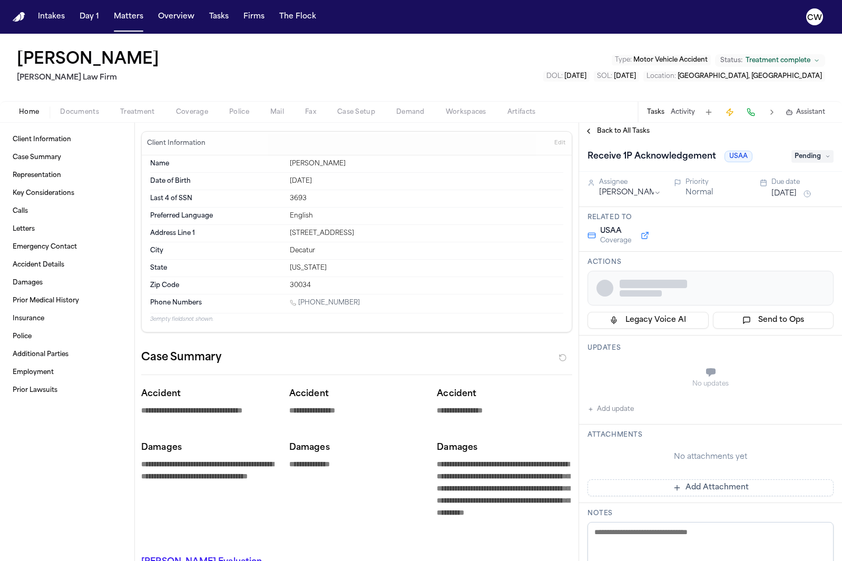
type textarea "*"
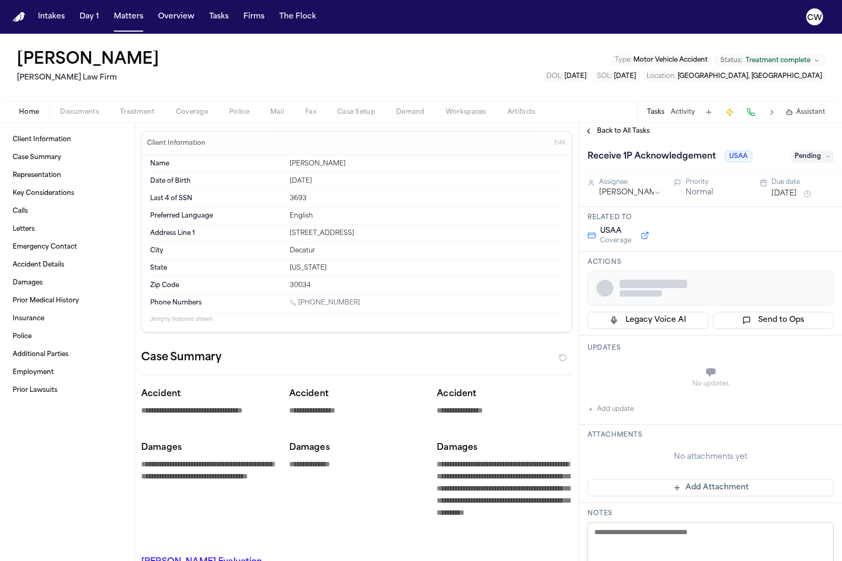
type textarea "*"
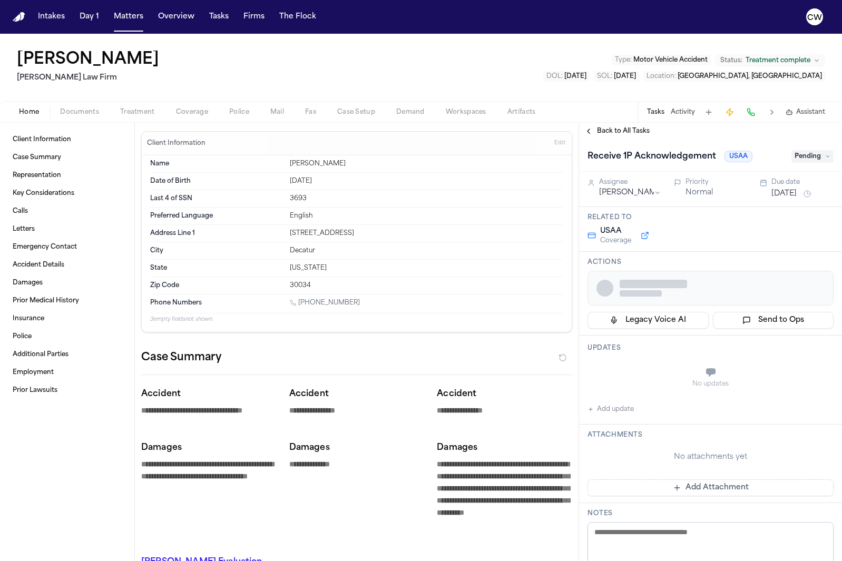
type textarea "*"
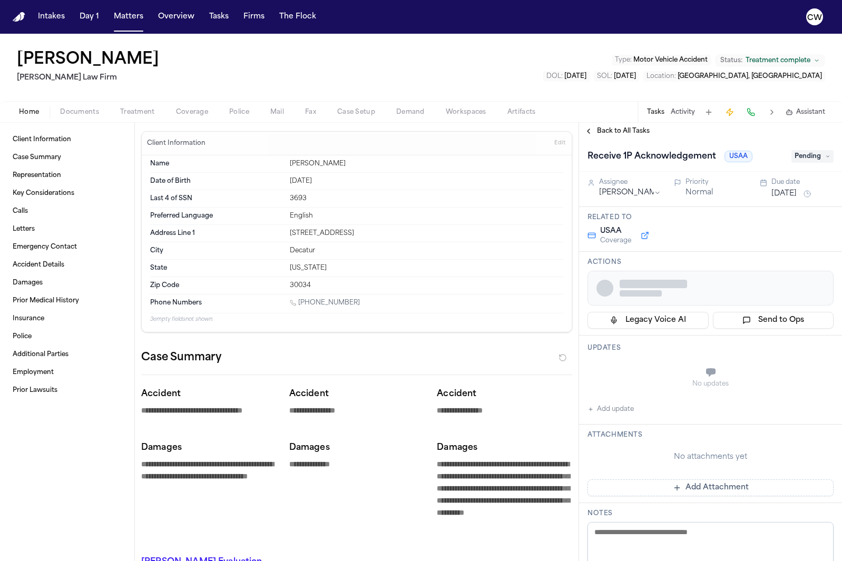
type textarea "*"
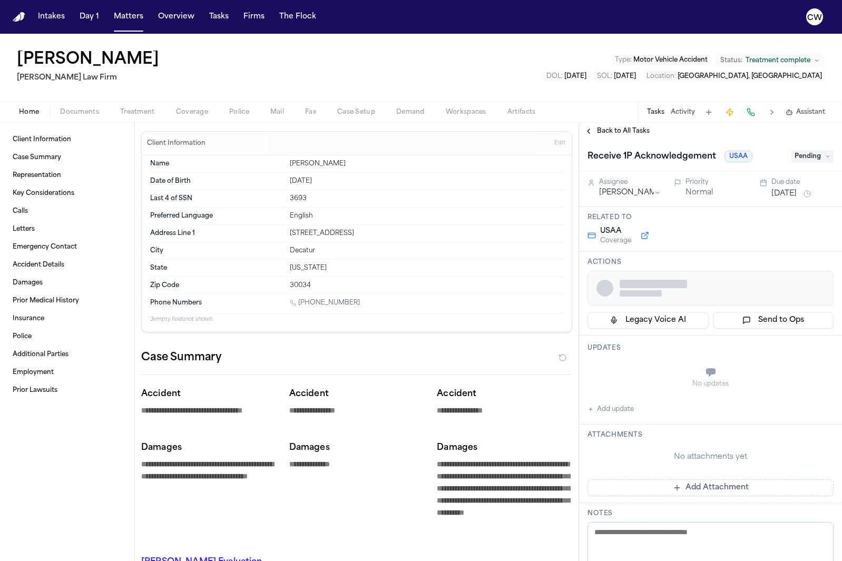
type textarea "*"
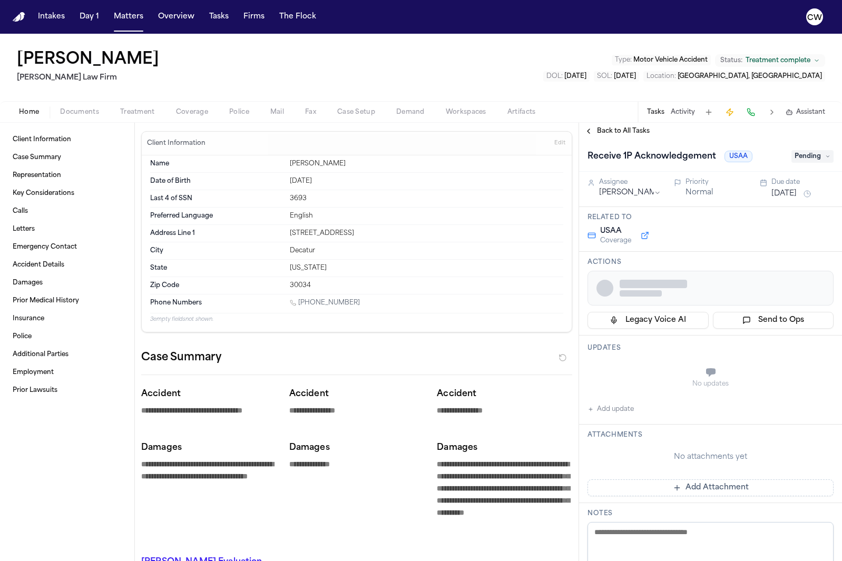
type textarea "*"
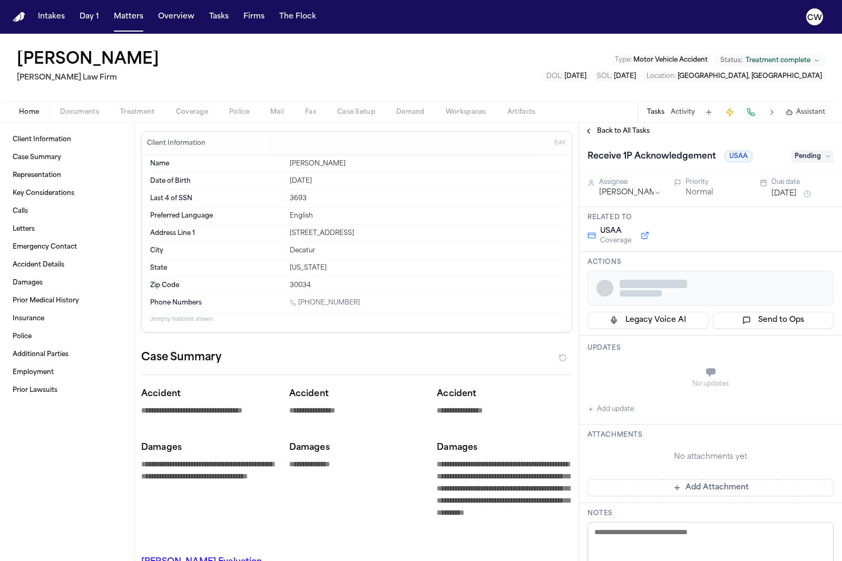
type textarea "*"
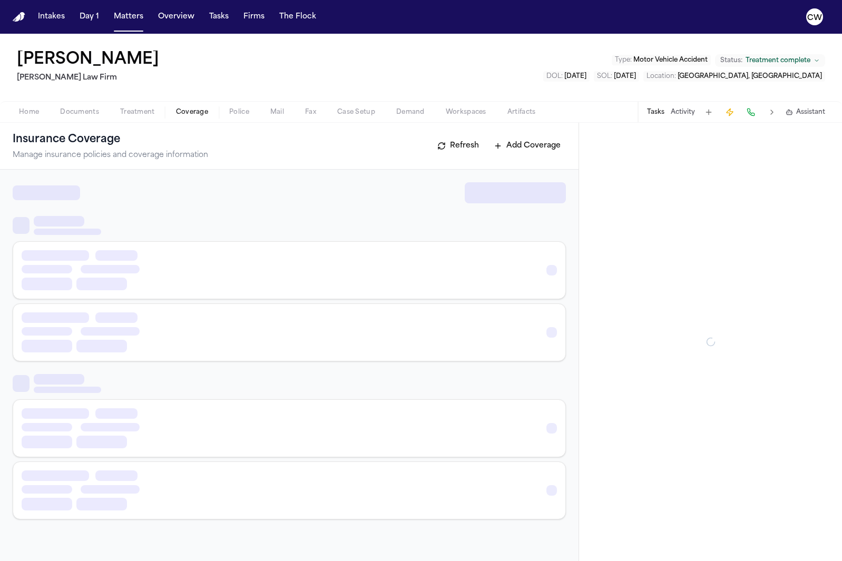
click at [191, 113] on span "Coverage" at bounding box center [192, 112] width 32 height 8
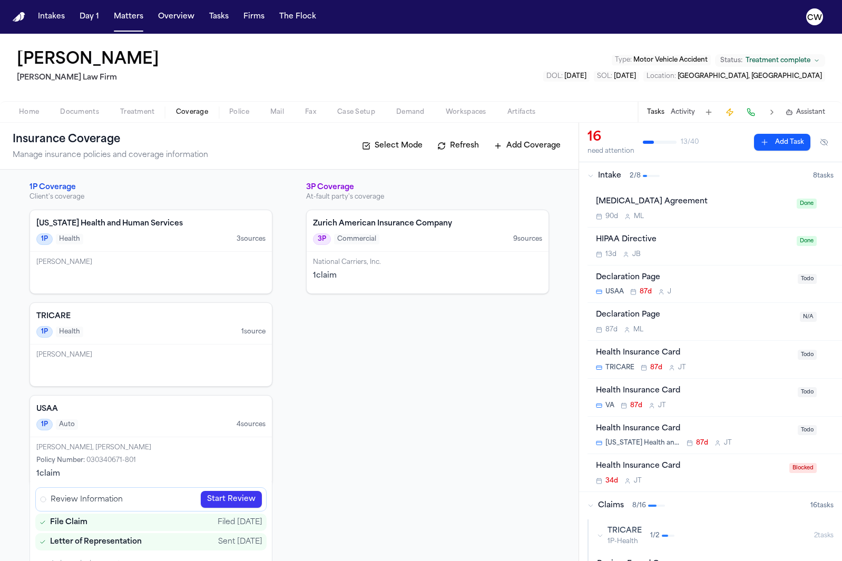
click at [401, 142] on button "Select Mode" at bounding box center [392, 146] width 71 height 17
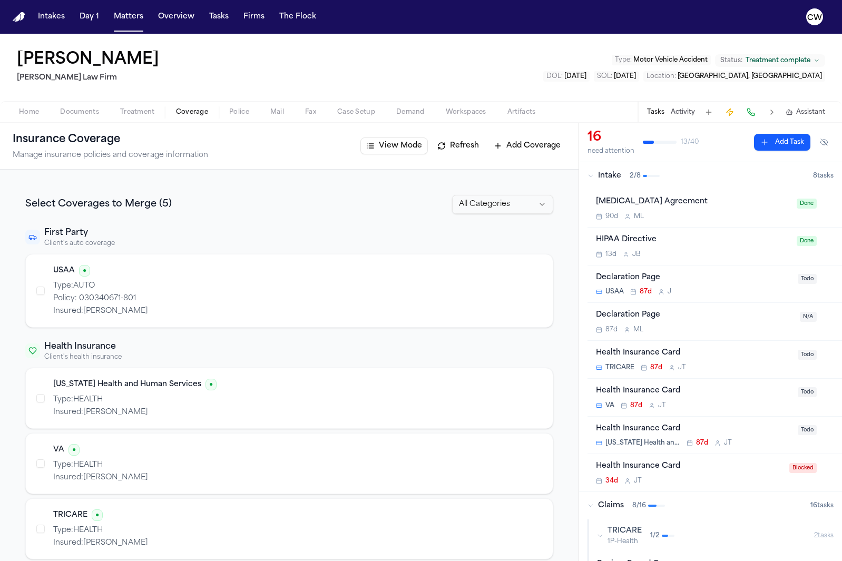
click at [391, 151] on button "View Mode" at bounding box center [394, 146] width 67 height 17
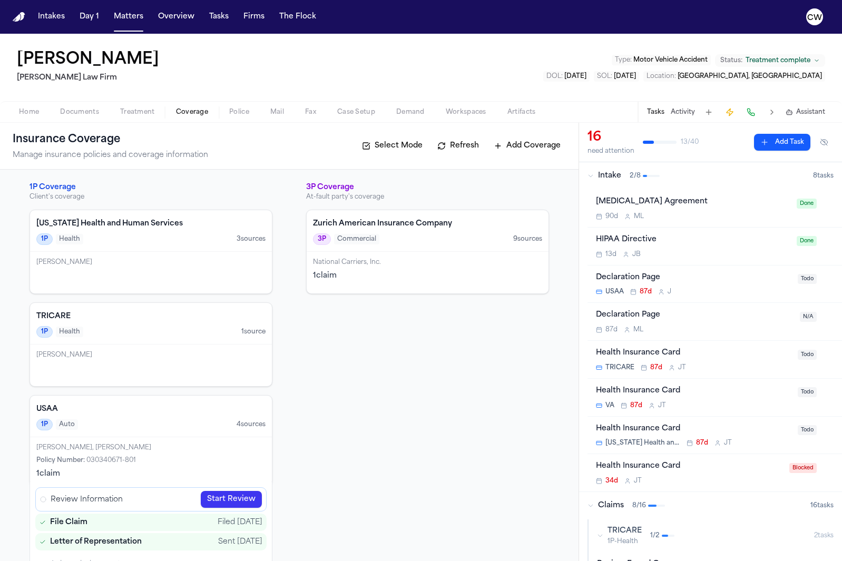
click at [406, 139] on button "Select Mode" at bounding box center [392, 146] width 71 height 17
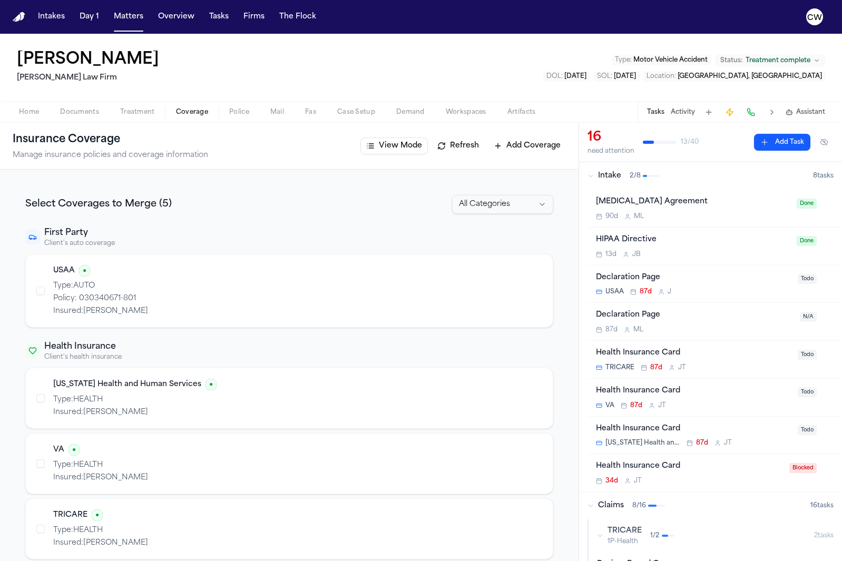
click at [43, 291] on button "button" at bounding box center [40, 291] width 8 height 8
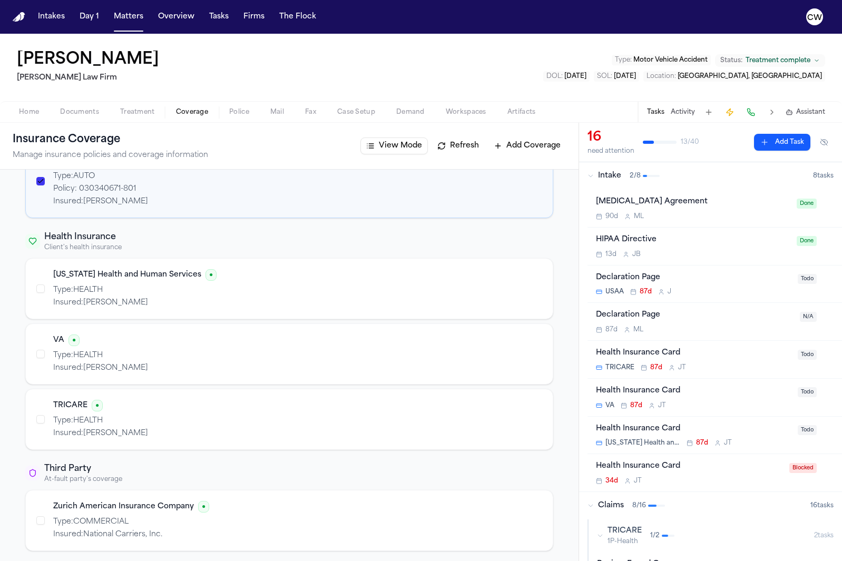
scroll to position [138, 0]
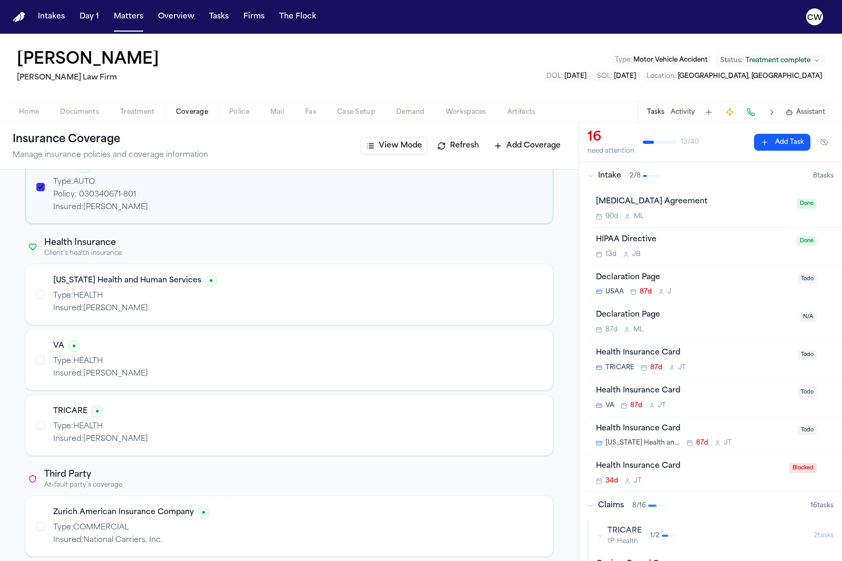
click at [393, 143] on button "View Mode" at bounding box center [394, 146] width 67 height 17
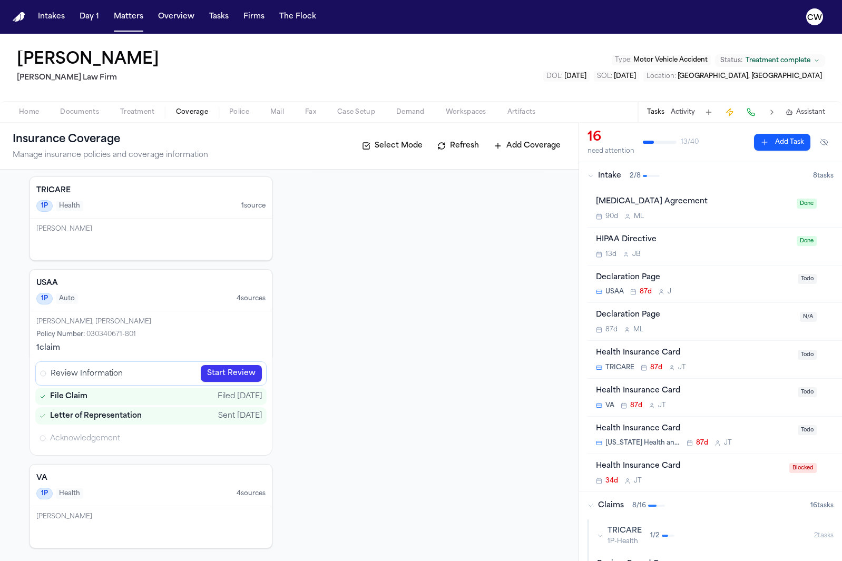
scroll to position [126, 0]
click at [459, 148] on button "Refresh" at bounding box center [458, 146] width 52 height 17
click at [454, 150] on button "Refresh" at bounding box center [458, 146] width 52 height 17
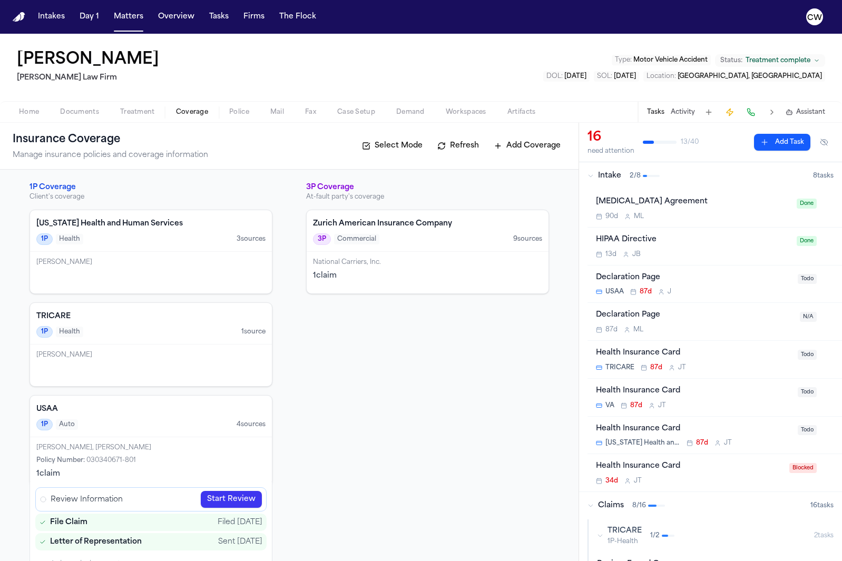
click at [390, 150] on button "Select Mode" at bounding box center [392, 146] width 71 height 17
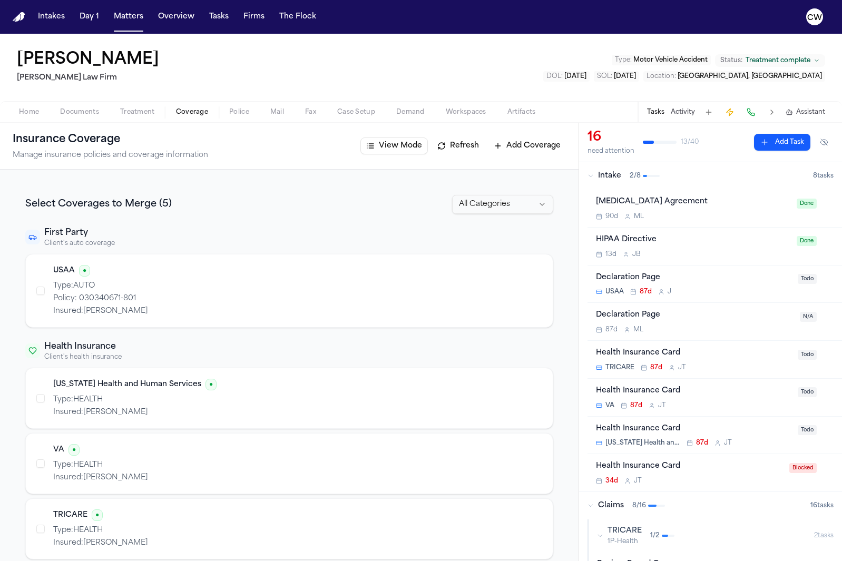
click at [47, 293] on div "USAA ● Type: AUTO Policy: 030340671-801 Insured: Charles Neal" at bounding box center [289, 291] width 506 height 52
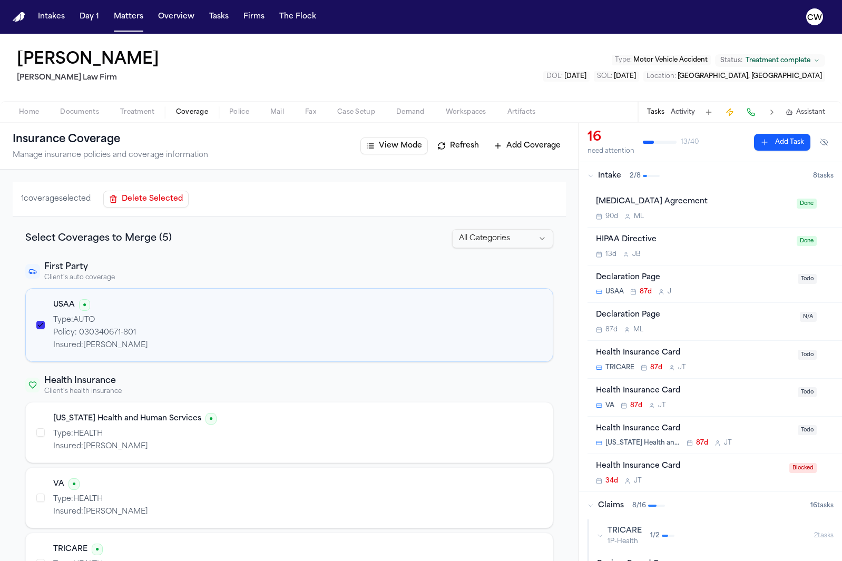
click at [38, 433] on button "button" at bounding box center [40, 432] width 8 height 8
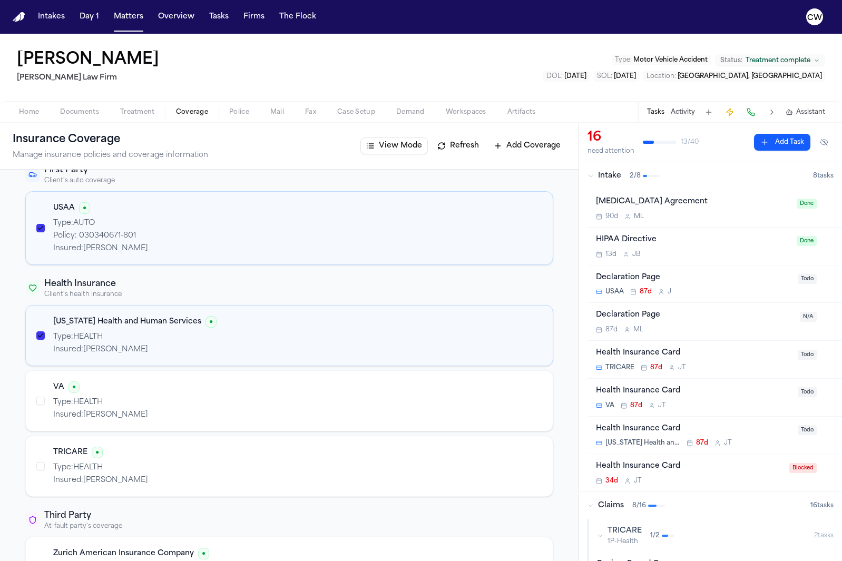
scroll to position [100, 0]
click at [44, 397] on button "button" at bounding box center [40, 398] width 8 height 8
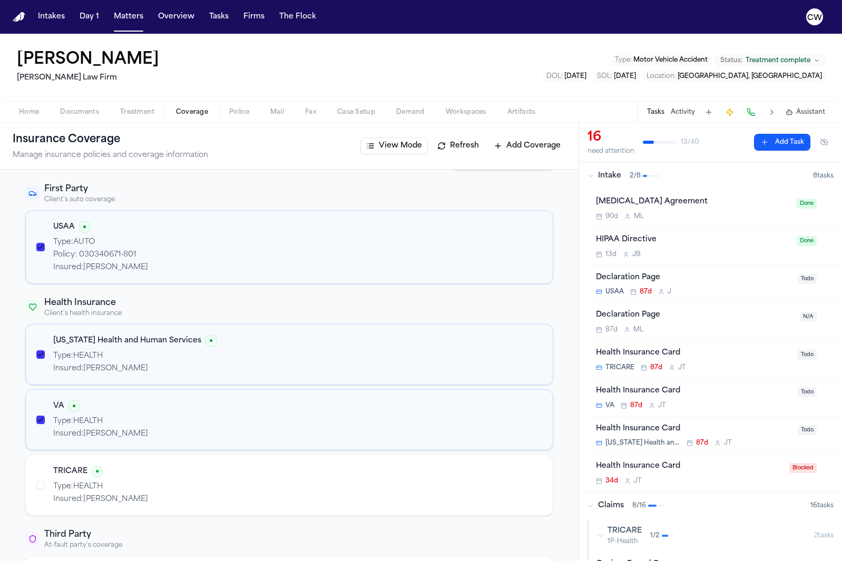
scroll to position [79, 0]
click at [42, 249] on button "button" at bounding box center [40, 246] width 8 height 8
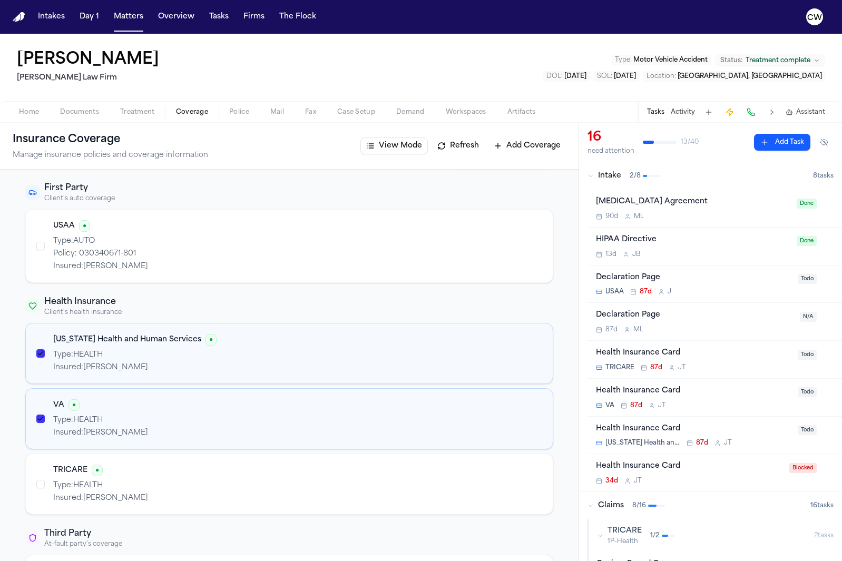
click at [42, 351] on button "button" at bounding box center [40, 353] width 8 height 8
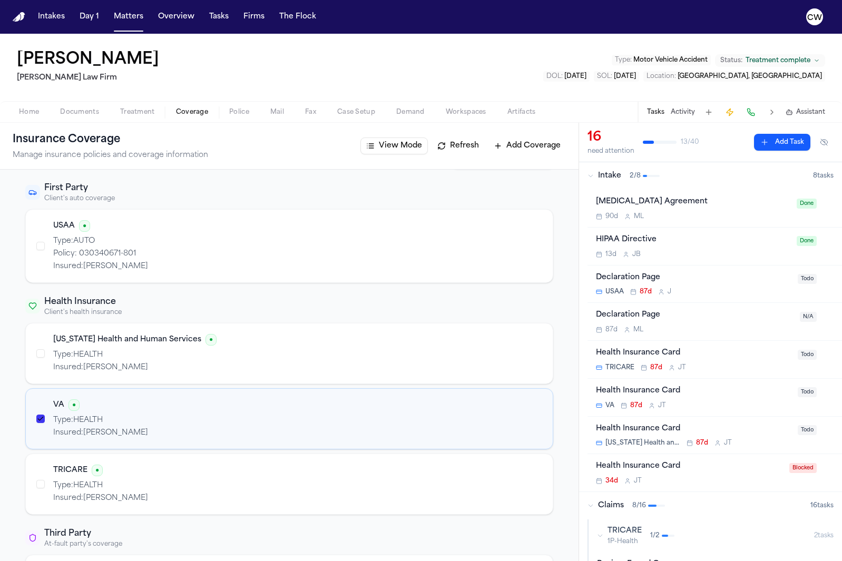
click at [43, 415] on button "button" at bounding box center [40, 419] width 8 height 8
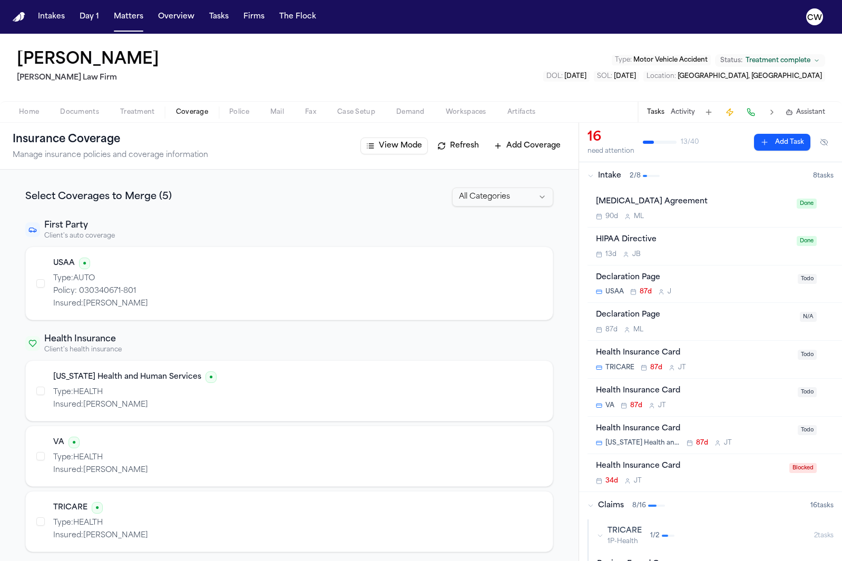
scroll to position [0, 0]
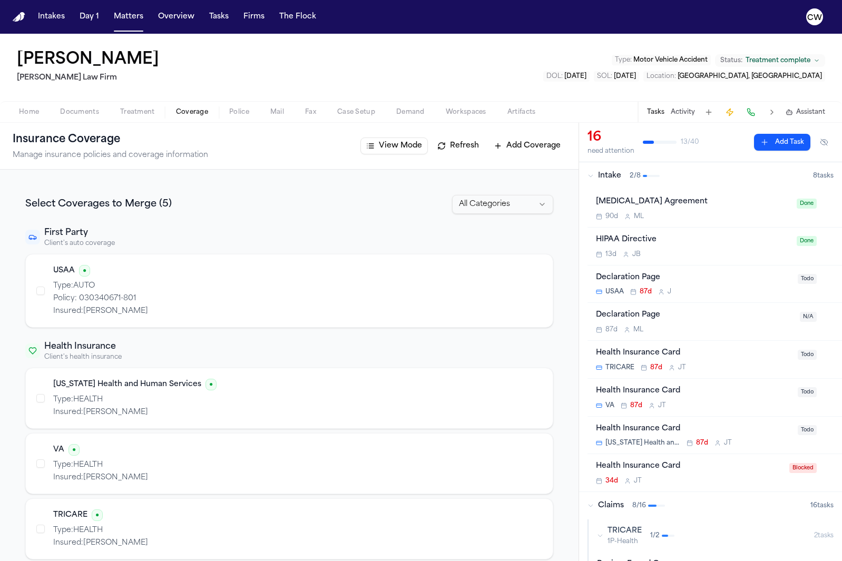
click at [386, 151] on button "View Mode" at bounding box center [394, 146] width 67 height 17
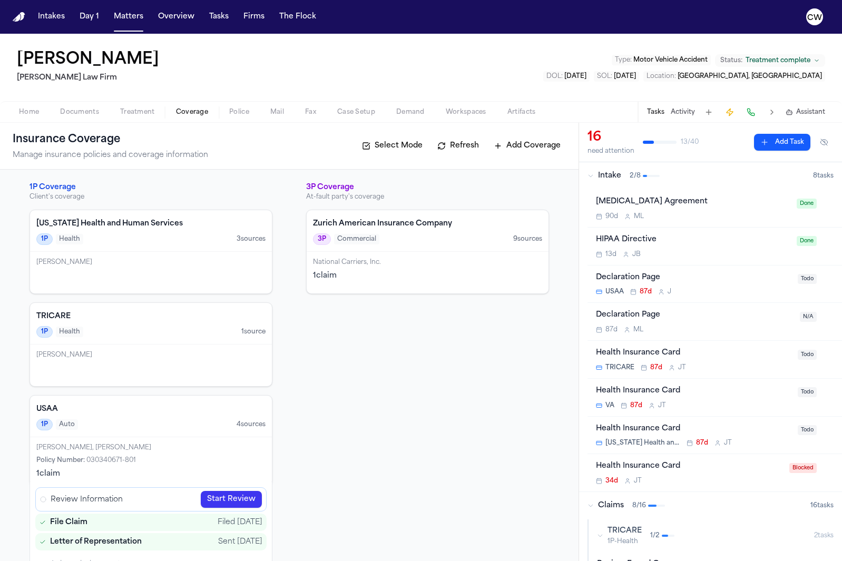
click at [549, 145] on button "Add Coverage" at bounding box center [527, 146] width 77 height 17
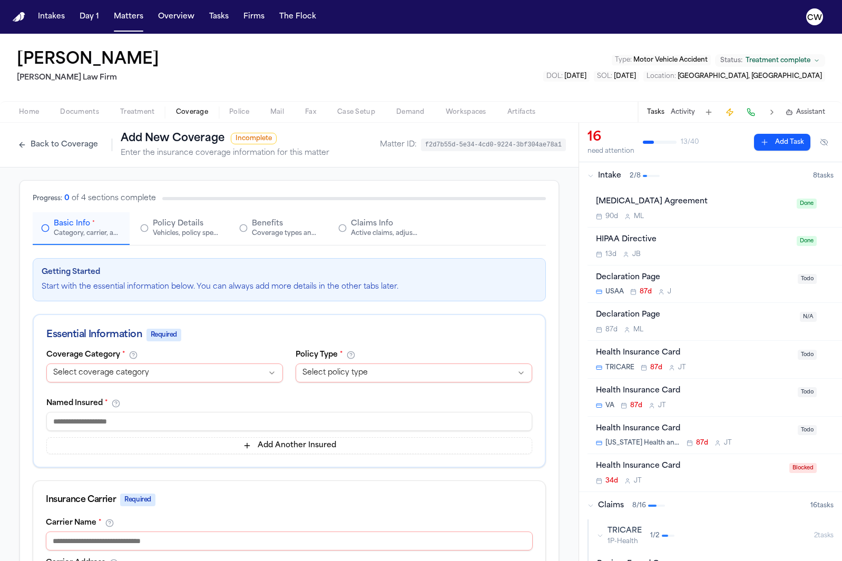
click at [69, 147] on button "Back to Coverage" at bounding box center [58, 145] width 91 height 17
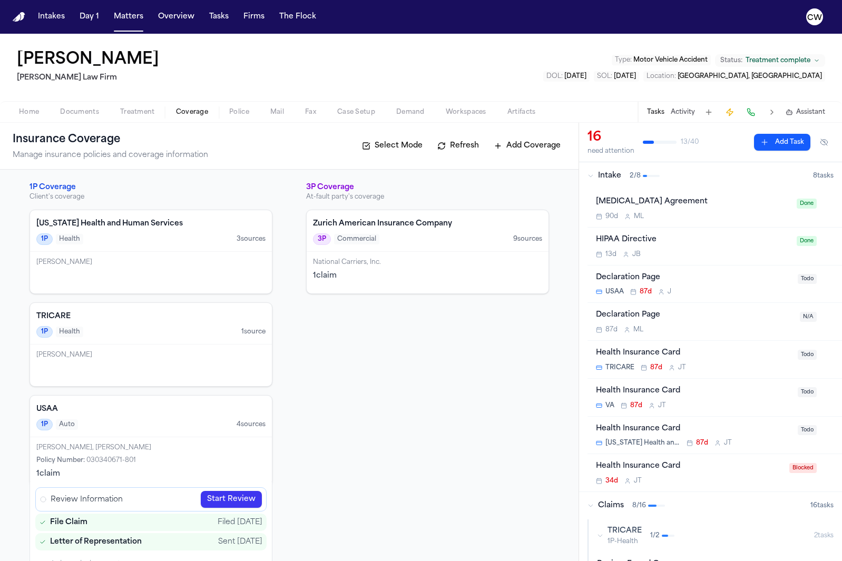
click at [460, 145] on button "Refresh" at bounding box center [458, 146] width 52 height 17
click at [405, 143] on button "Select Mode" at bounding box center [392, 146] width 71 height 17
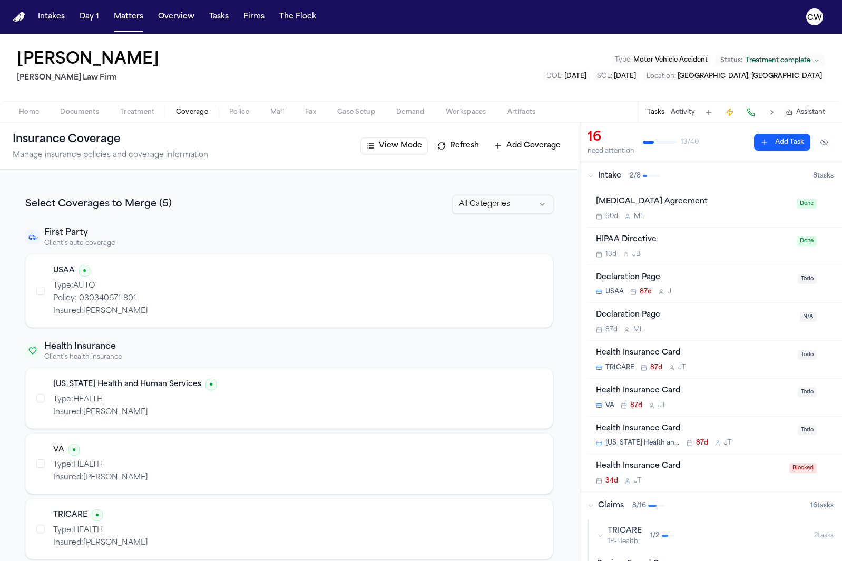
click at [44, 397] on button "button" at bounding box center [40, 398] width 8 height 8
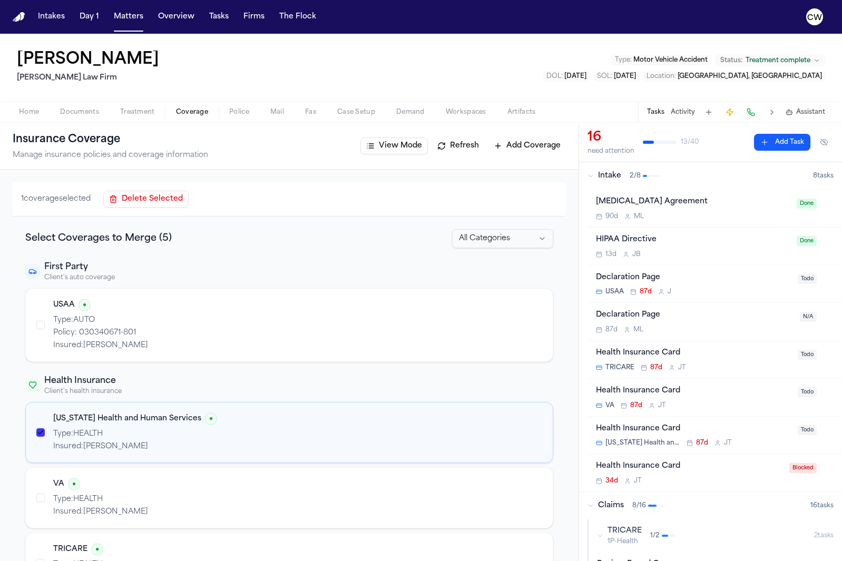
click at [410, 148] on button "View Mode" at bounding box center [394, 146] width 67 height 17
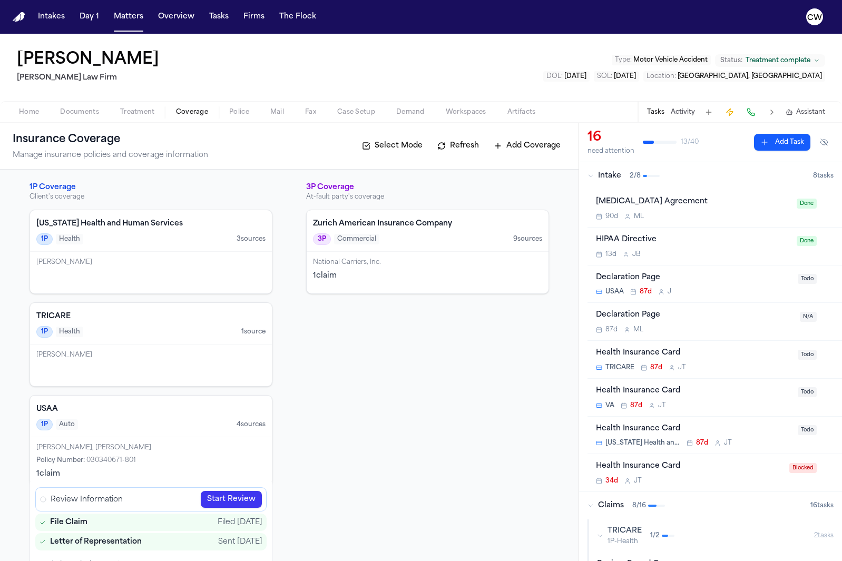
click at [403, 143] on button "Select Mode" at bounding box center [392, 146] width 71 height 17
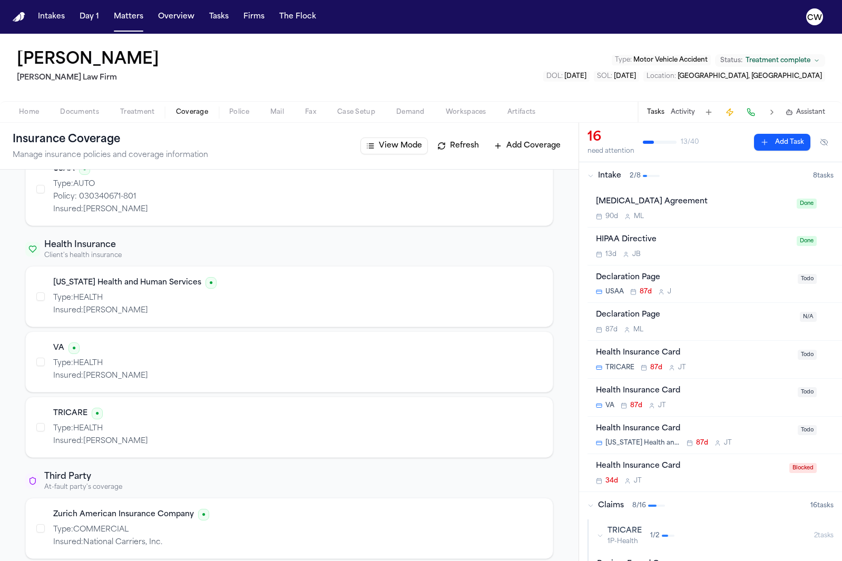
scroll to position [125, 0]
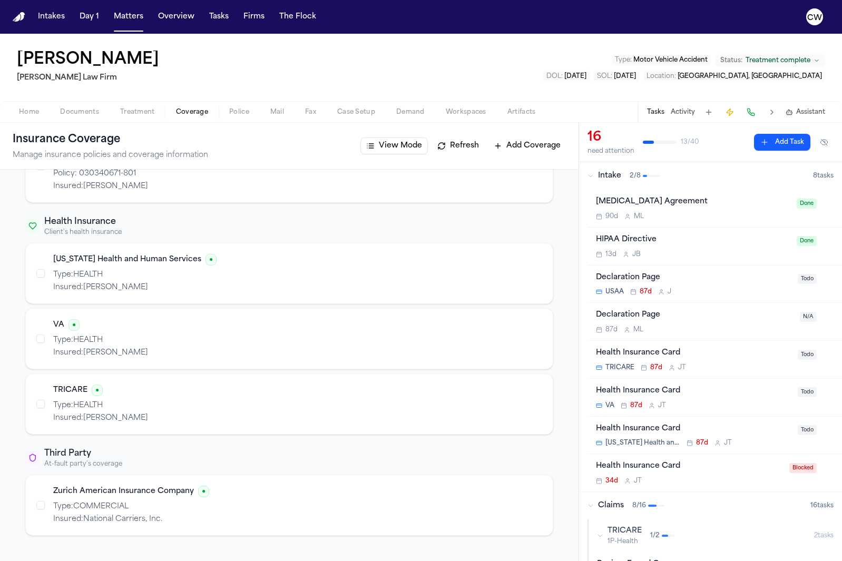
click at [387, 146] on button "View Mode" at bounding box center [394, 146] width 67 height 17
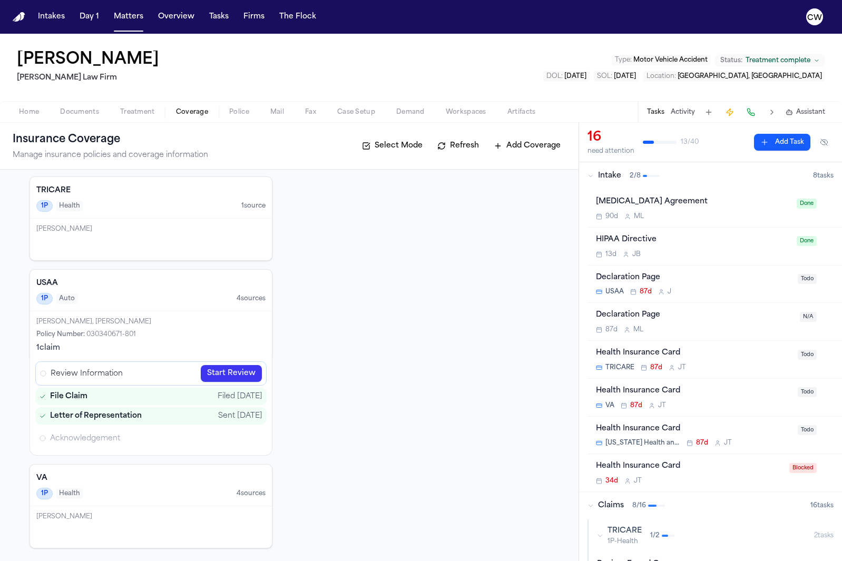
scroll to position [0, 0]
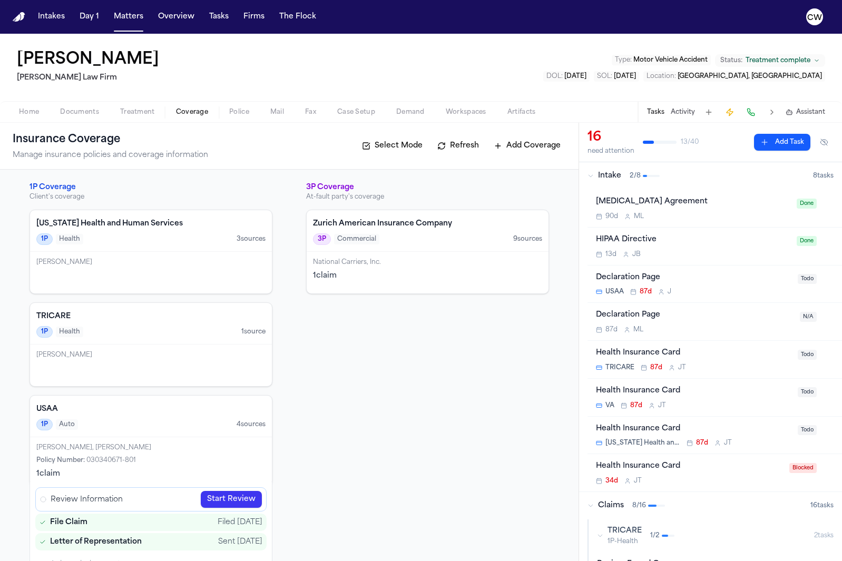
click at [525, 241] on span "9 source s" at bounding box center [527, 239] width 29 height 8
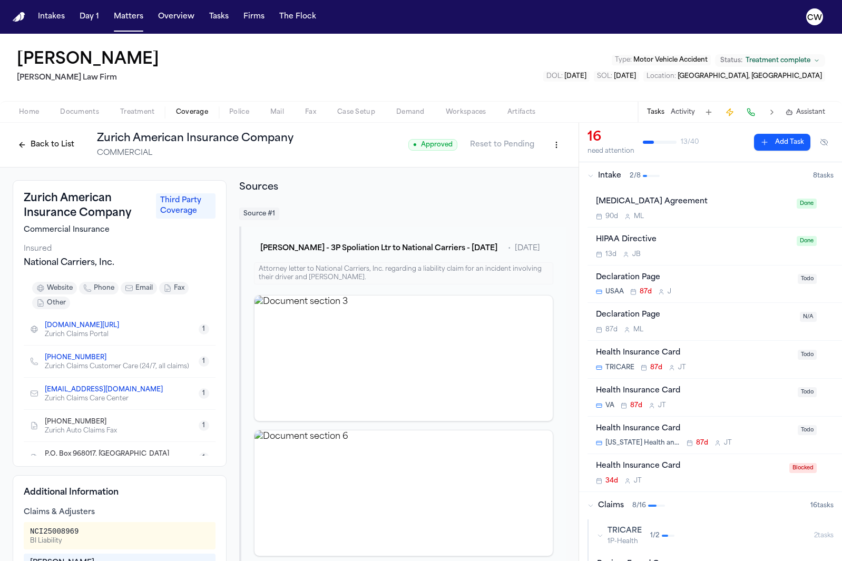
click at [29, 152] on button "Back to List" at bounding box center [46, 145] width 67 height 17
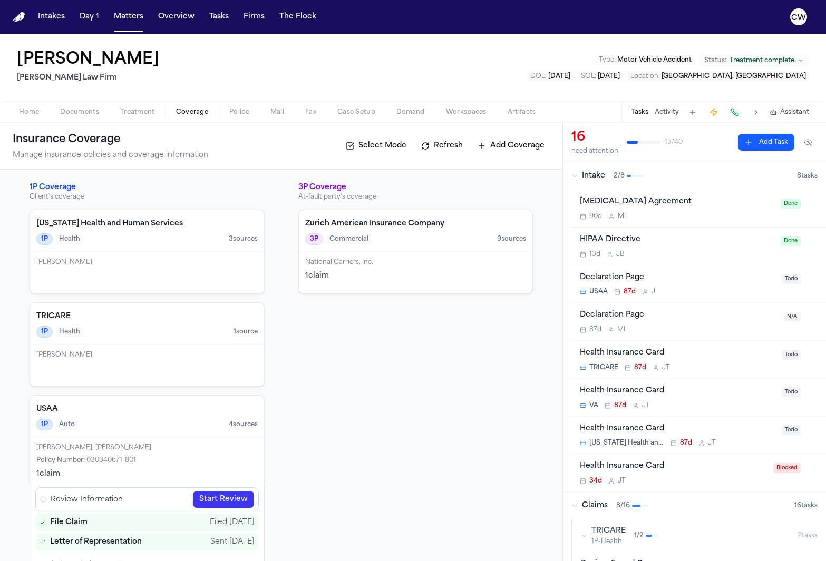
click at [367, 151] on button "Select Mode" at bounding box center [375, 146] width 71 height 17
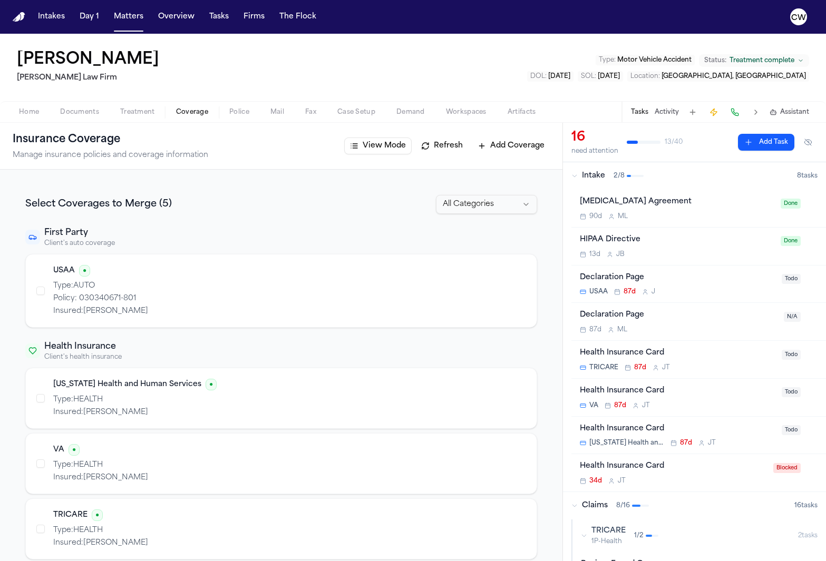
click at [43, 295] on div "USAA ● Type: AUTO Policy: 030340671-801 Insured: Charles Neal" at bounding box center [281, 291] width 490 height 52
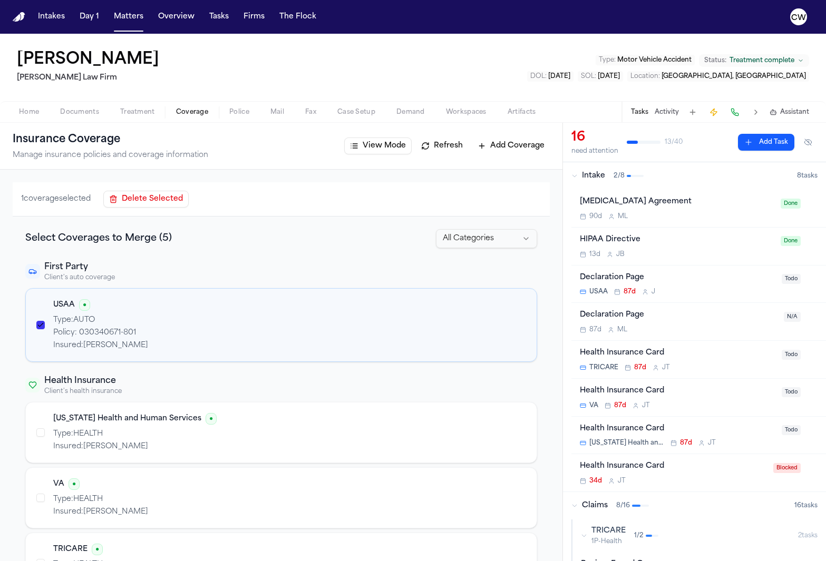
click at [40, 431] on button "button" at bounding box center [40, 432] width 8 height 8
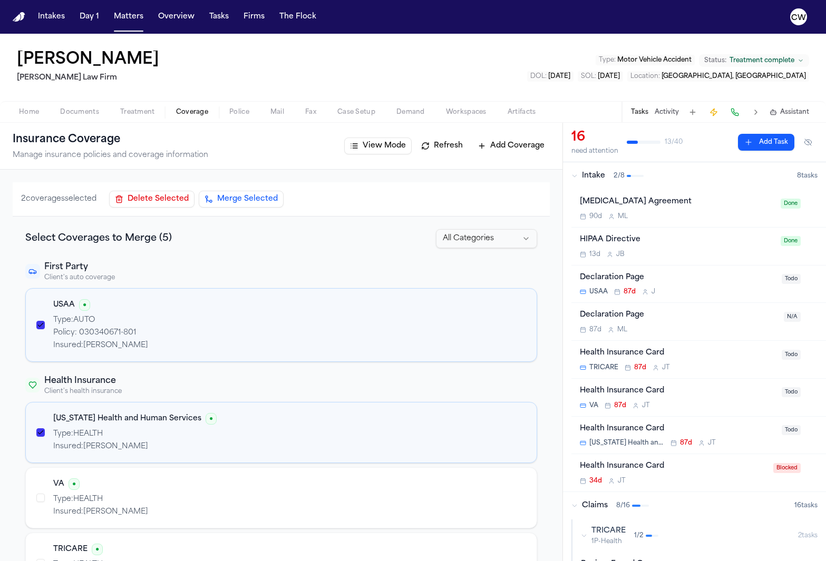
click at [381, 147] on button "View Mode" at bounding box center [377, 146] width 67 height 17
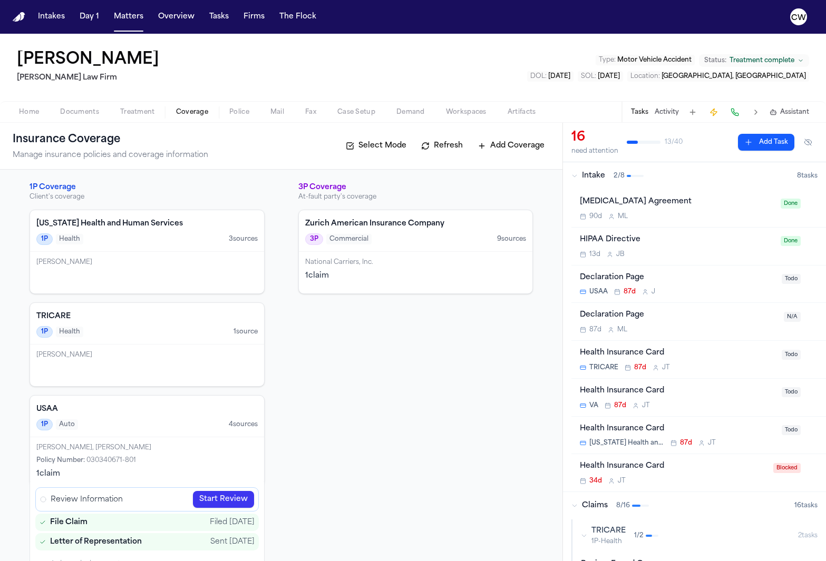
click at [361, 146] on button "Select Mode" at bounding box center [375, 146] width 71 height 17
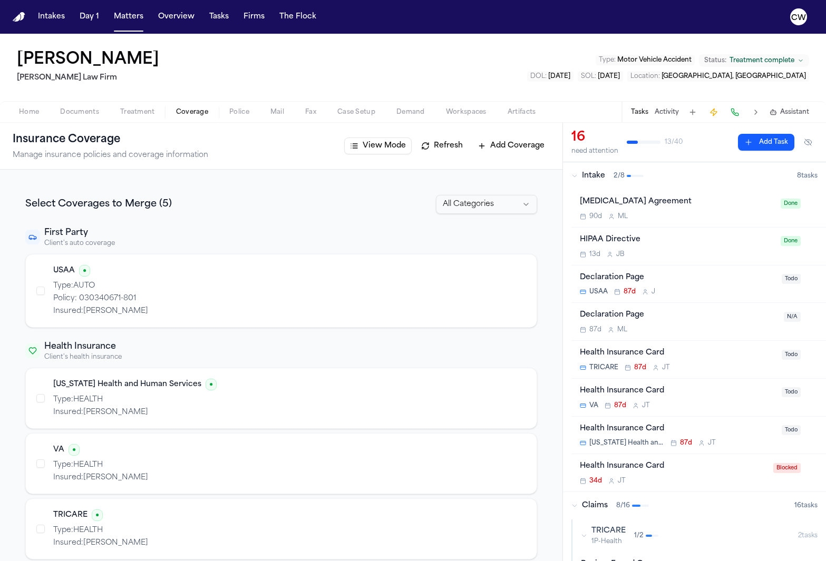
click at [42, 290] on button "button" at bounding box center [40, 291] width 8 height 8
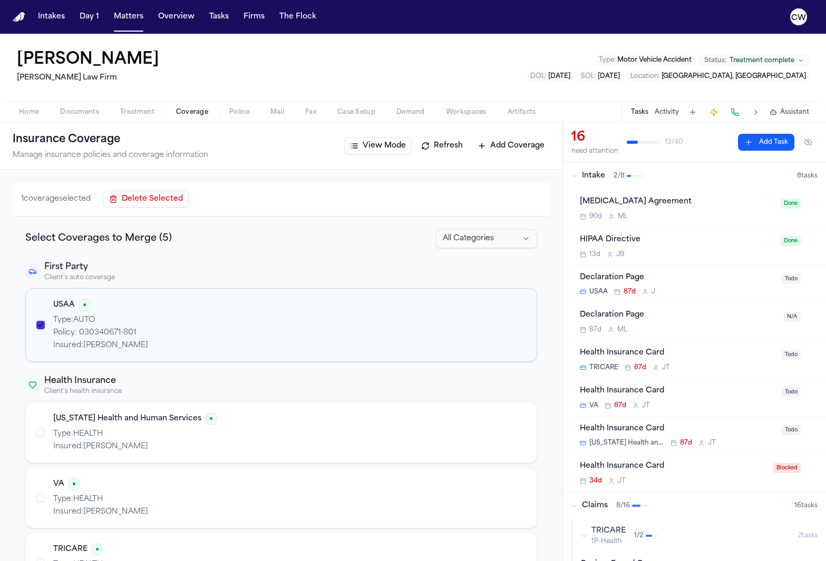
click at [43, 428] on div "Texas Health and Human Services ● Type: HEALTH Insured: Charles Neal" at bounding box center [281, 432] width 490 height 39
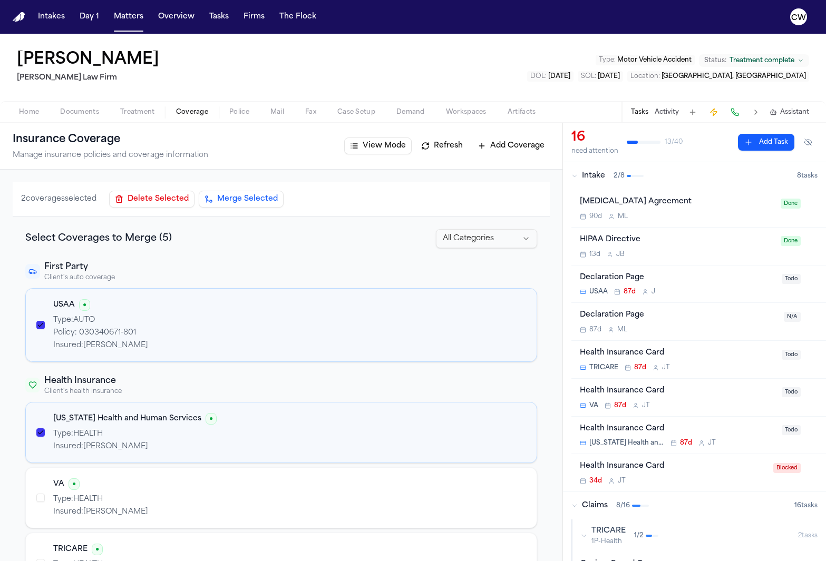
click at [40, 325] on button "button" at bounding box center [40, 325] width 8 height 8
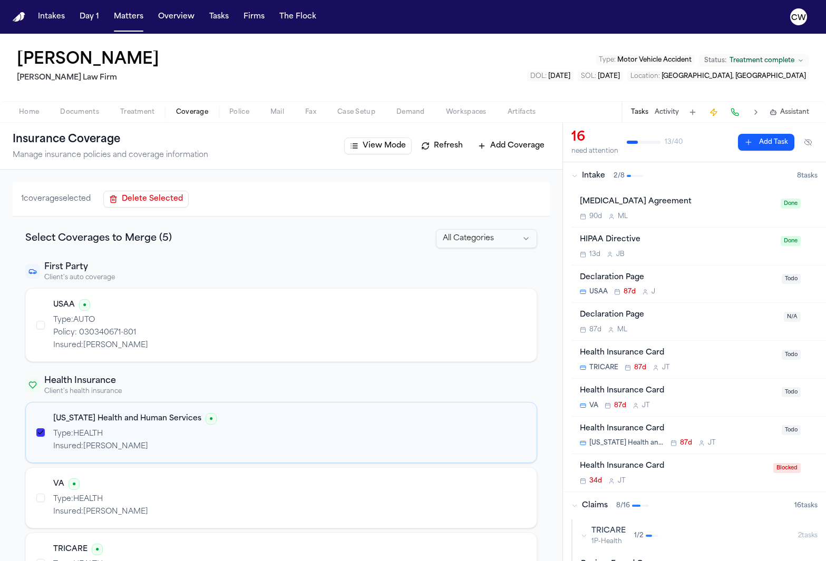
click at [40, 432] on button "button" at bounding box center [40, 432] width 8 height 8
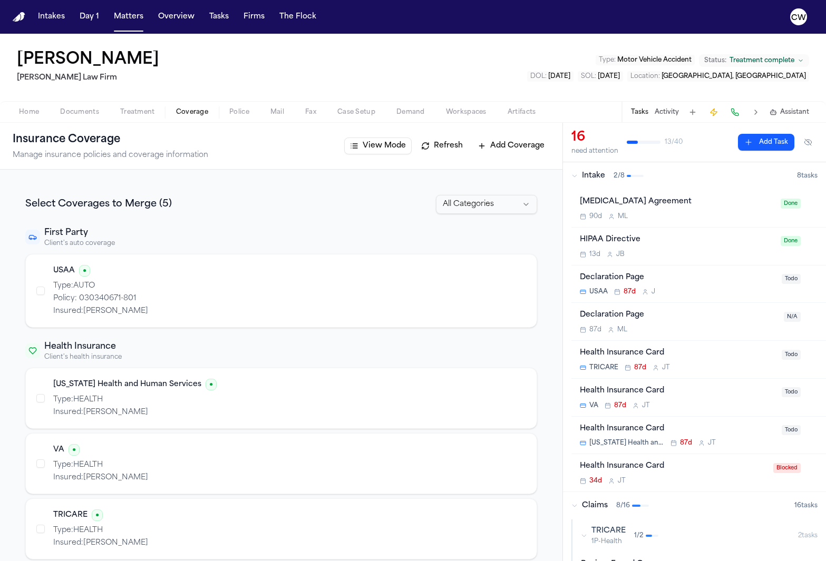
click at [365, 149] on button "View Mode" at bounding box center [377, 146] width 67 height 17
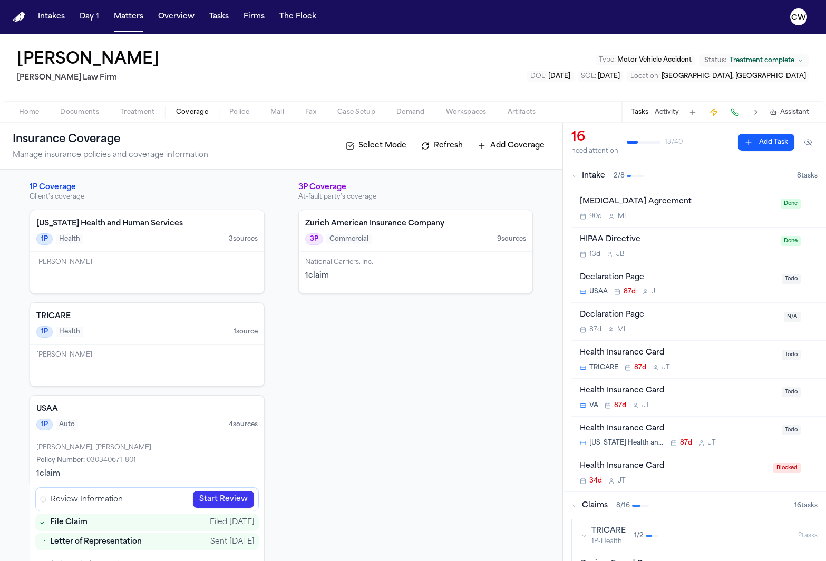
click at [358, 140] on button "Select Mode" at bounding box center [375, 146] width 71 height 17
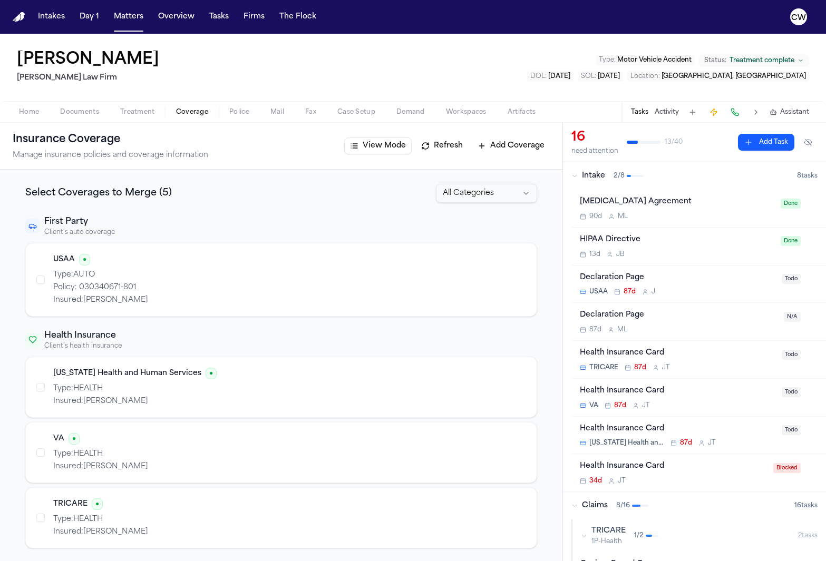
click at [113, 280] on div "Type: AUTO Policy: 030340671-801 Insured: Charles Neal" at bounding box center [289, 288] width 473 height 36
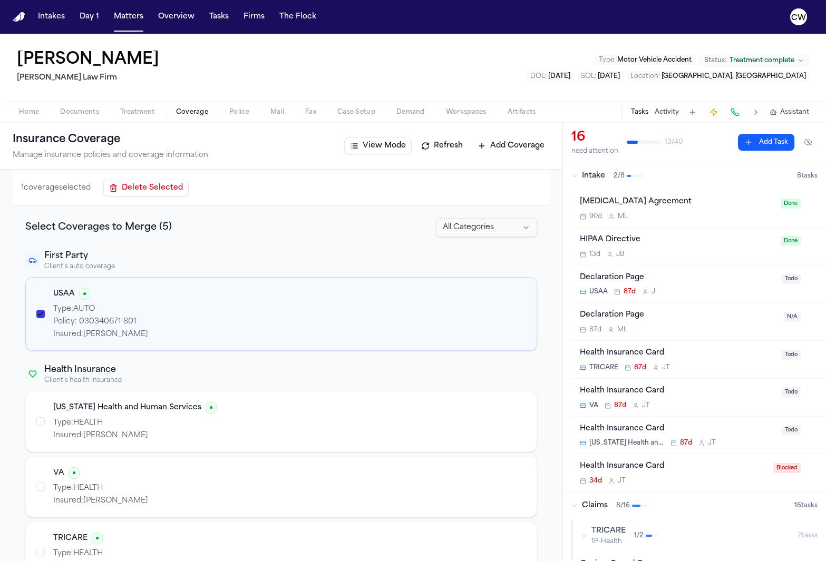
scroll to position [45, 0]
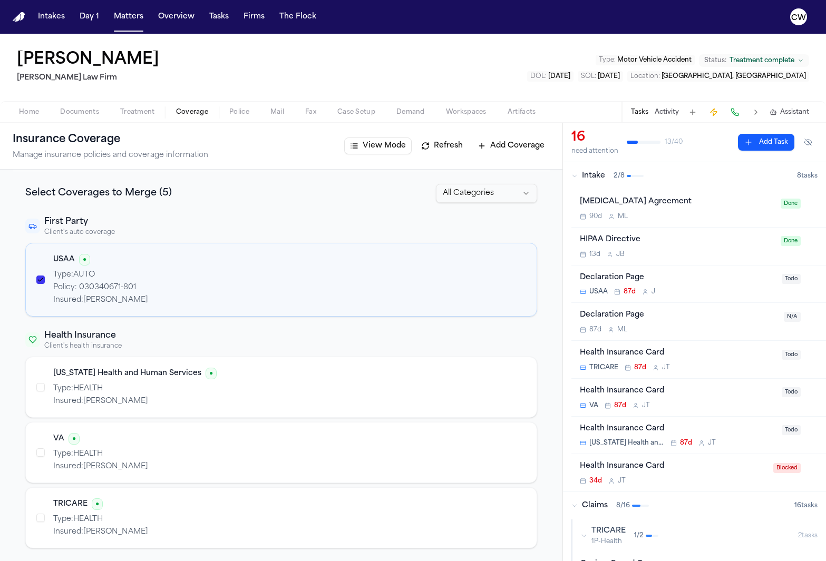
click at [84, 419] on div "Texas Health and Human Services ● Type: HEALTH Insured: Charles Neal VA ● Type:…" at bounding box center [281, 453] width 512 height 192
click at [82, 401] on p "Insured: Charles Neal" at bounding box center [289, 401] width 473 height 11
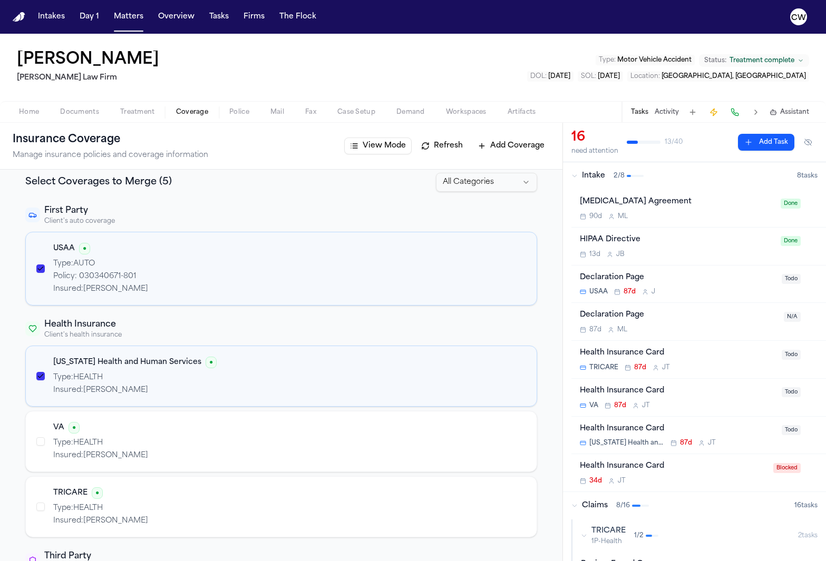
scroll to position [0, 0]
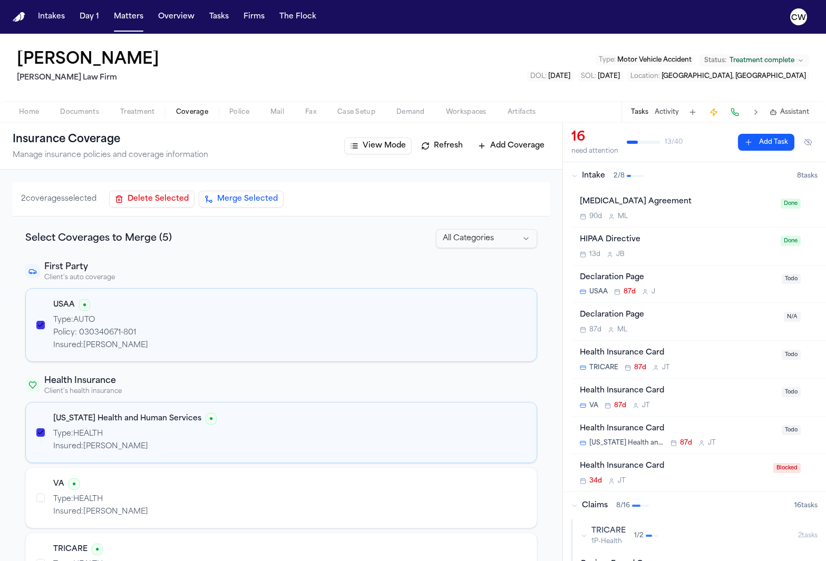
click at [58, 442] on p "Insured: Charles Neal" at bounding box center [289, 447] width 473 height 11
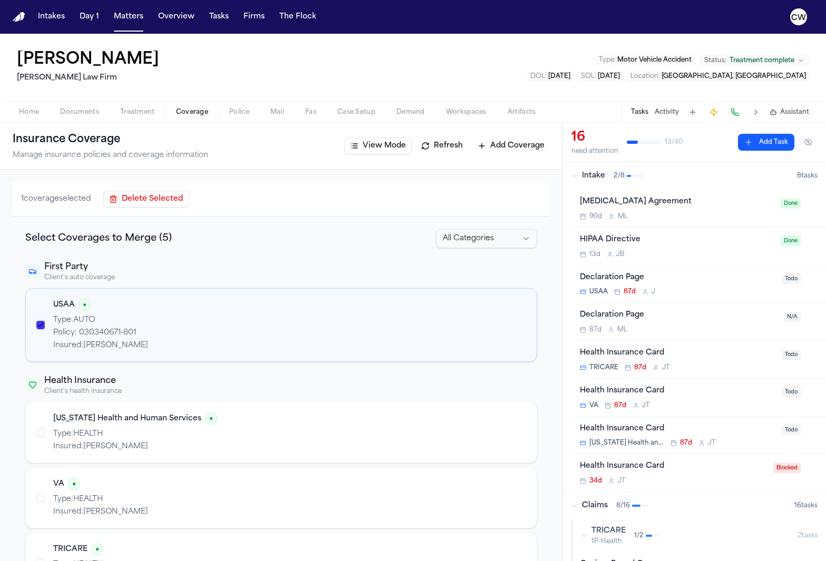
click at [92, 297] on div "USAA ● Type: AUTO Policy: 030340671-801 Insured: Charles Neal" at bounding box center [281, 325] width 512 height 74
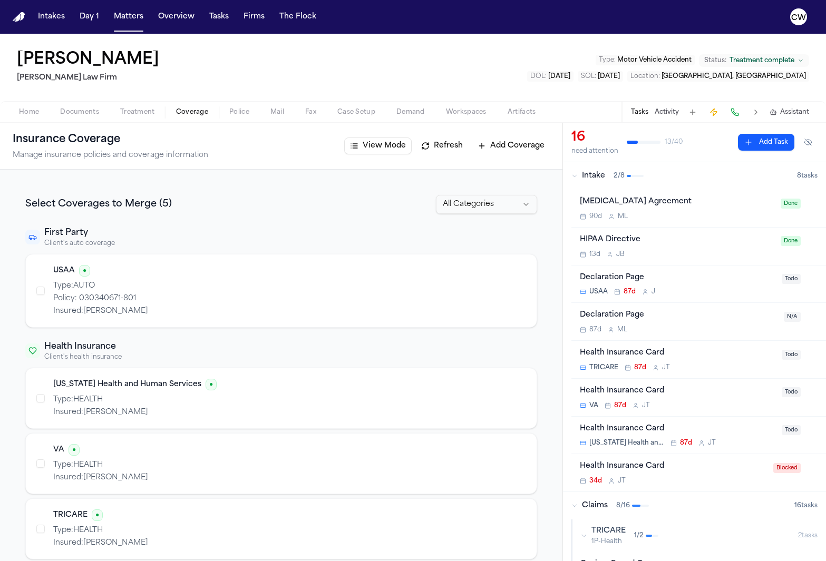
click at [371, 145] on button "View Mode" at bounding box center [377, 146] width 67 height 17
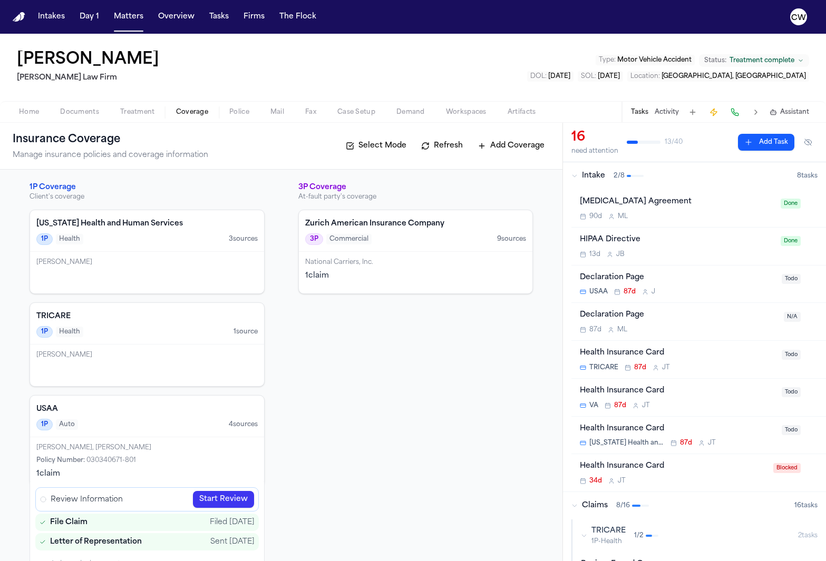
click at [384, 151] on button "Select Mode" at bounding box center [375, 146] width 71 height 17
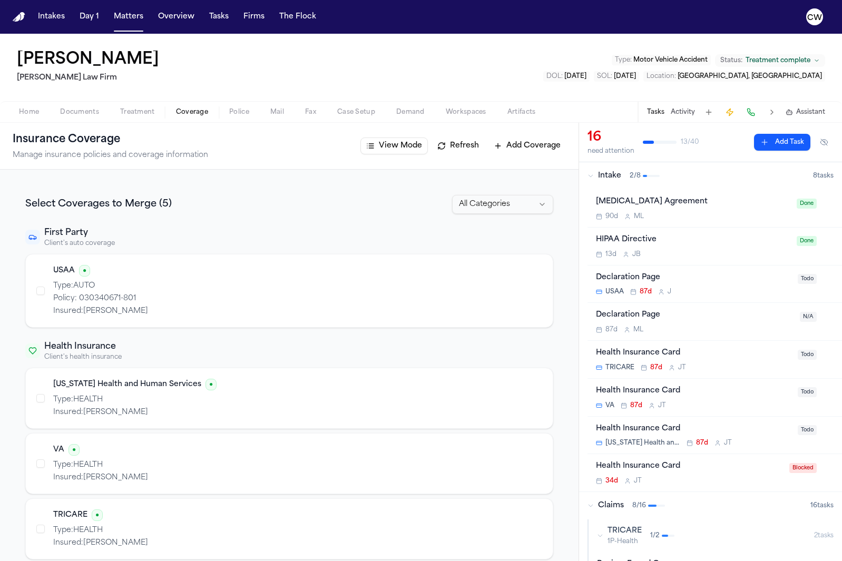
click at [398, 151] on button "View Mode" at bounding box center [394, 146] width 67 height 17
